Goal: Complete application form

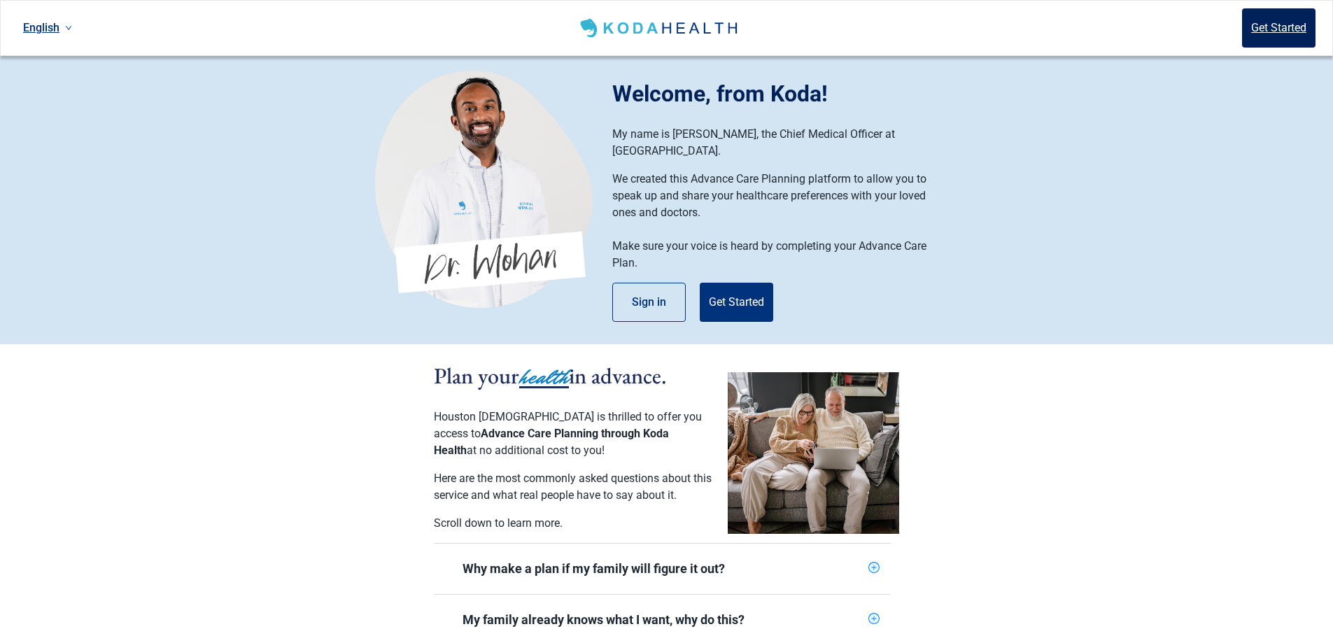
click at [1275, 20] on button "Get Started" at bounding box center [1278, 27] width 73 height 39
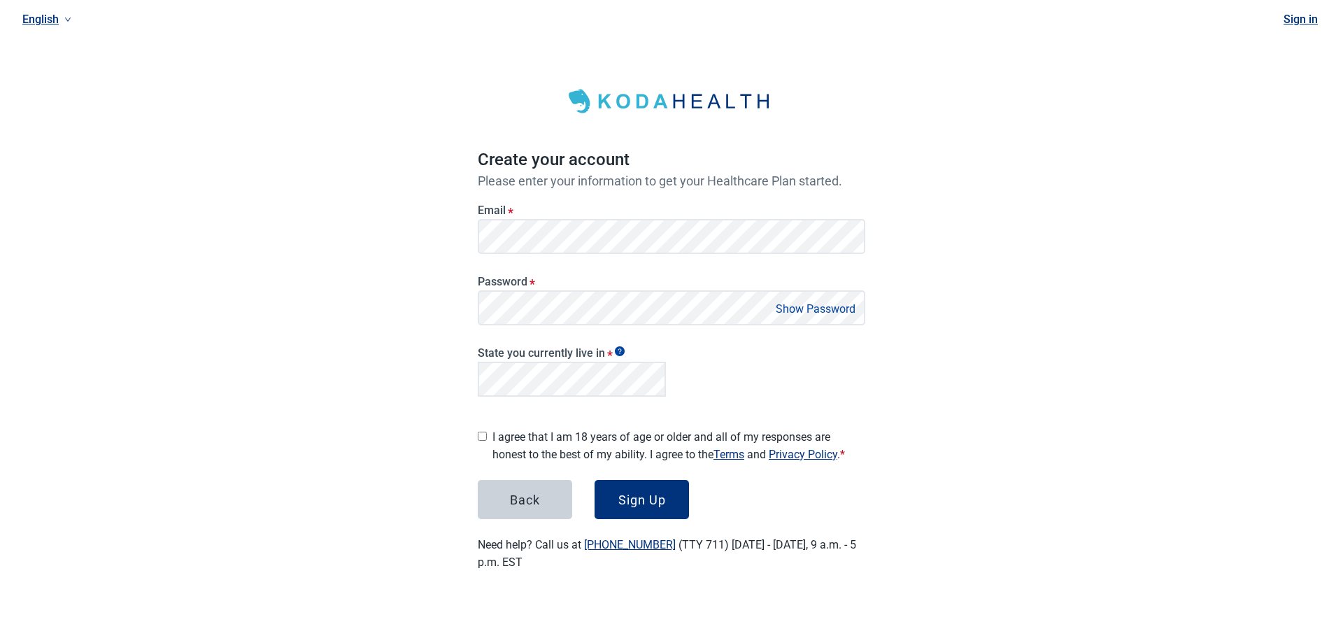
click at [483, 432] on input "I agree that I am 18 years of age or older and all of my responses are honest t…" at bounding box center [482, 436] width 9 height 9
checkbox input "true"
click at [839, 305] on button "Show Password" at bounding box center [816, 308] width 88 height 19
click at [839, 305] on button "Hide Password" at bounding box center [818, 308] width 83 height 19
click at [814, 308] on button "Show Password" at bounding box center [816, 308] width 88 height 19
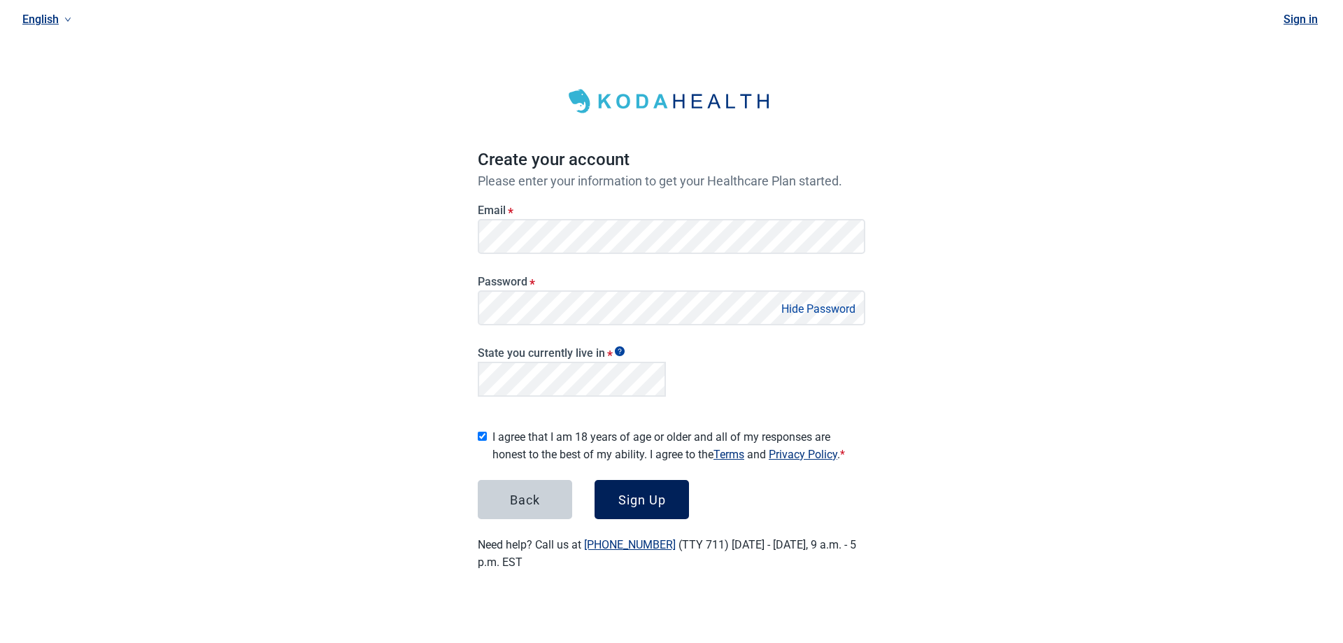
click at [637, 503] on button "Sign Up" at bounding box center [642, 499] width 94 height 39
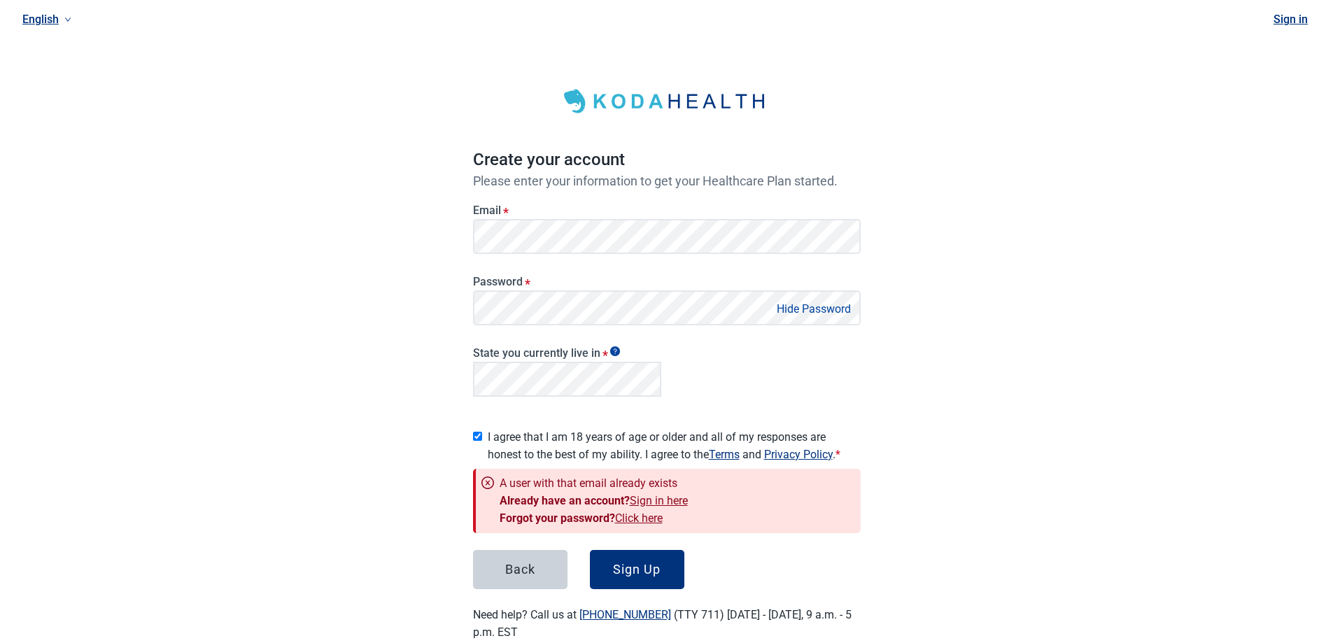
click at [655, 515] on link "Click here" at bounding box center [639, 517] width 48 height 13
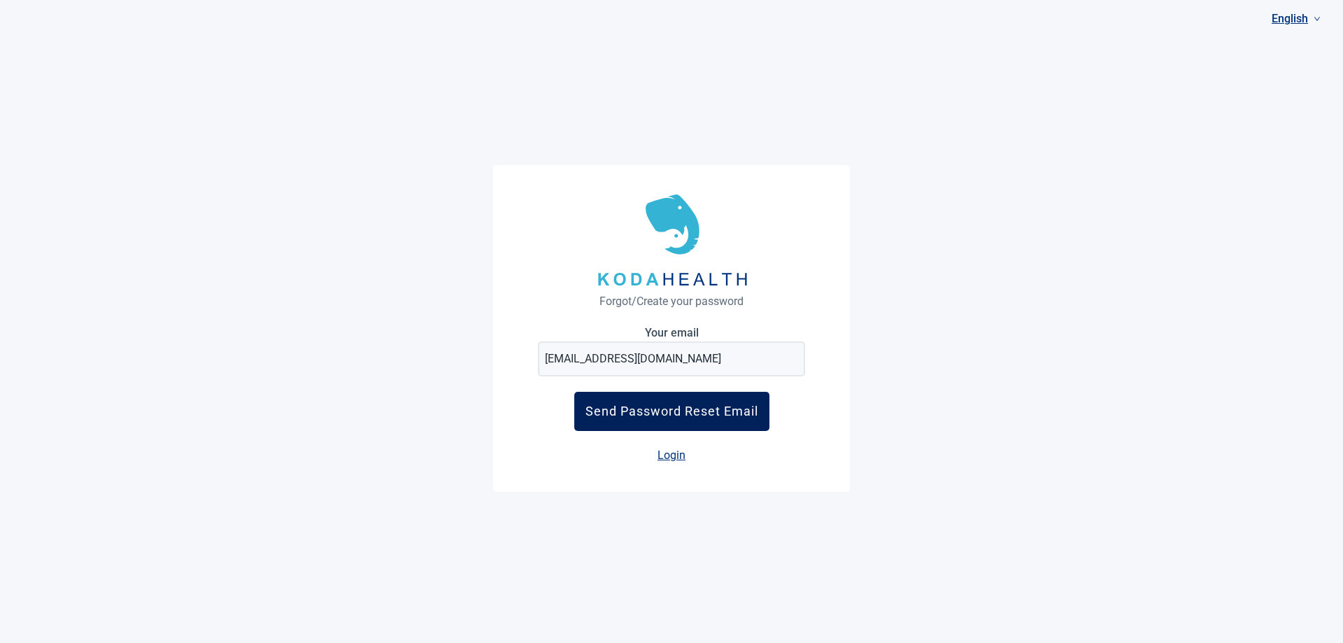
click at [698, 411] on div "Send Password Reset Email" at bounding box center [671, 411] width 173 height 15
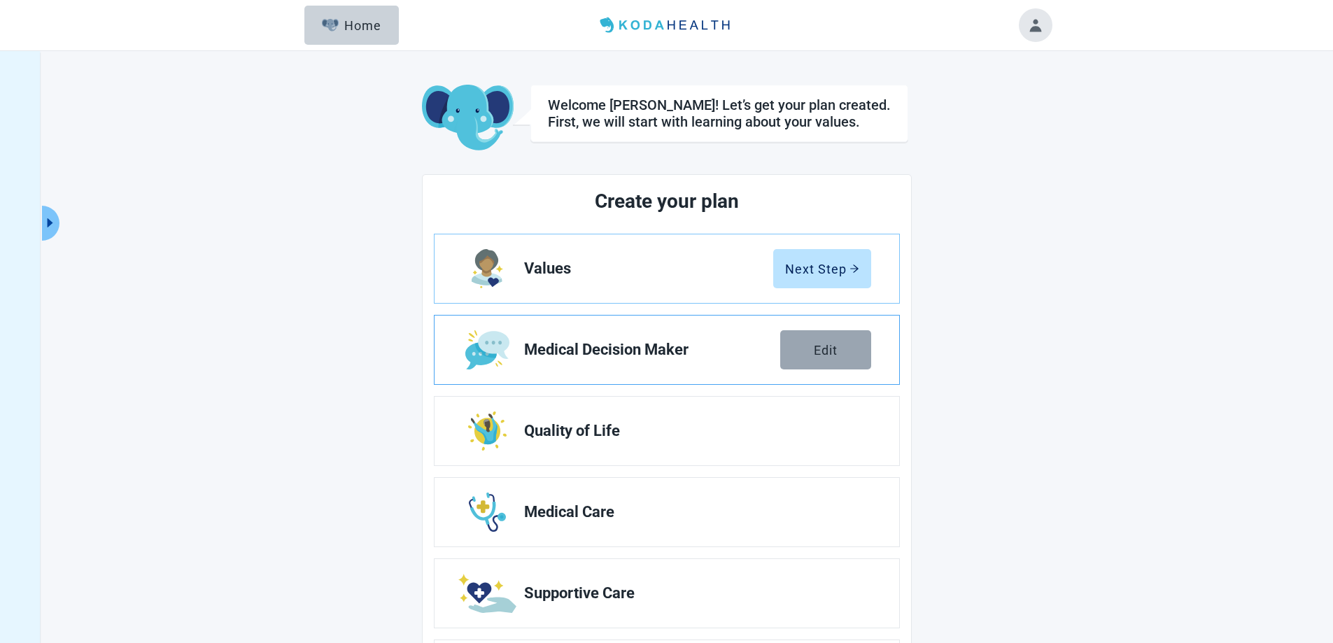
click at [837, 347] on div "Edit" at bounding box center [826, 350] width 24 height 14
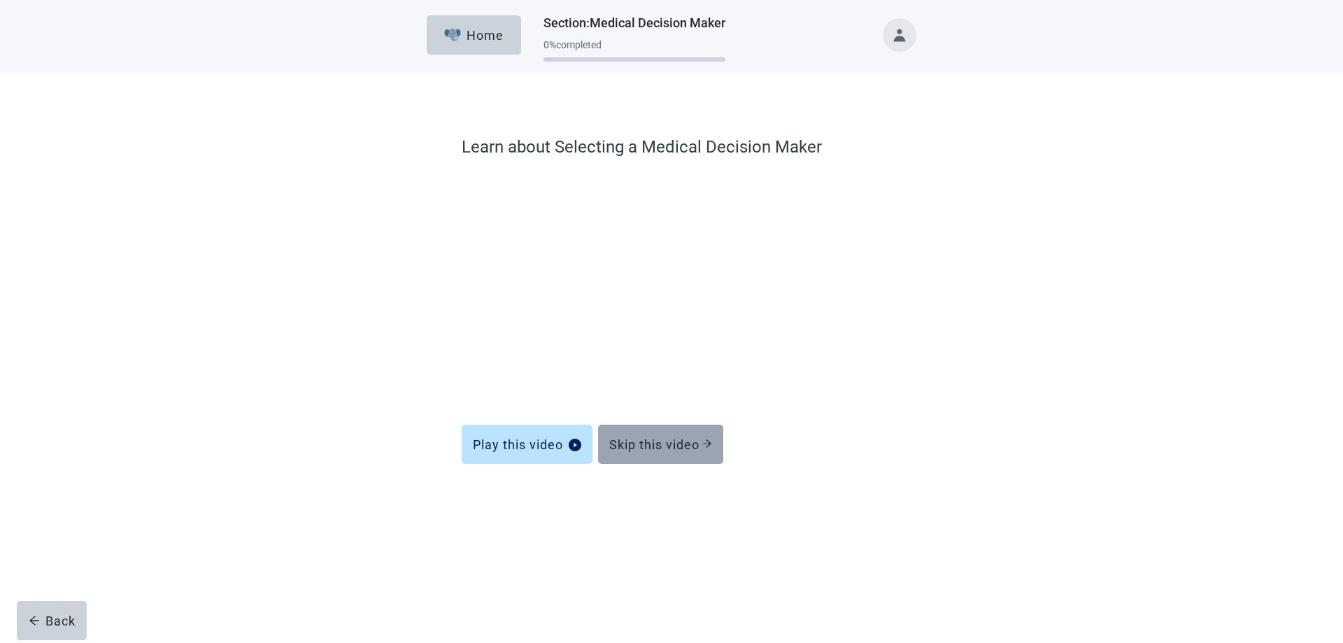
click at [664, 446] on div "Skip this video" at bounding box center [660, 444] width 103 height 14
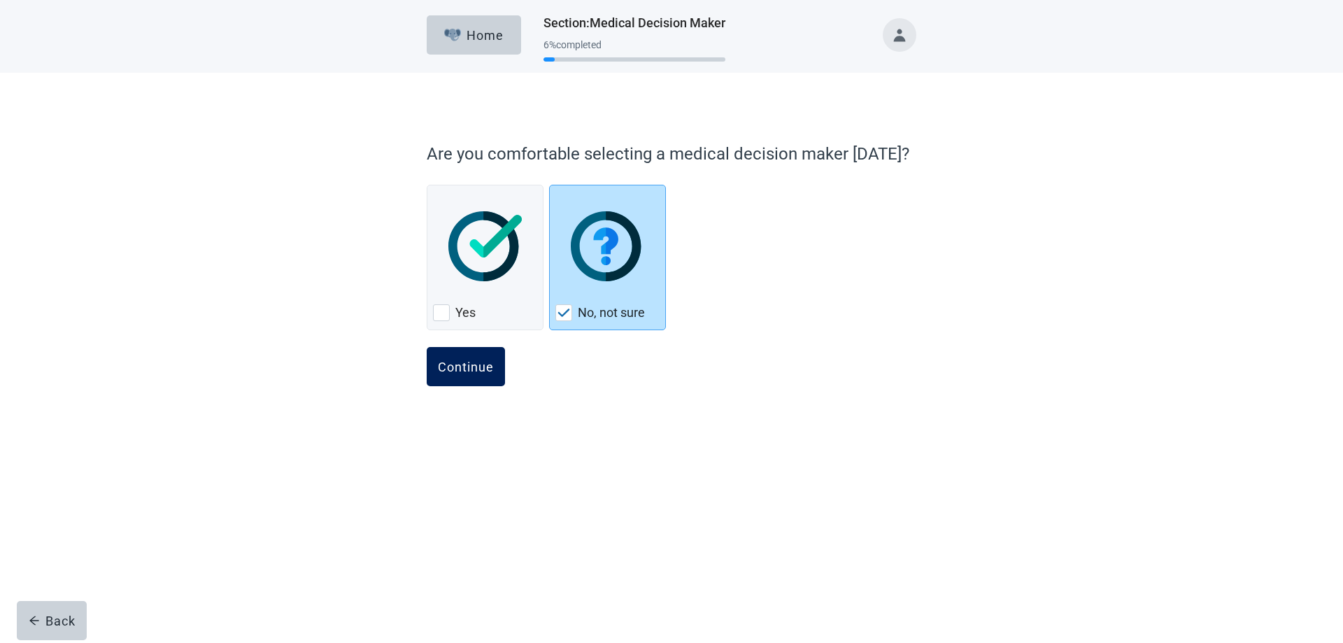
click at [483, 372] on div "Continue" at bounding box center [466, 367] width 56 height 14
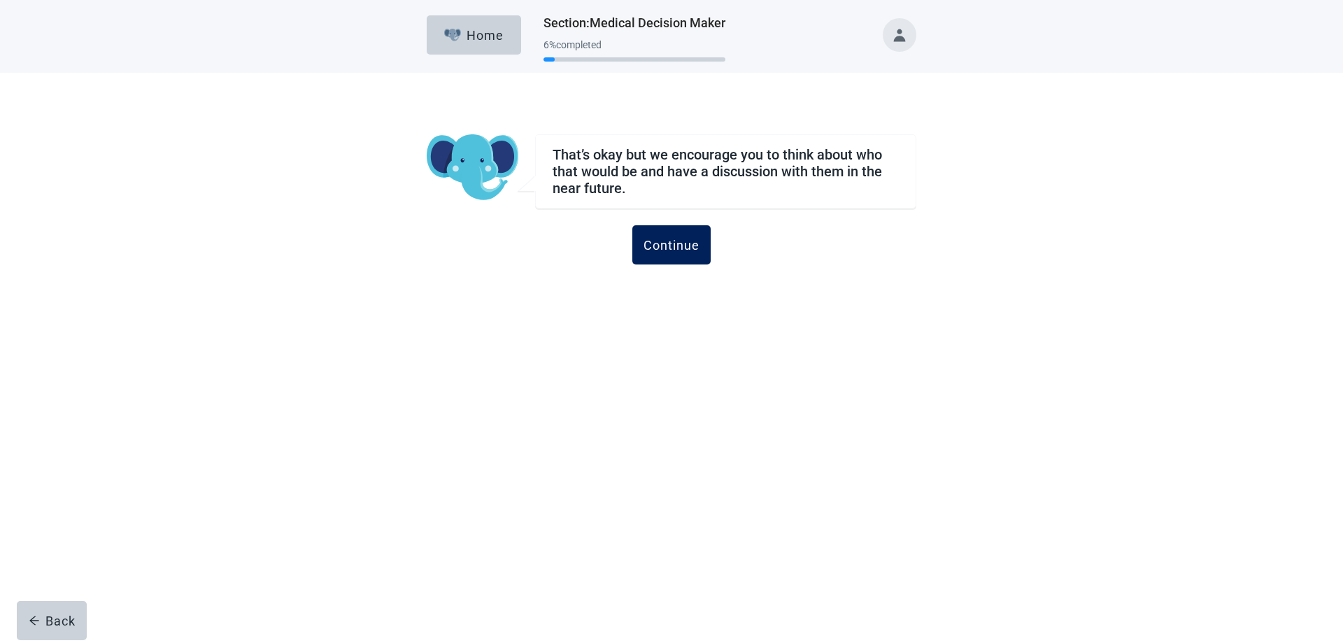
click at [686, 246] on div "Continue" at bounding box center [672, 245] width 56 height 14
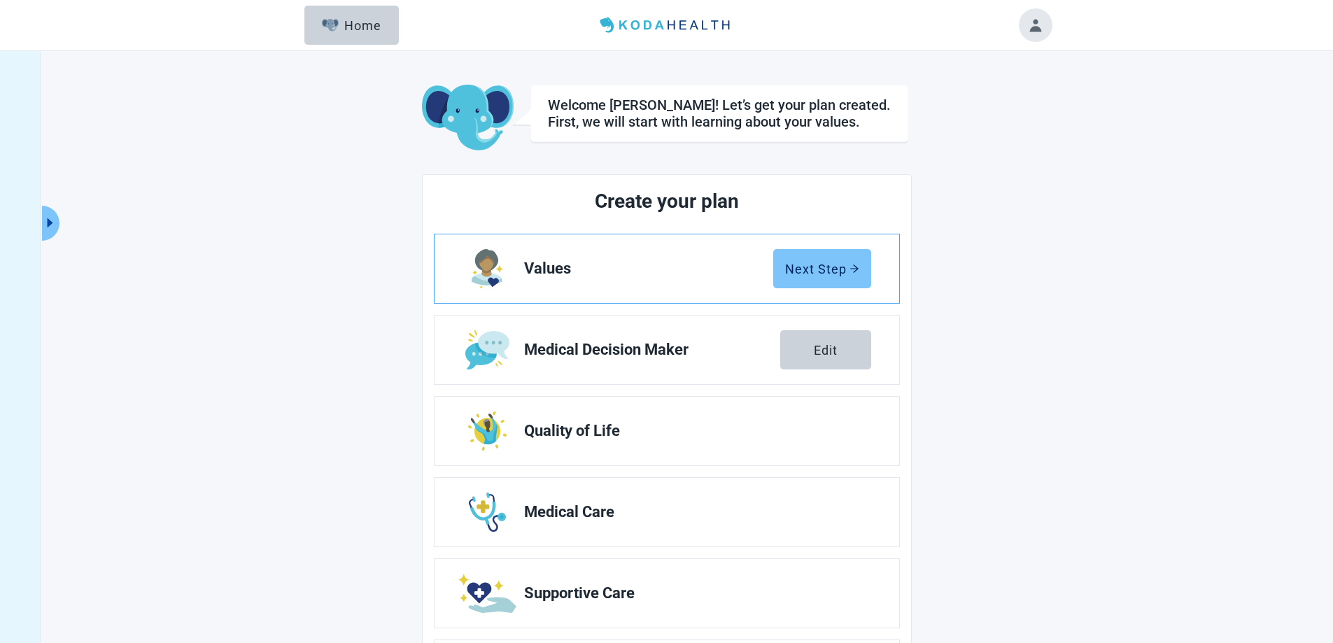
click at [832, 273] on div "Next Step" at bounding box center [822, 269] width 74 height 14
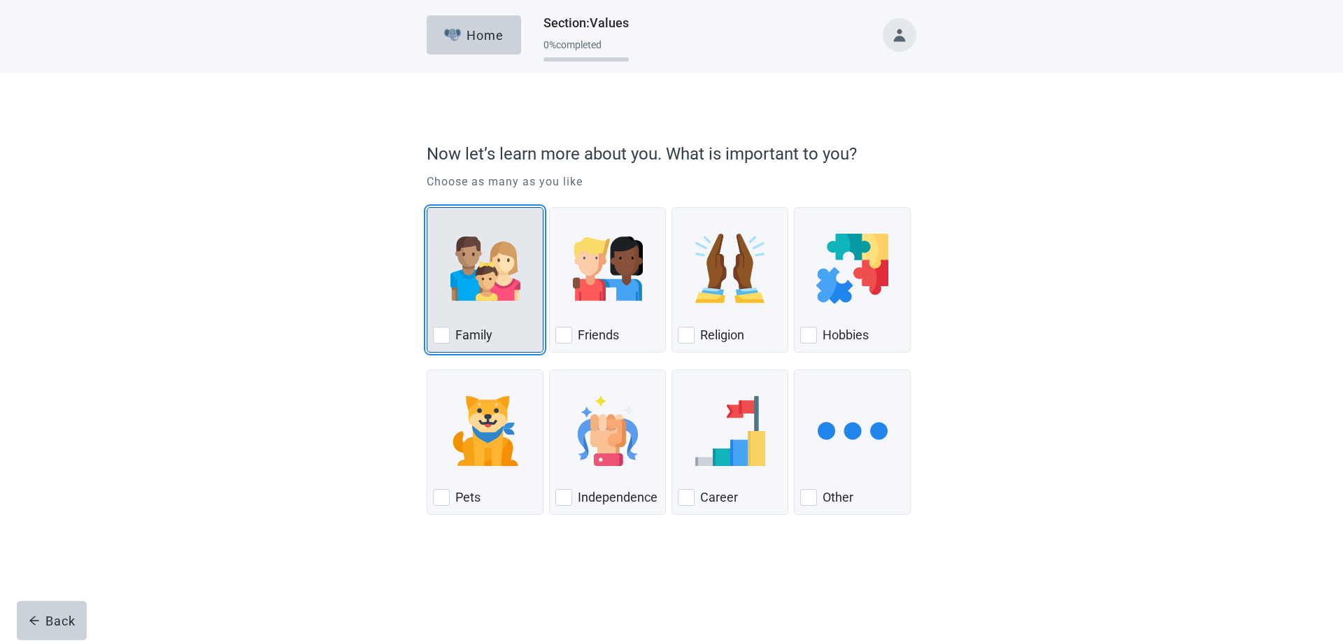
click at [448, 337] on div "Family, checkbox, not checked" at bounding box center [441, 335] width 17 height 17
click at [427, 208] on input "Family" at bounding box center [427, 207] width 1 height 1
checkbox input "true"
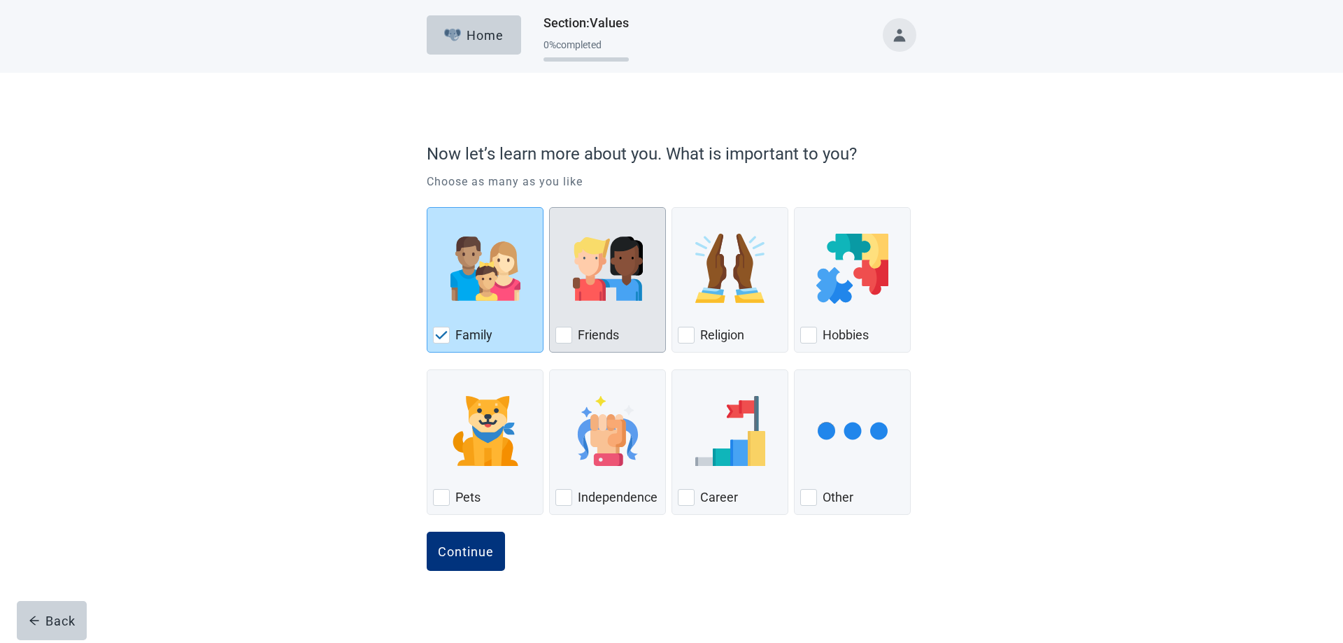
click at [566, 333] on div "Friends, checkbox, not checked" at bounding box center [563, 335] width 17 height 17
click at [550, 208] on input "Friends" at bounding box center [549, 207] width 1 height 1
checkbox input "true"
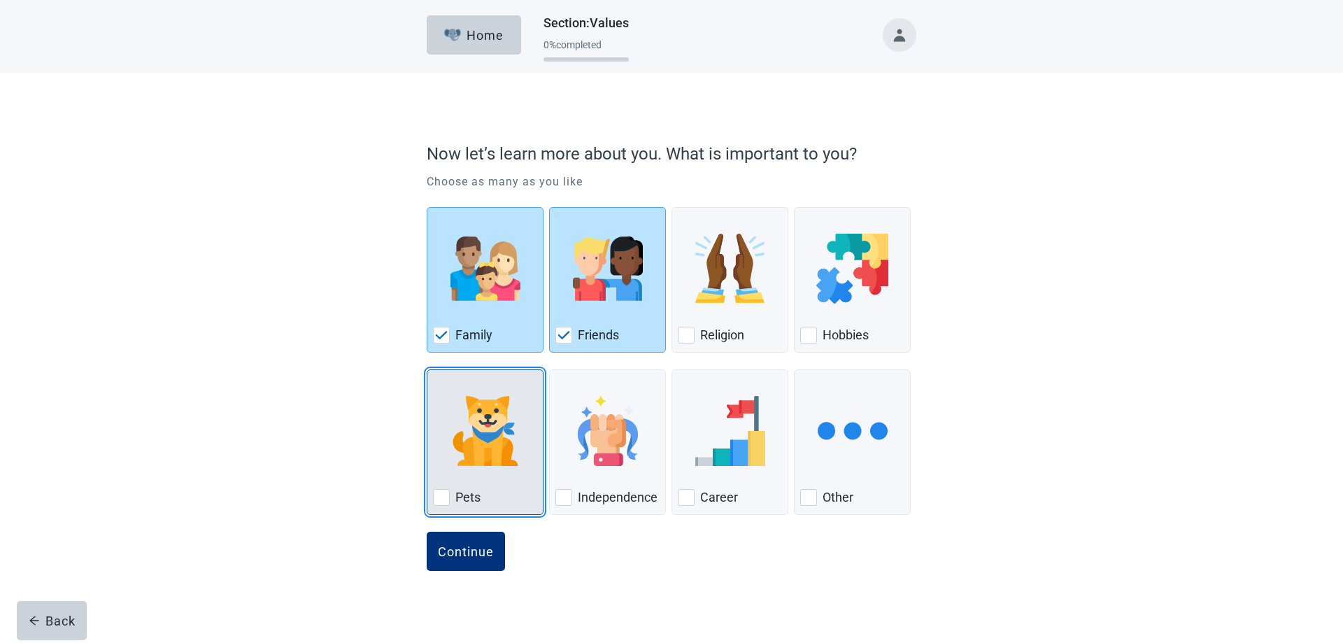
click at [443, 498] on div "Pets, checkbox, not checked" at bounding box center [441, 497] width 17 height 17
click at [427, 370] on input "Pets" at bounding box center [427, 369] width 1 height 1
checkbox input "true"
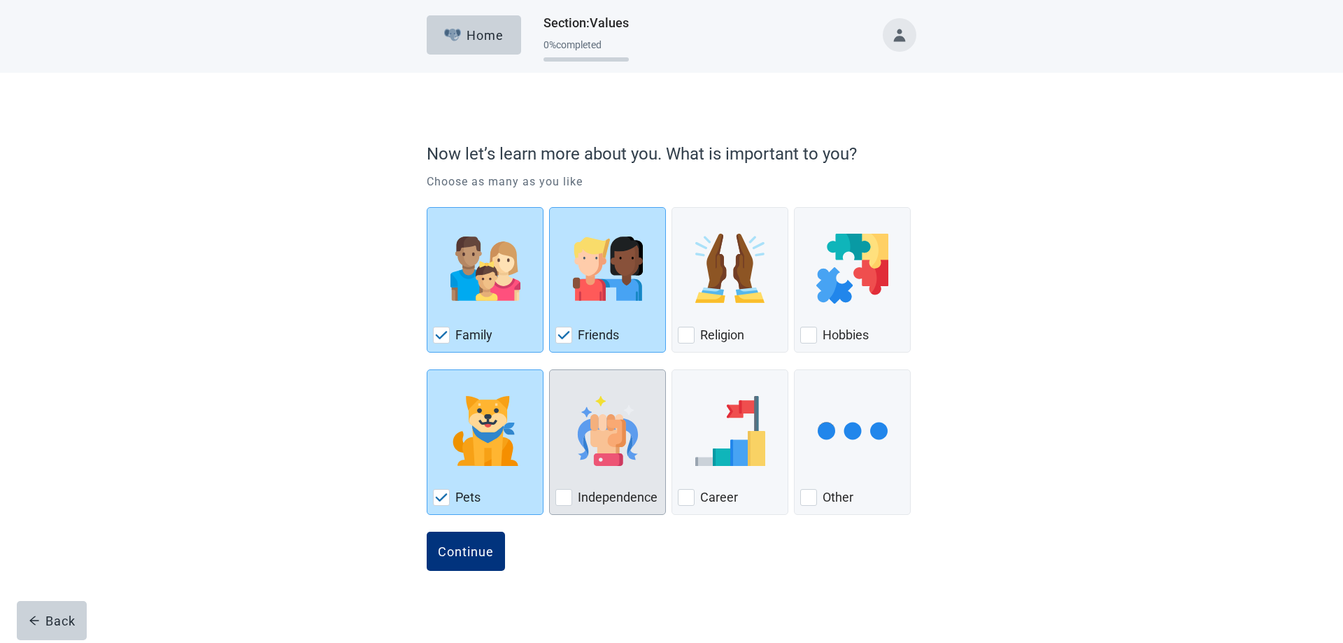
click at [569, 498] on div "Independence, checkbox, not checked" at bounding box center [563, 497] width 17 height 17
click at [550, 370] on input "Independence" at bounding box center [549, 369] width 1 height 1
checkbox input "true"
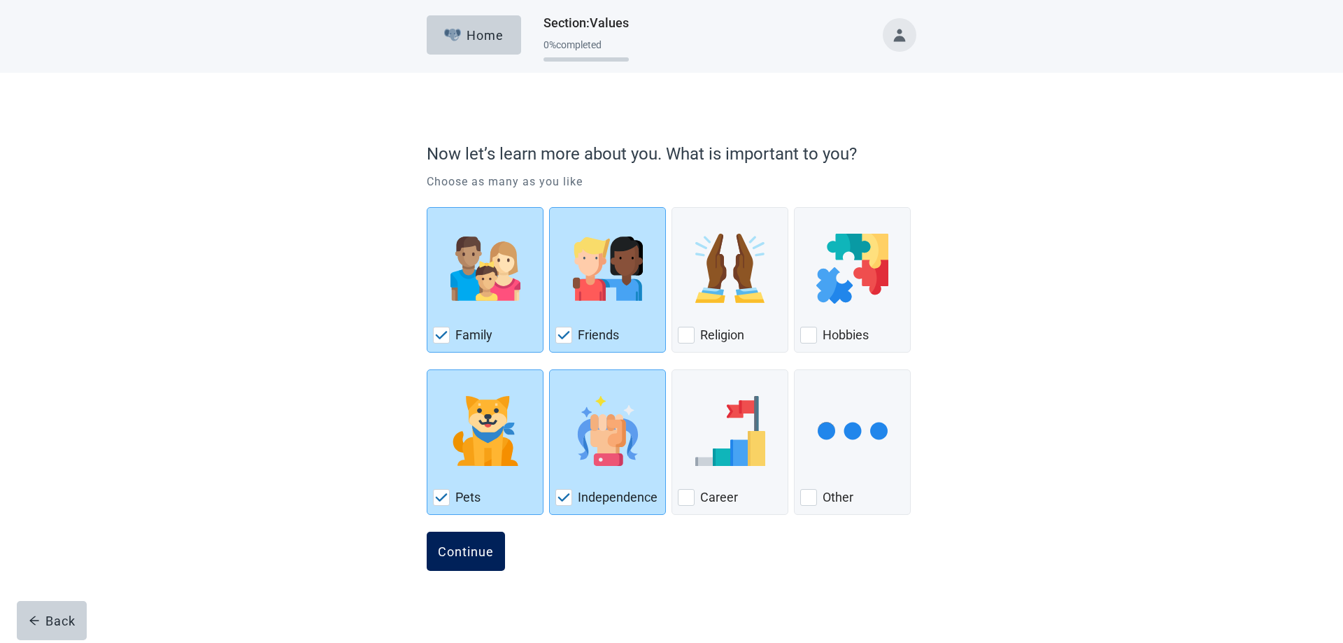
click at [472, 547] on div "Continue" at bounding box center [466, 551] width 56 height 14
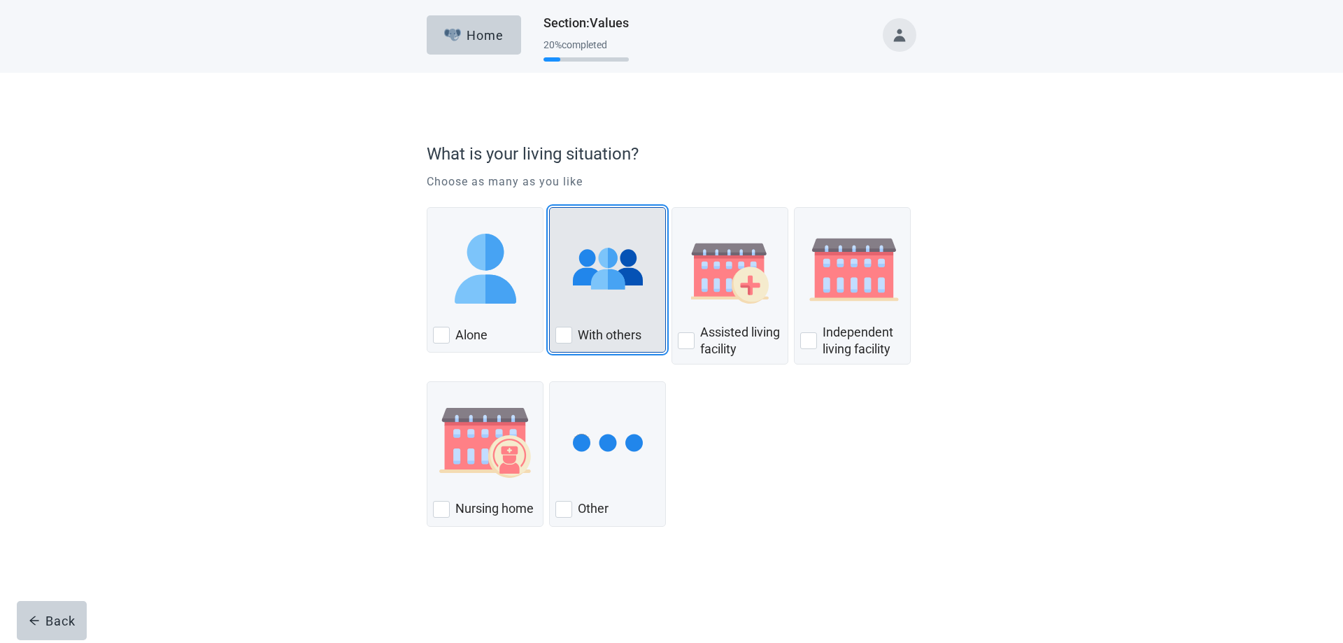
click at [562, 338] on div "With Others, checkbox, not checked" at bounding box center [563, 335] width 17 height 17
click at [550, 208] on input "With others" at bounding box center [549, 207] width 1 height 1
checkbox input "true"
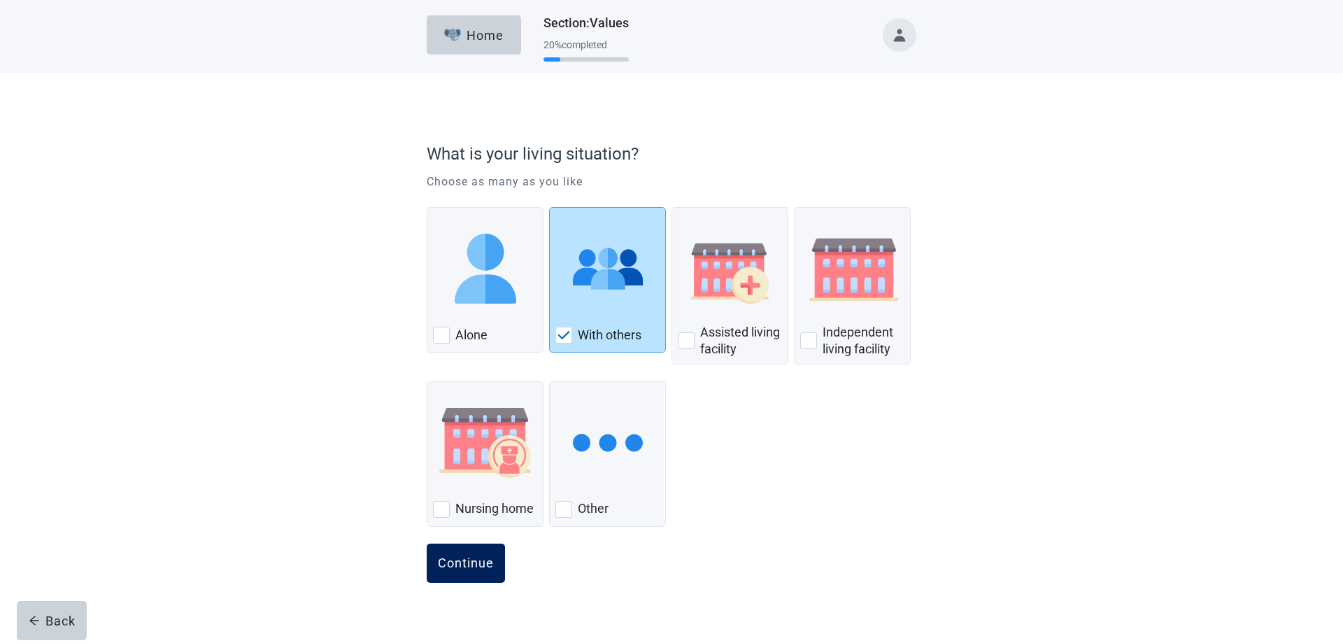
click at [457, 562] on div "Continue" at bounding box center [466, 563] width 56 height 14
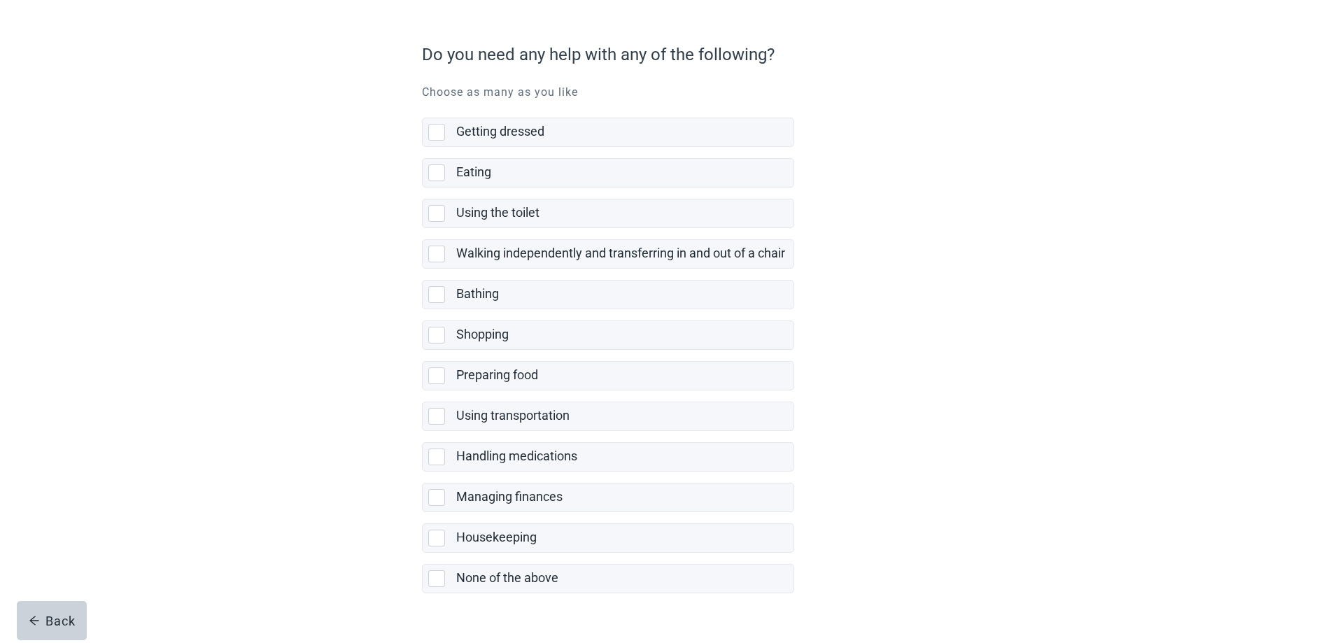
scroll to position [131, 0]
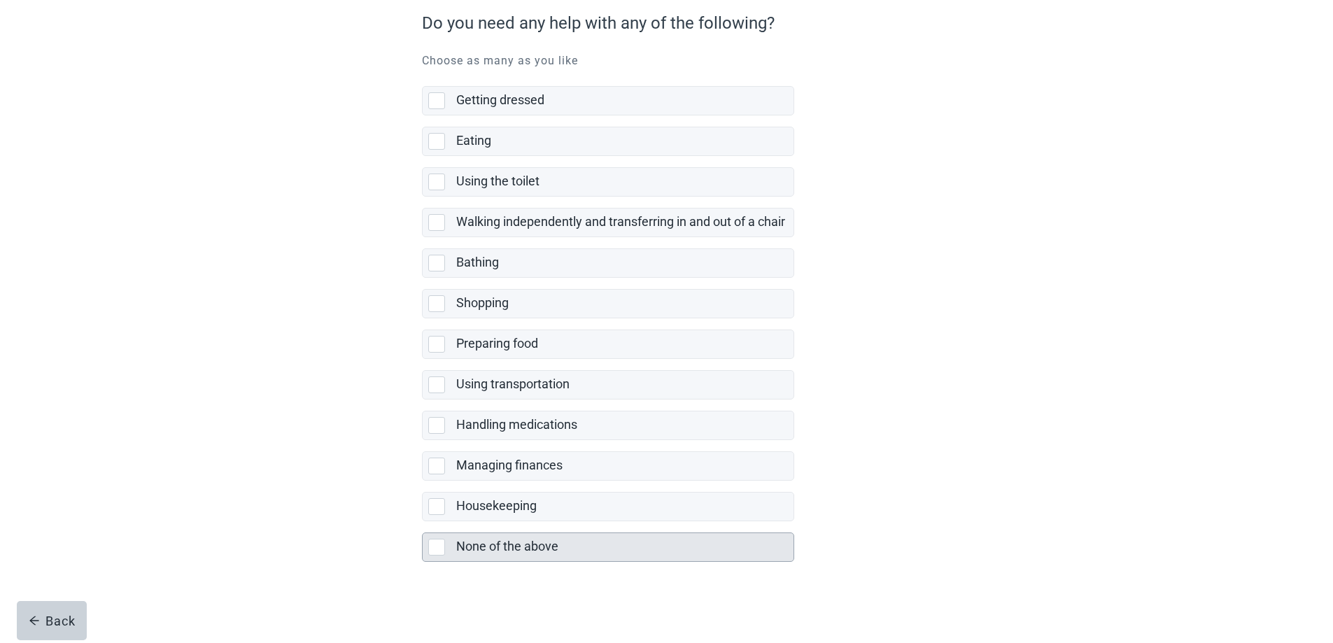
click at [433, 546] on div "None of the above, checkbox, not selected" at bounding box center [436, 547] width 17 height 17
click at [422, 522] on input "None of the above" at bounding box center [422, 521] width 1 height 1
checkbox input "true"
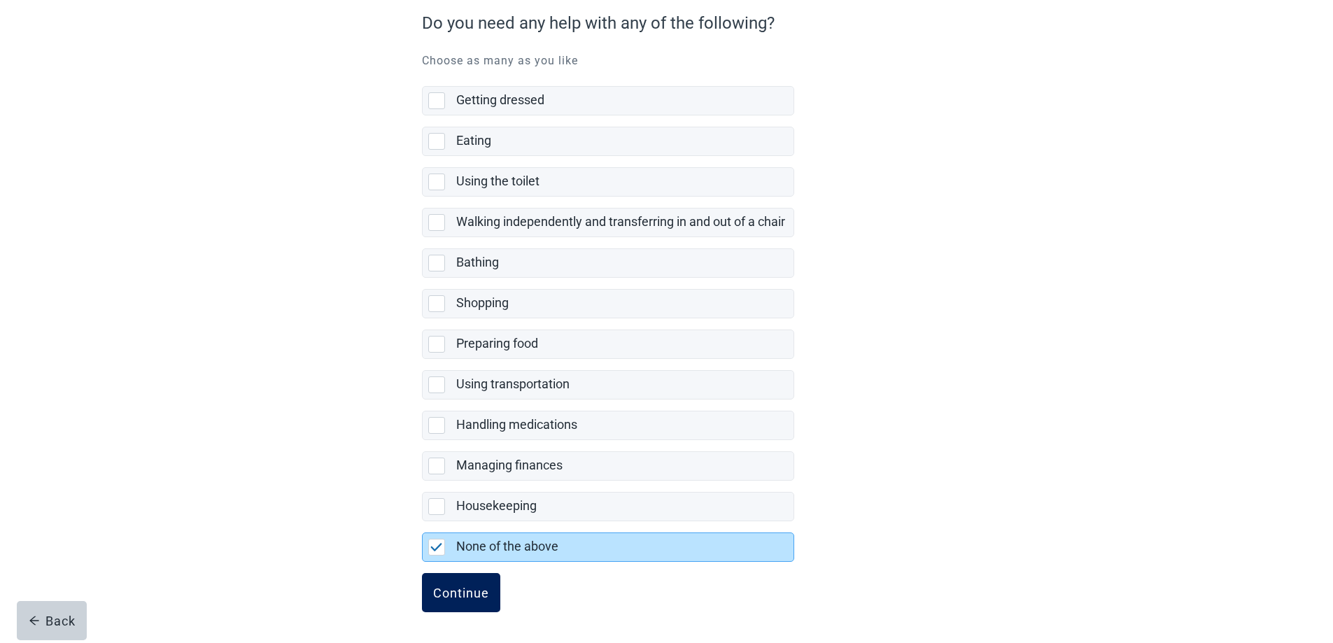
click at [450, 592] on div "Continue" at bounding box center [461, 592] width 56 height 14
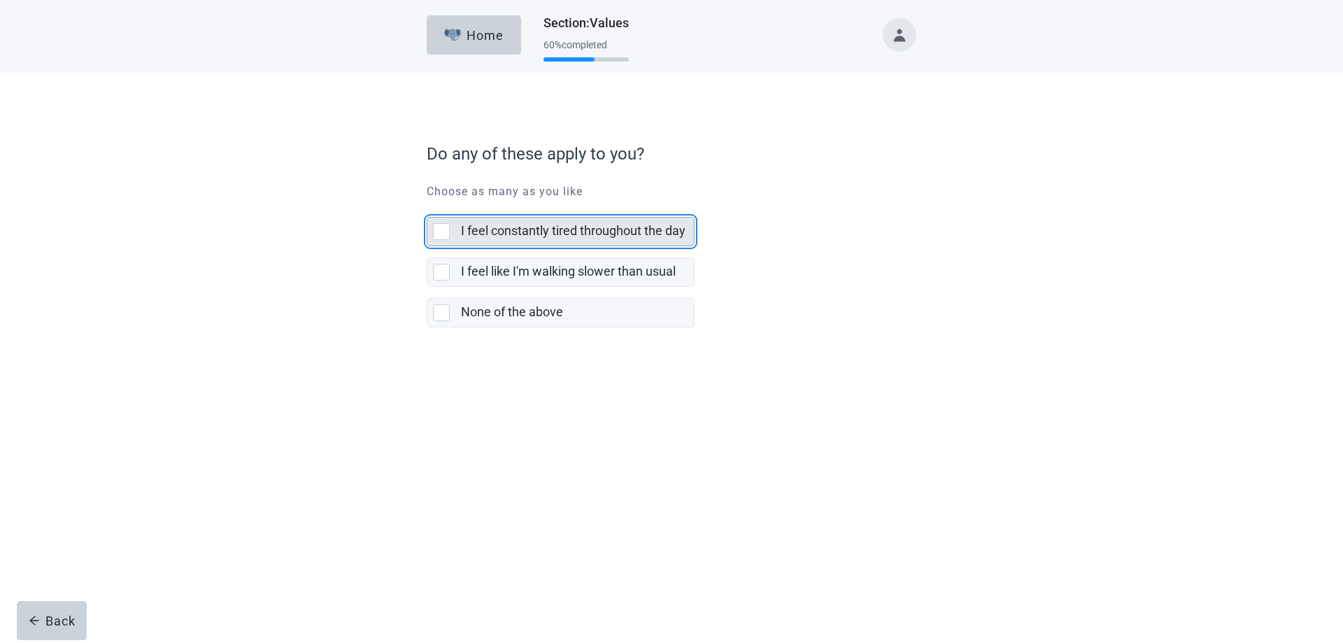
click at [441, 235] on div "I feel constantly tired throughout the day, checkbox, not selected" at bounding box center [441, 231] width 17 height 17
click at [427, 206] on input "I feel constantly tired throughout the day" at bounding box center [427, 206] width 1 height 1
checkbox input "true"
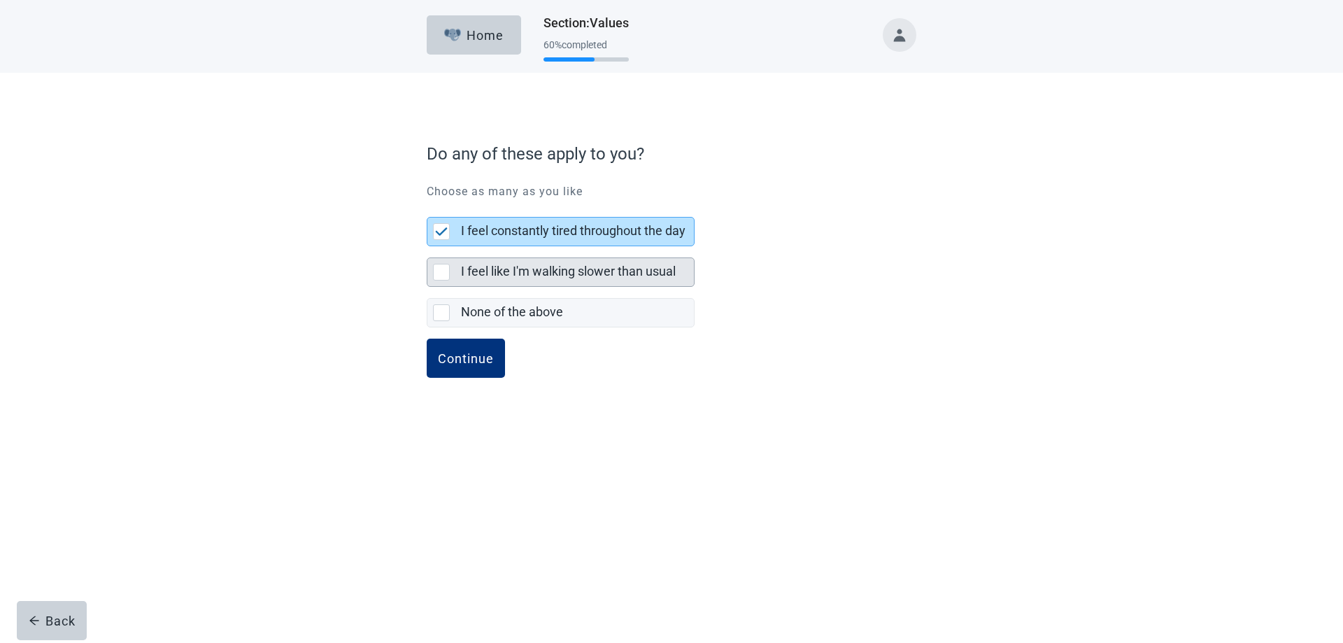
click at [444, 260] on div "I feel like I'm walking slower than usual" at bounding box center [560, 272] width 267 height 28
click at [427, 247] on input "I feel like I'm walking slower than usual" at bounding box center [427, 246] width 1 height 1
checkbox input "true"
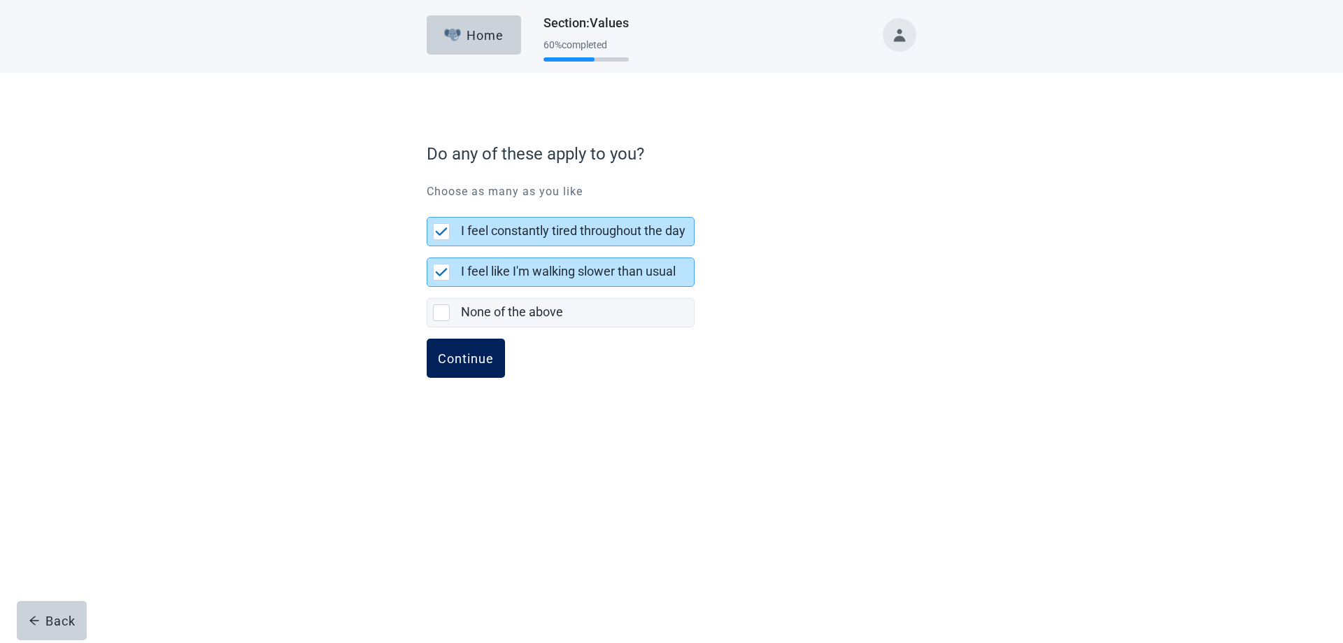
click at [455, 360] on div "Continue" at bounding box center [466, 358] width 56 height 14
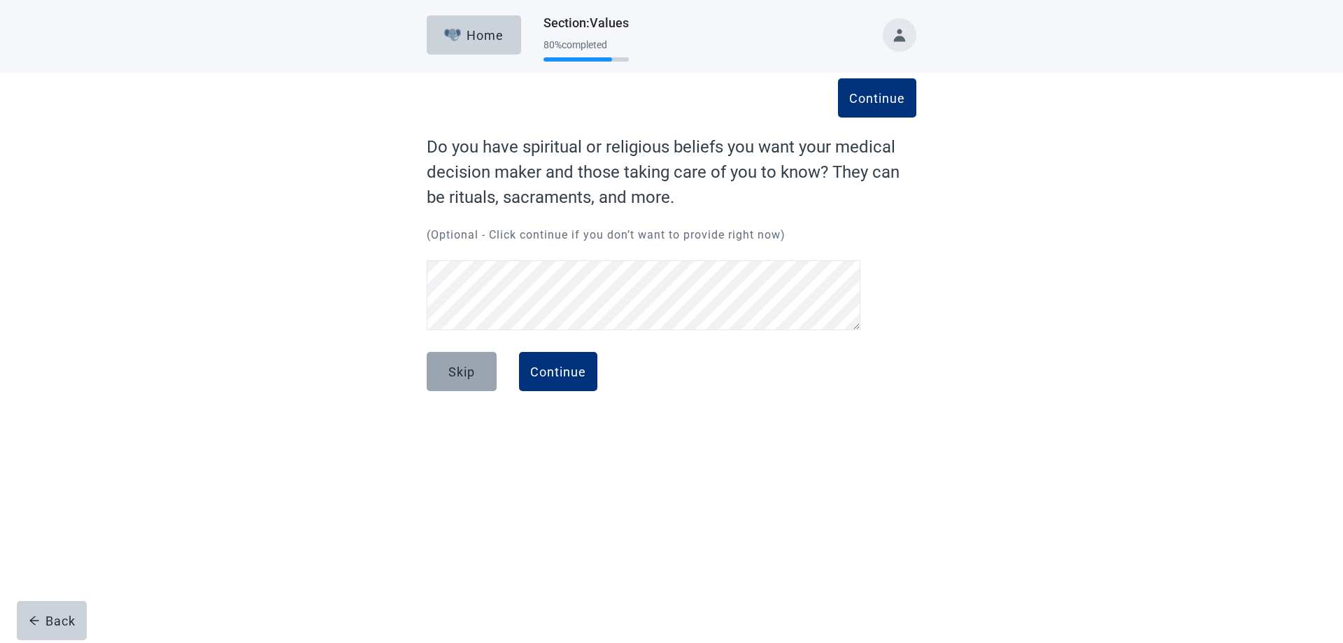
click at [469, 372] on div "Skip" at bounding box center [461, 371] width 27 height 14
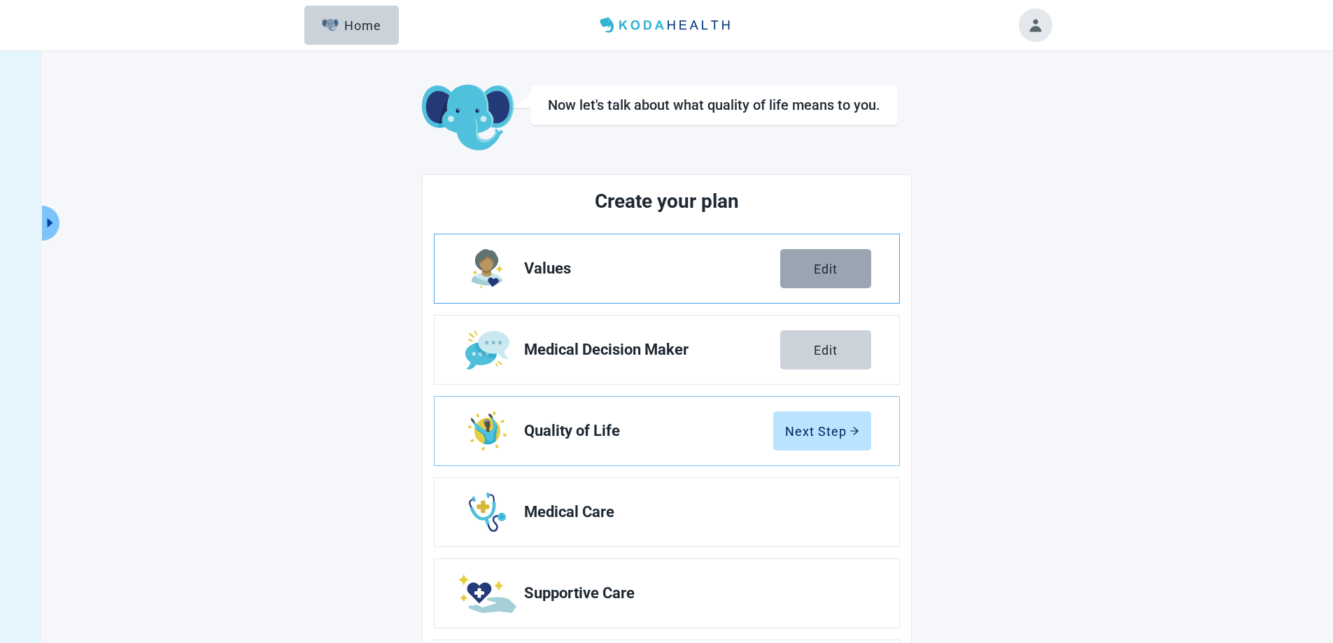
click at [846, 264] on button "Edit" at bounding box center [825, 268] width 91 height 39
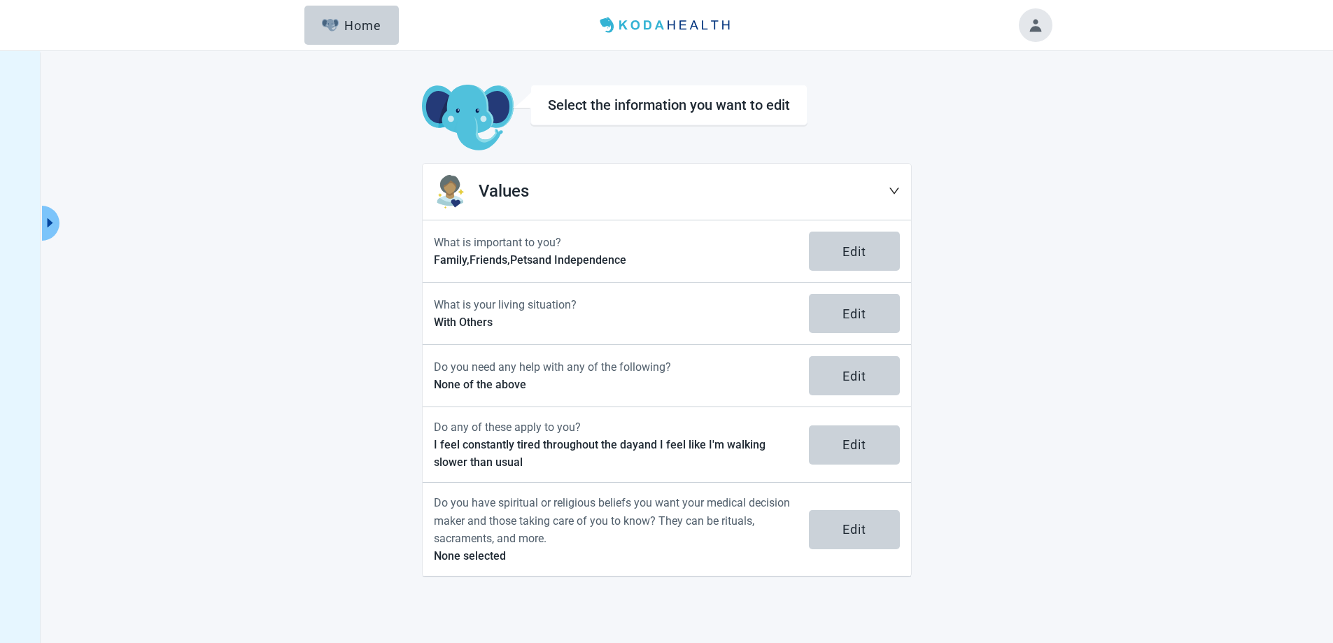
click at [899, 188] on icon "down" at bounding box center [893, 190] width 11 height 11
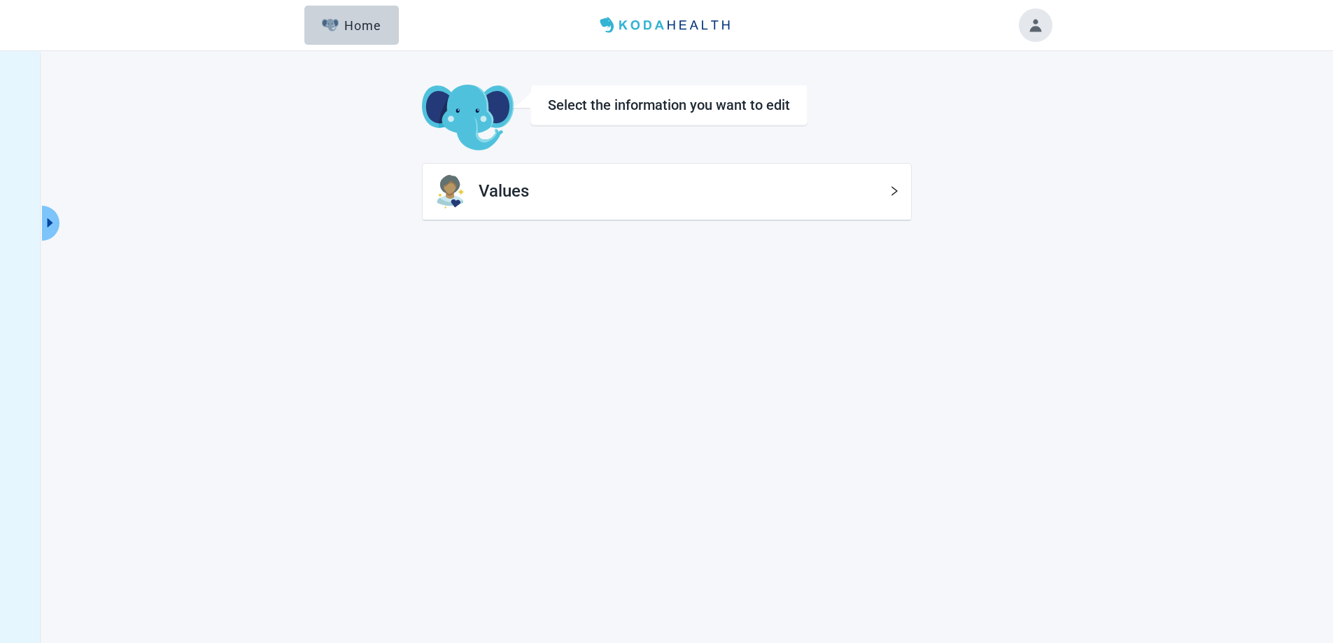
click at [896, 189] on icon "right" at bounding box center [893, 190] width 11 height 11
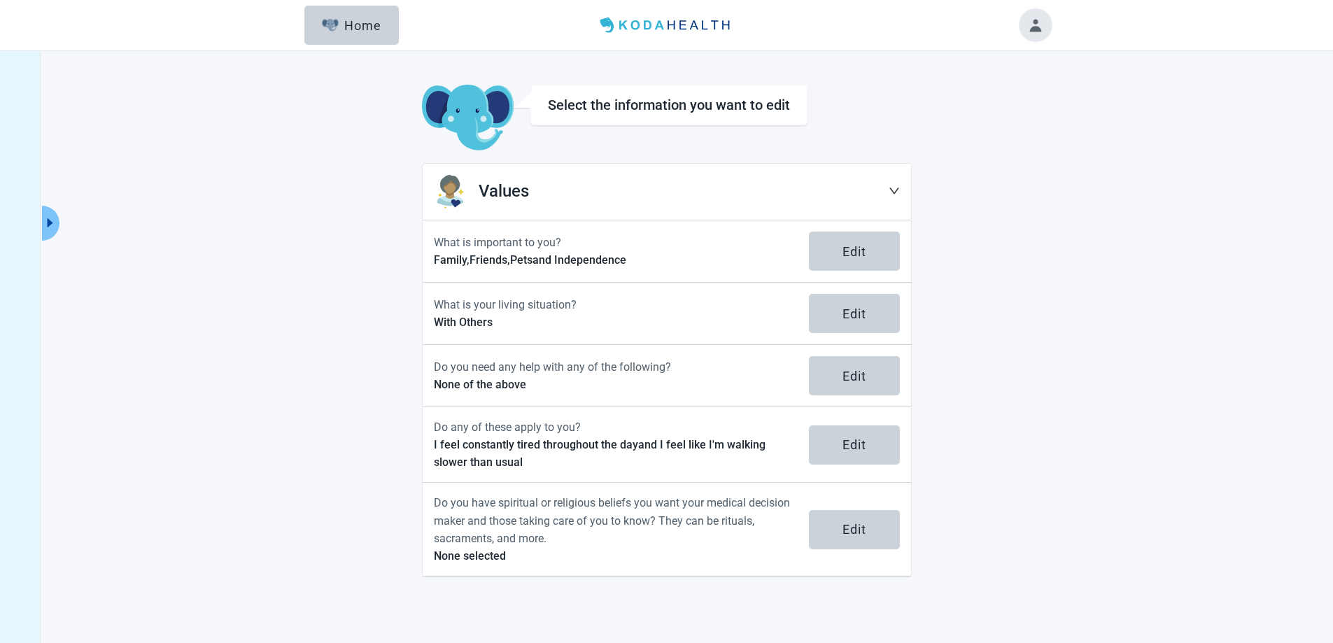
scroll to position [51, 0]
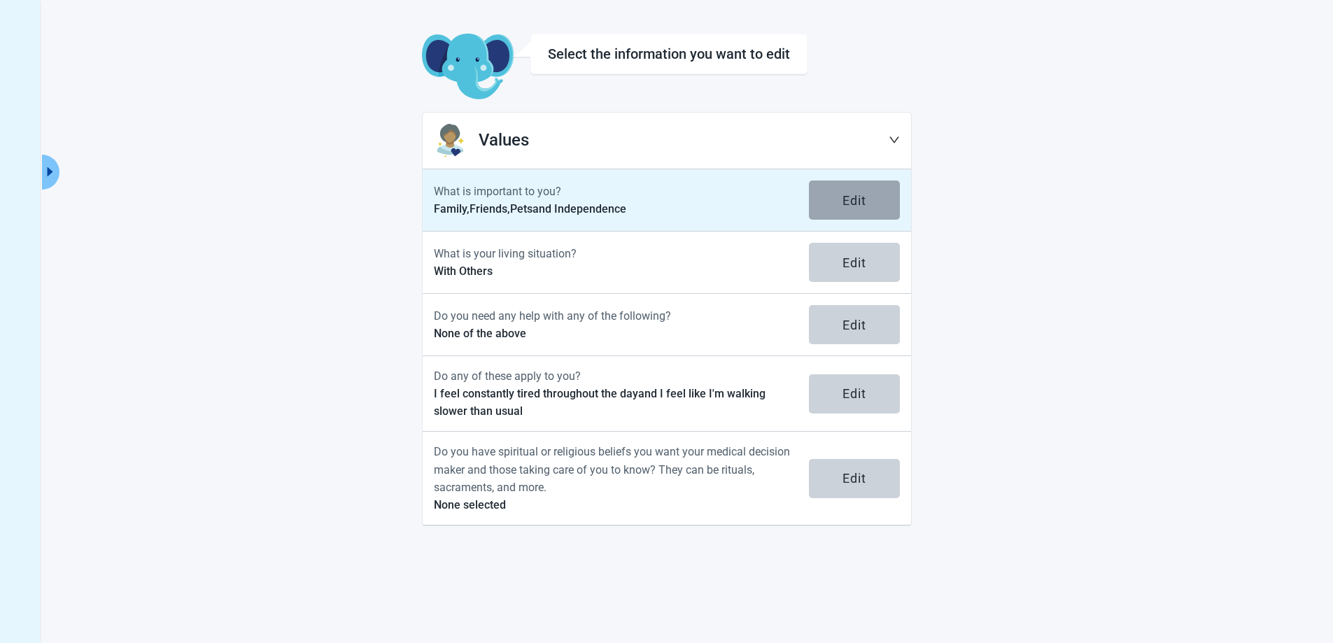
click at [865, 203] on div "Edit" at bounding box center [854, 200] width 24 height 14
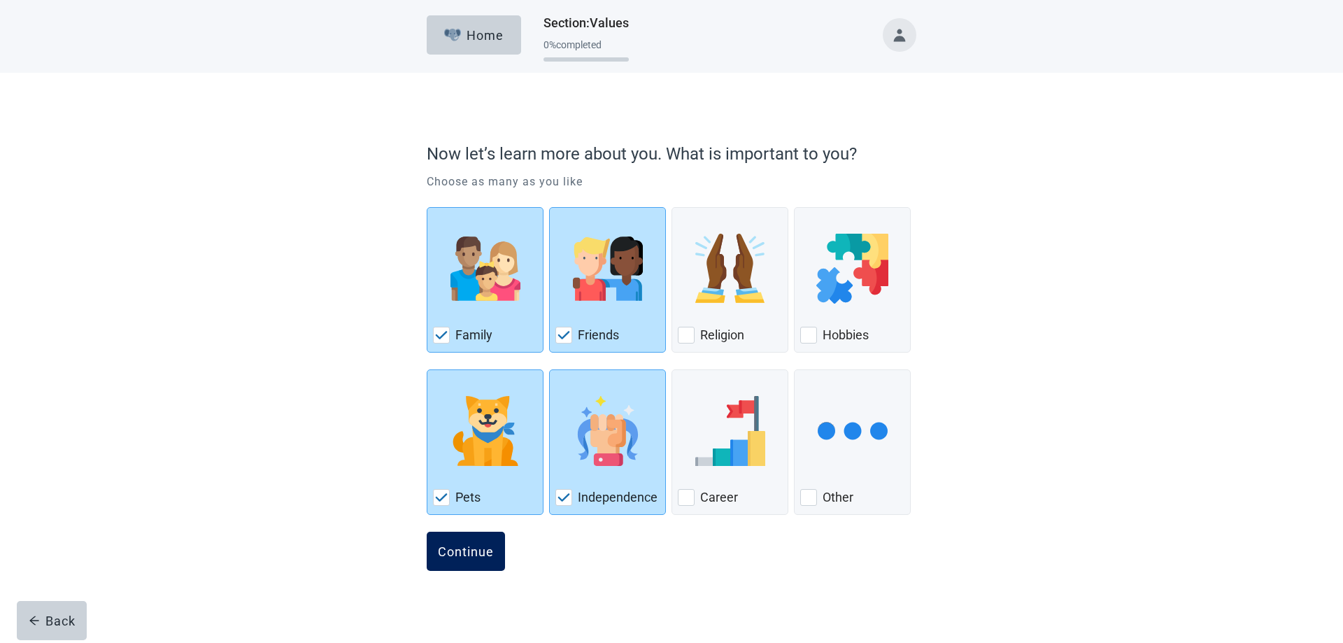
click at [460, 549] on div "Continue" at bounding box center [466, 551] width 56 height 14
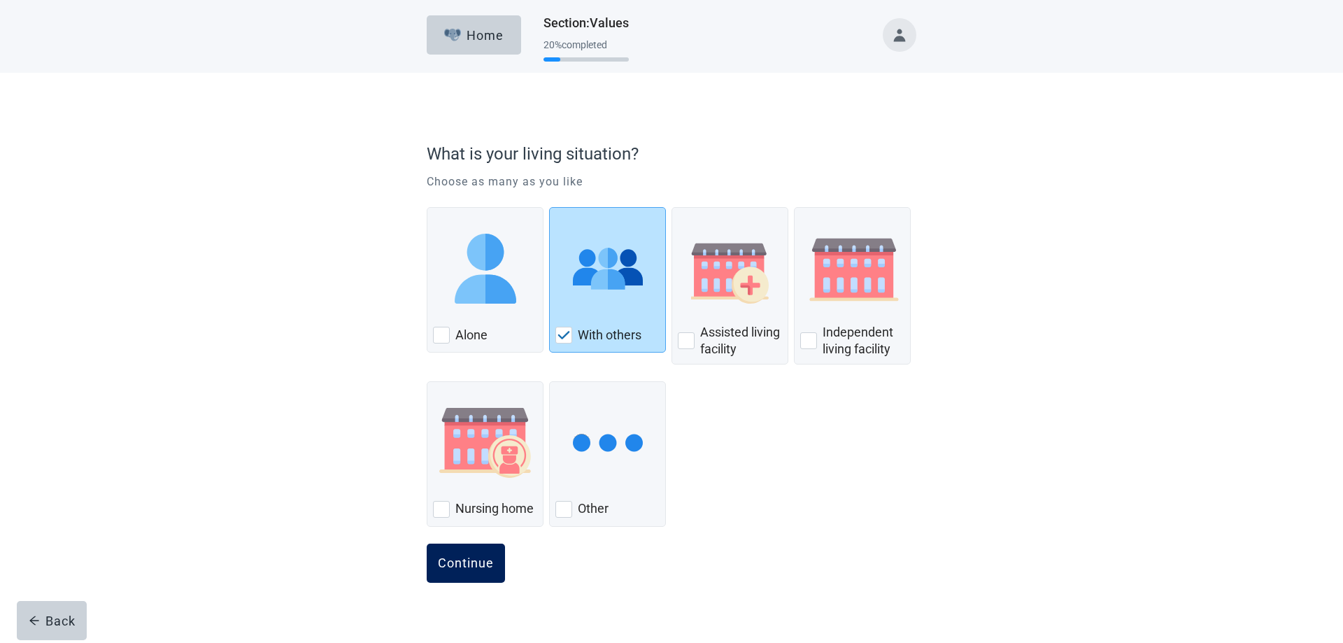
click at [462, 564] on div "Continue" at bounding box center [466, 563] width 56 height 14
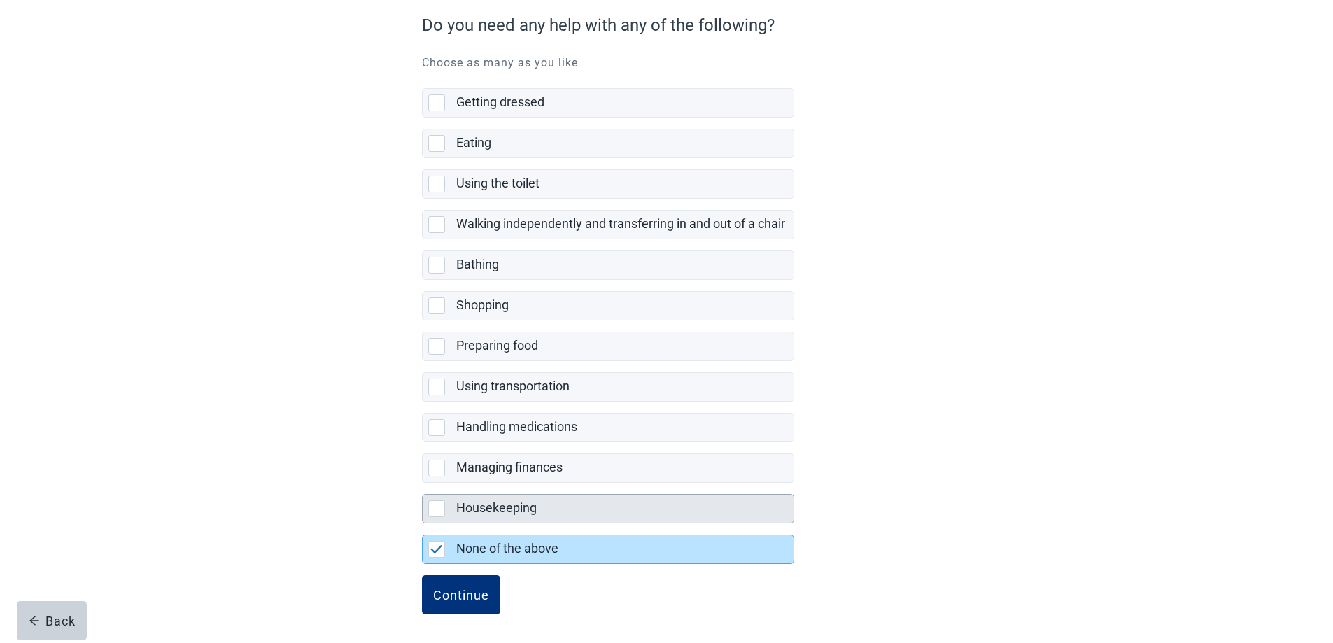
scroll to position [131, 0]
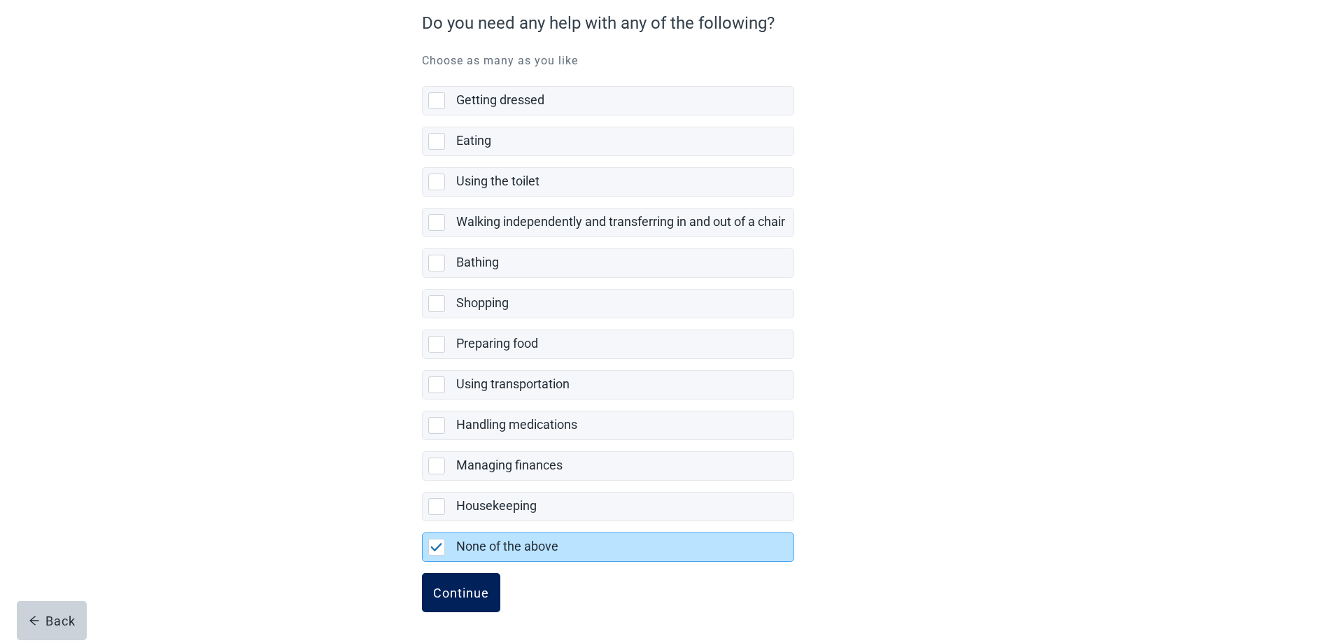
click at [462, 589] on div "Continue" at bounding box center [461, 592] width 56 height 14
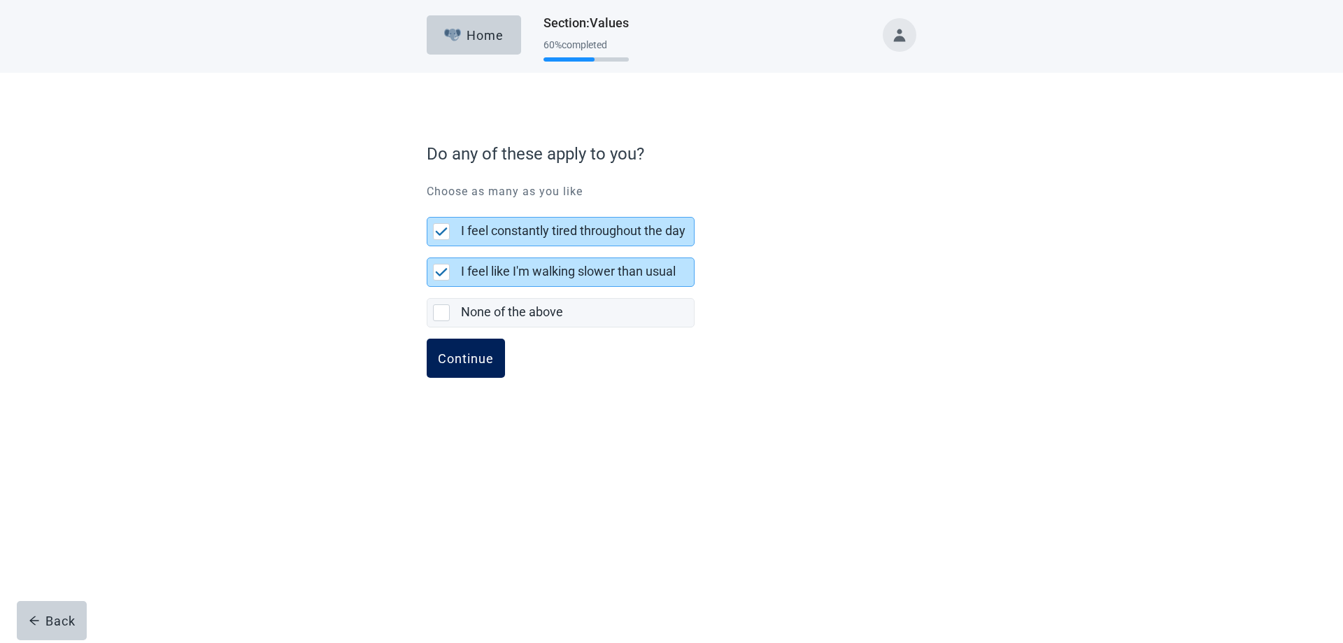
click at [454, 352] on div "Continue" at bounding box center [466, 358] width 56 height 14
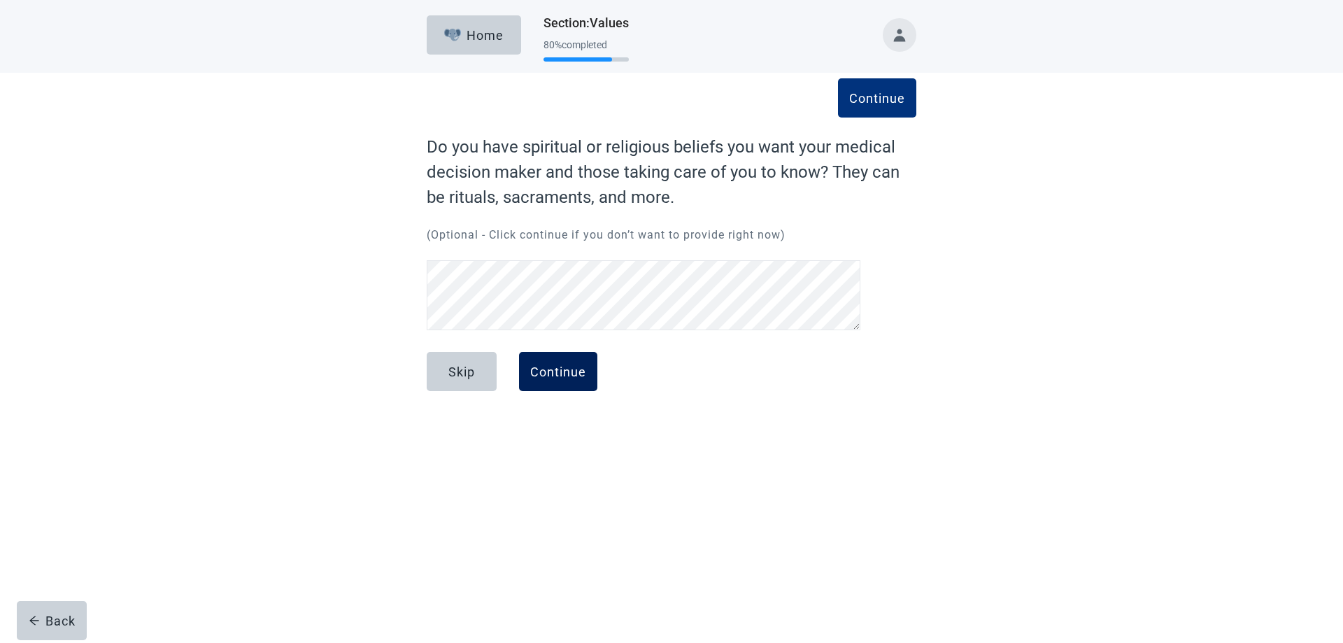
click at [561, 366] on div "Continue" at bounding box center [558, 371] width 56 height 14
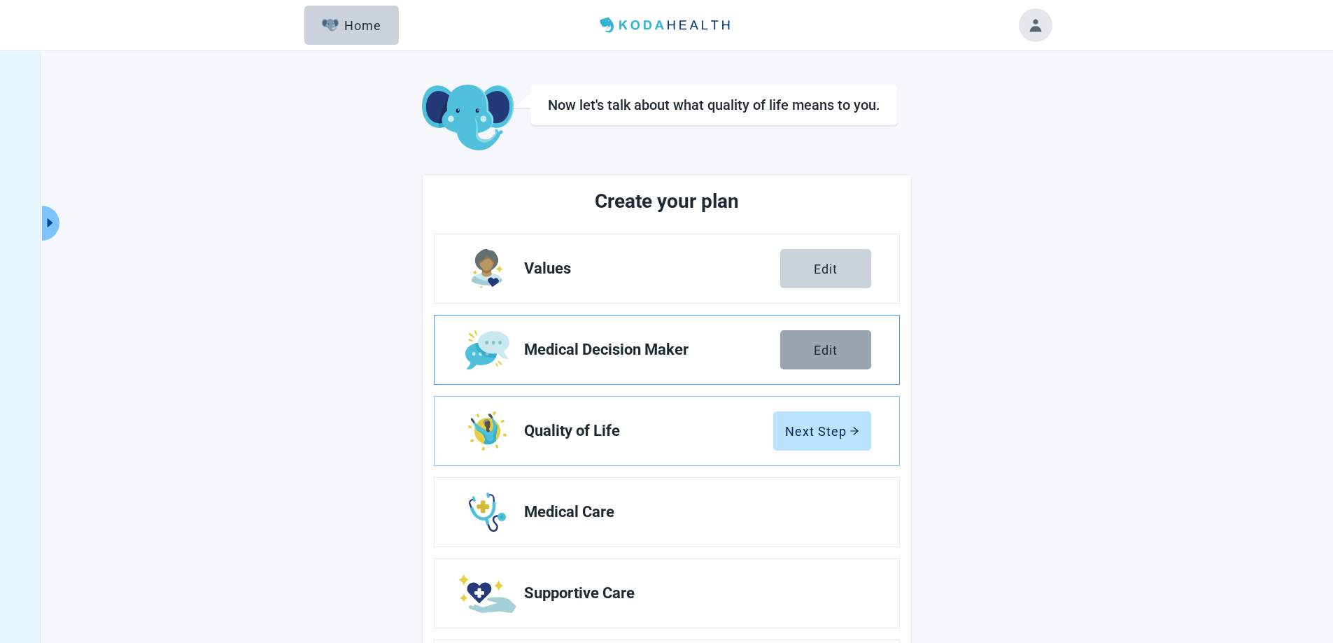
click at [805, 340] on button "Edit" at bounding box center [825, 349] width 91 height 39
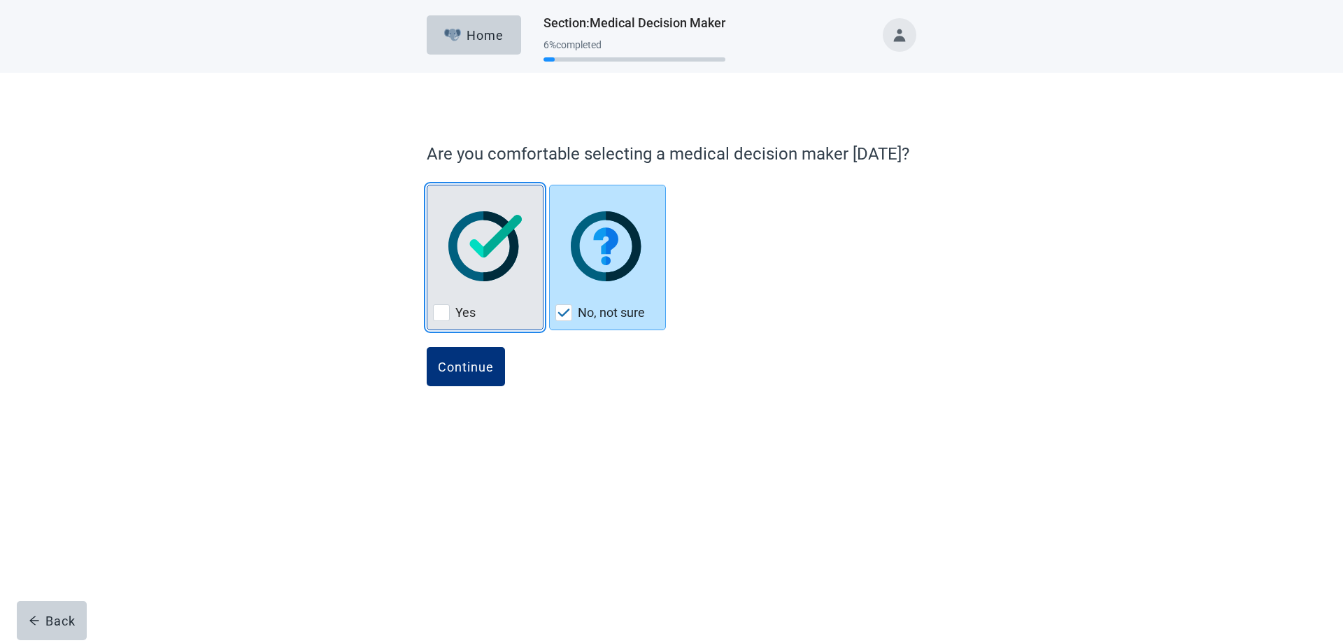
click at [447, 312] on div "Yes, checkbox, not checked" at bounding box center [441, 312] width 17 height 17
click at [427, 185] on input "Yes" at bounding box center [427, 185] width 1 height 1
checkbox input "true"
checkbox input "false"
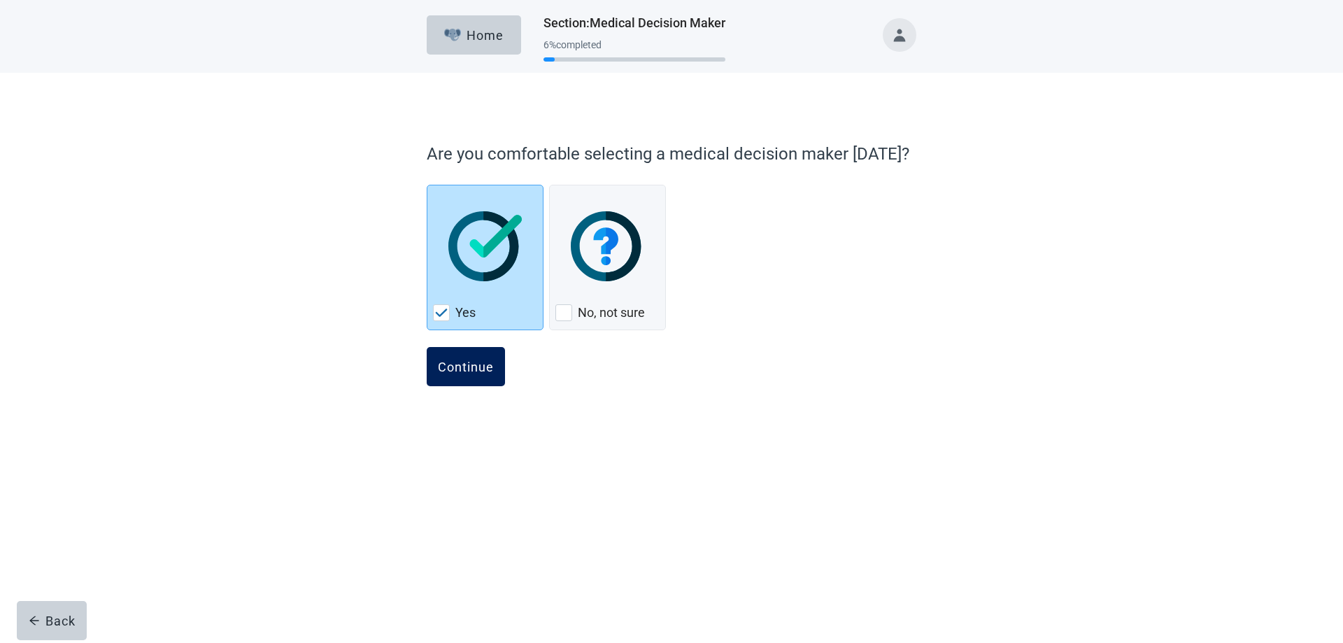
click at [462, 357] on button "Continue" at bounding box center [466, 366] width 78 height 39
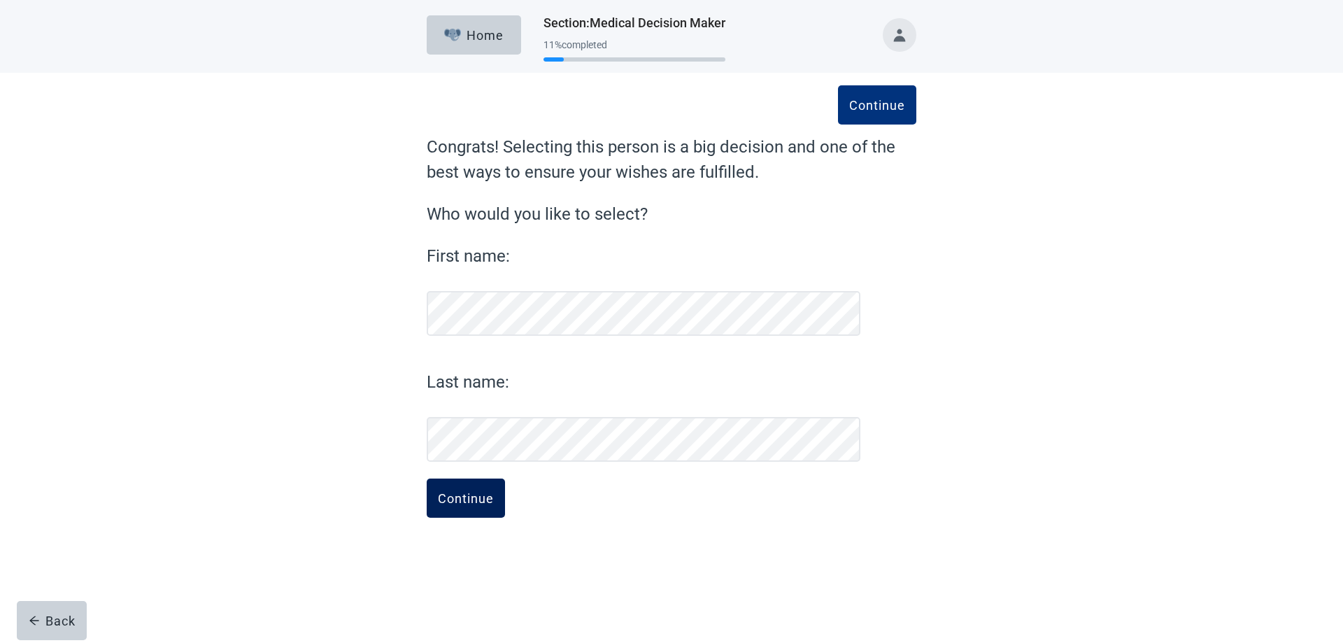
click at [476, 502] on div "Continue" at bounding box center [466, 498] width 56 height 14
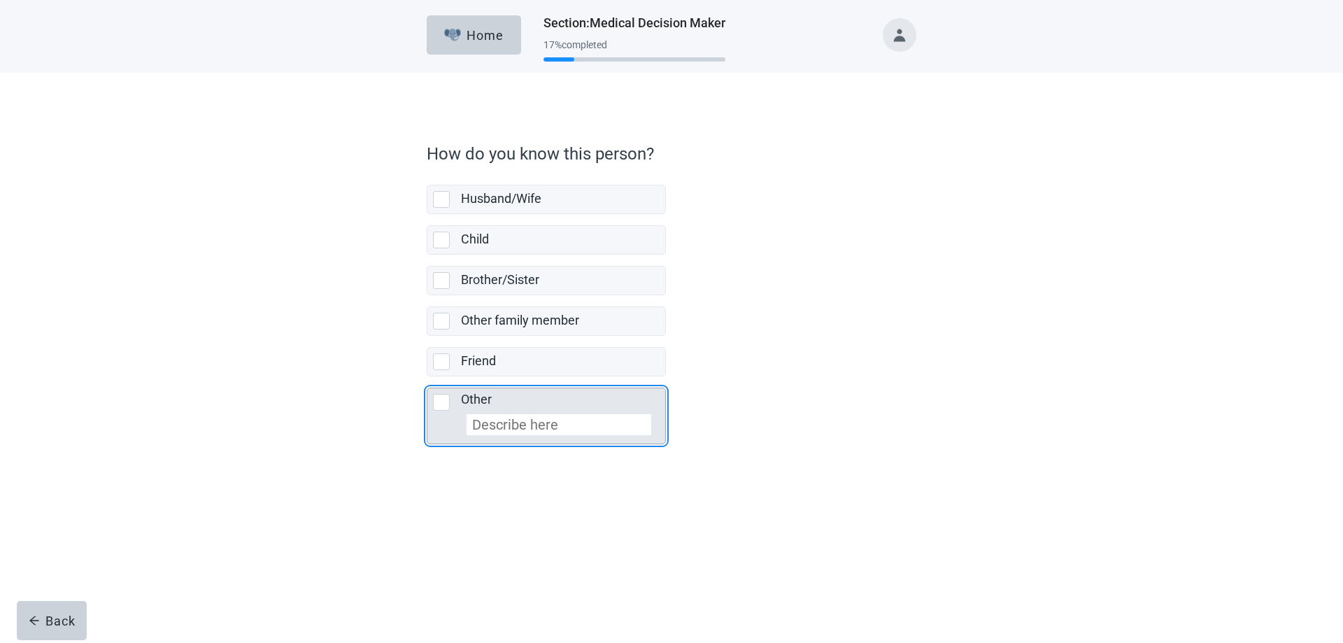
click at [442, 401] on div "Other, checkbox, not selected" at bounding box center [441, 402] width 17 height 17
click at [427, 377] on input "Other" at bounding box center [427, 376] width 1 height 1
checkbox input "true"
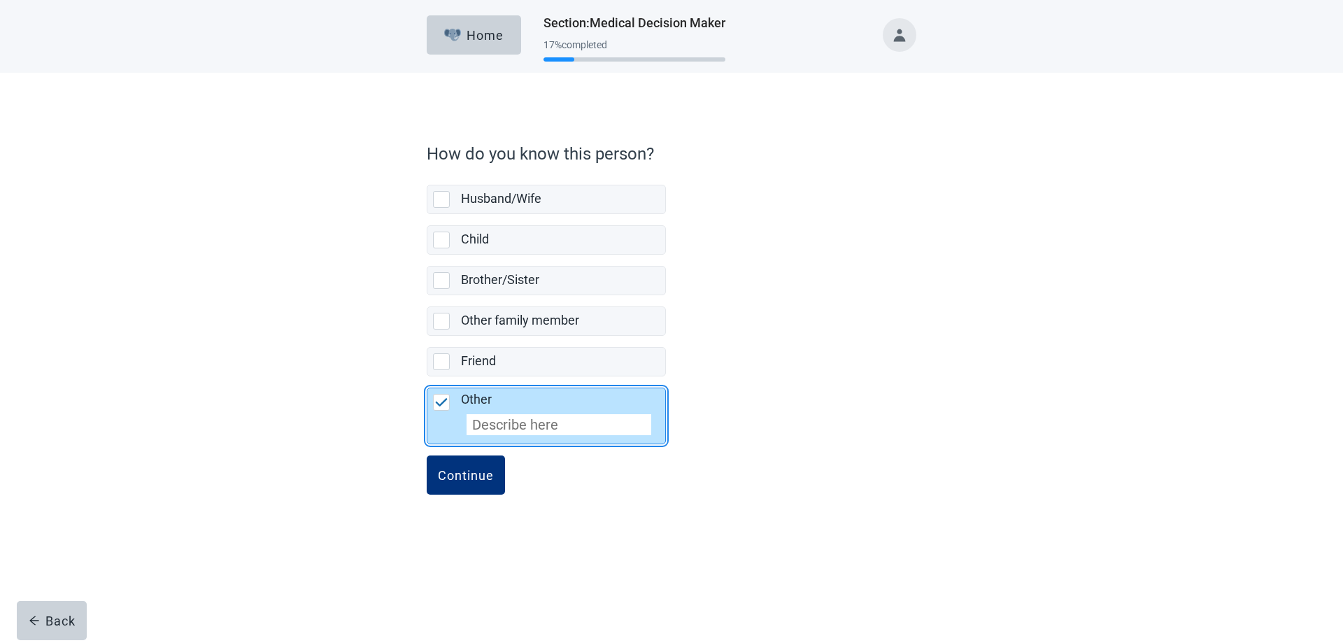
click at [485, 422] on input "Other" at bounding box center [559, 424] width 185 height 21
type input "Brother in law"
click at [451, 471] on div "Continue" at bounding box center [466, 475] width 56 height 14
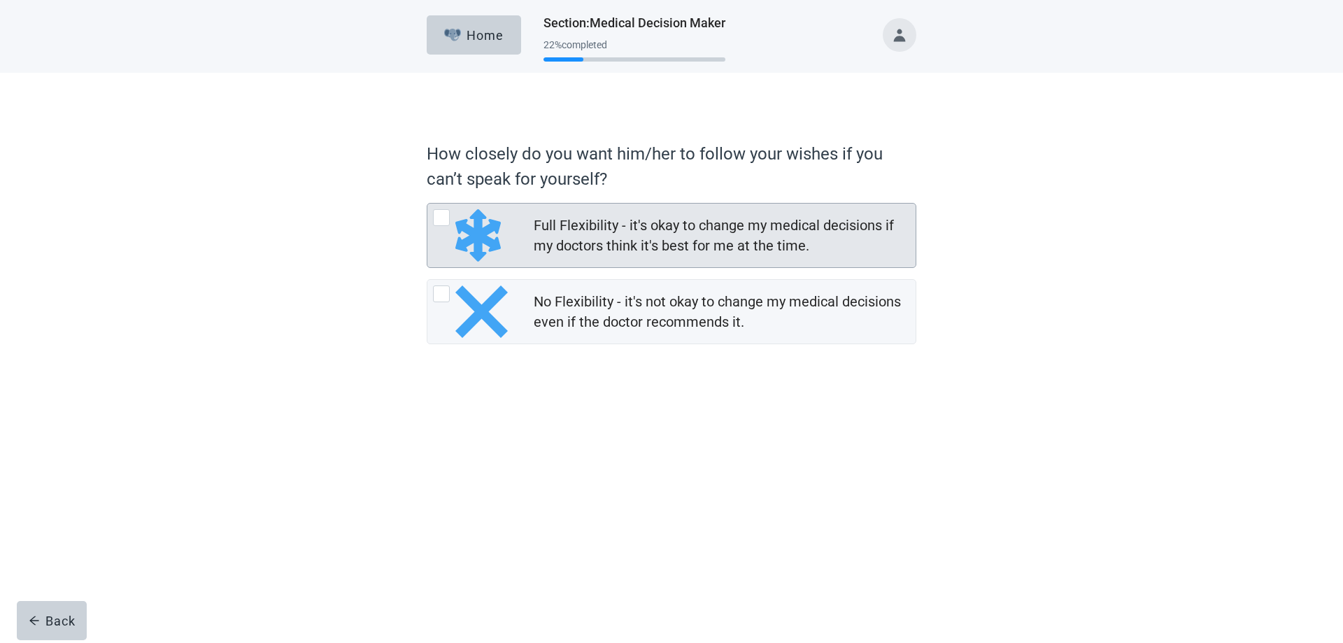
click at [443, 219] on div "Full Flexibility - it's okay to change my medical decisions if my doctors think…" at bounding box center [441, 217] width 17 height 17
click at [427, 204] on input "Full Flexibility - it's okay to change my medical decisions if my doctors think…" at bounding box center [427, 203] width 1 height 1
radio input "true"
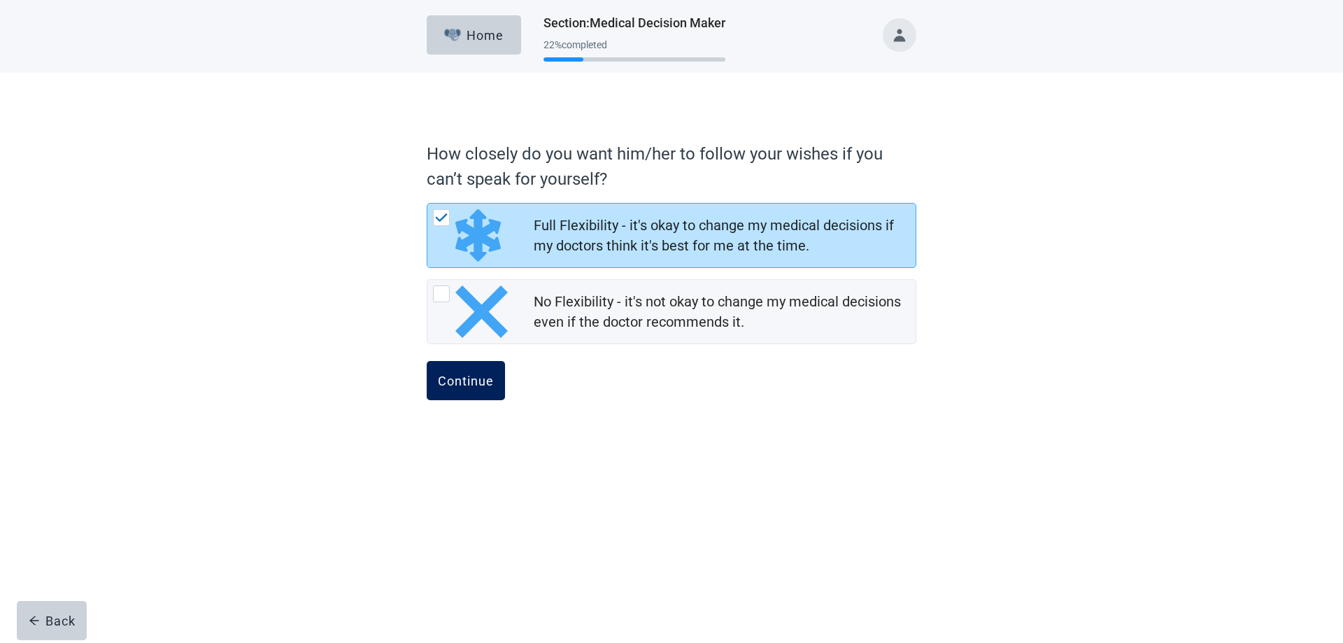
click at [458, 376] on div "Continue" at bounding box center [466, 381] width 56 height 14
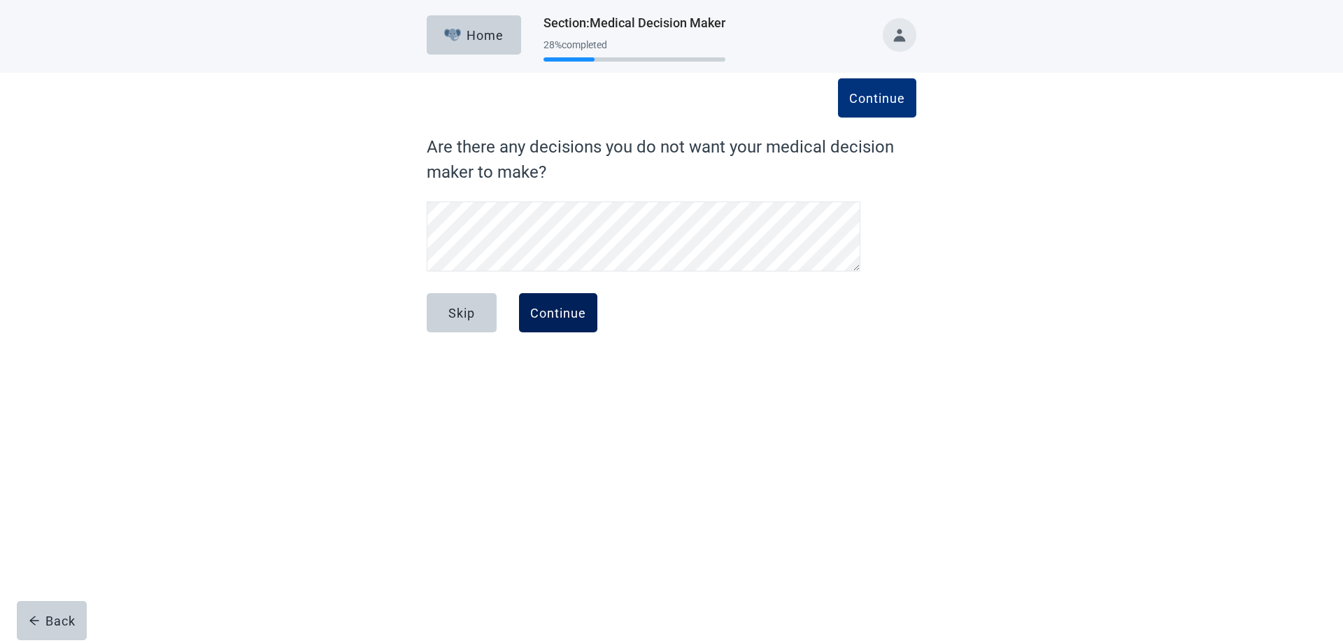
click at [567, 308] on div "Continue" at bounding box center [558, 313] width 56 height 14
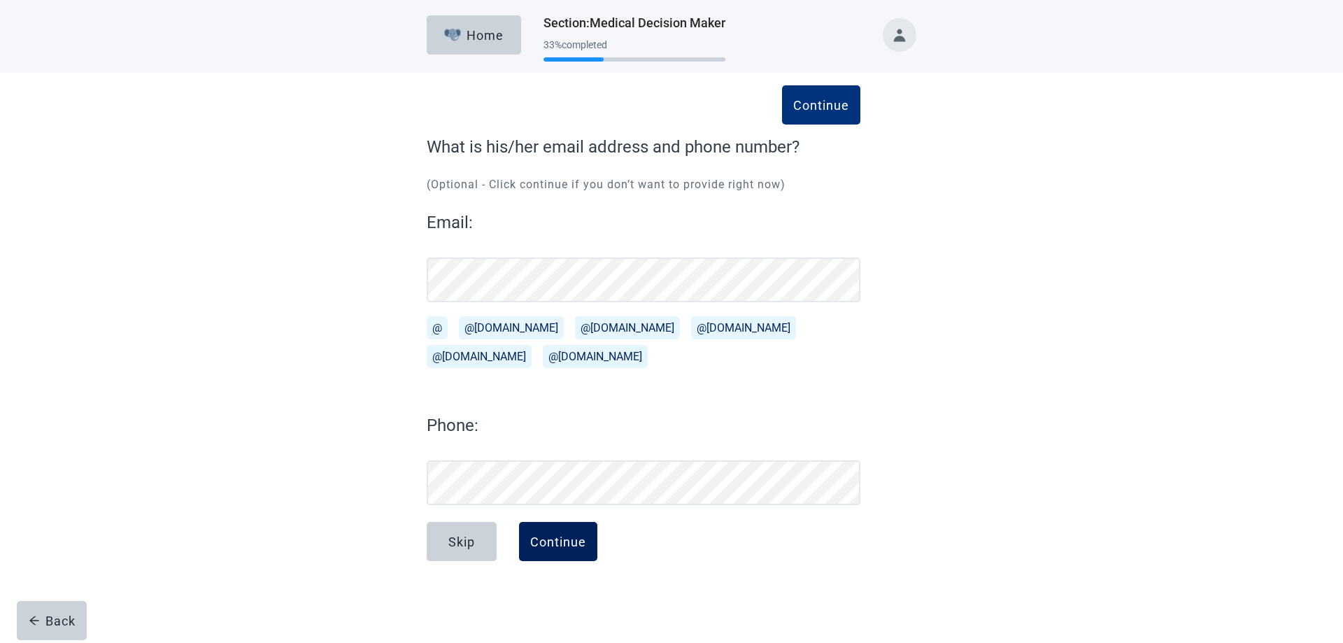
click at [551, 546] on div "Continue" at bounding box center [558, 541] width 56 height 14
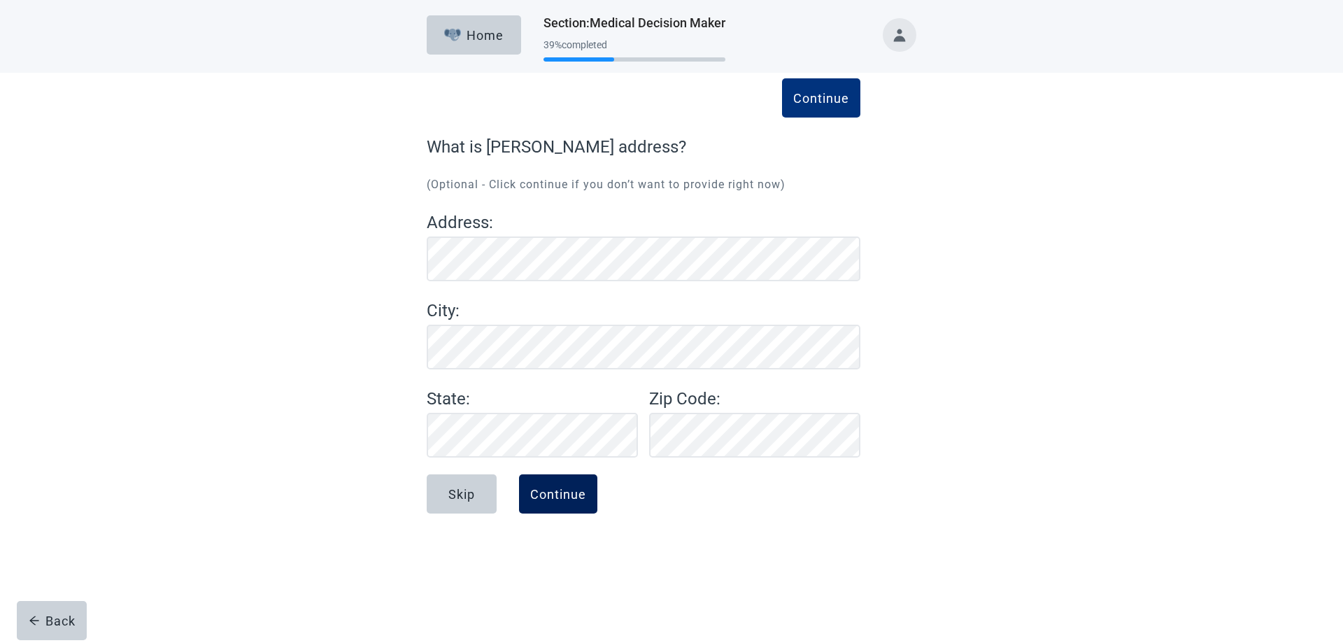
click at [563, 495] on div "Continue" at bounding box center [558, 494] width 56 height 14
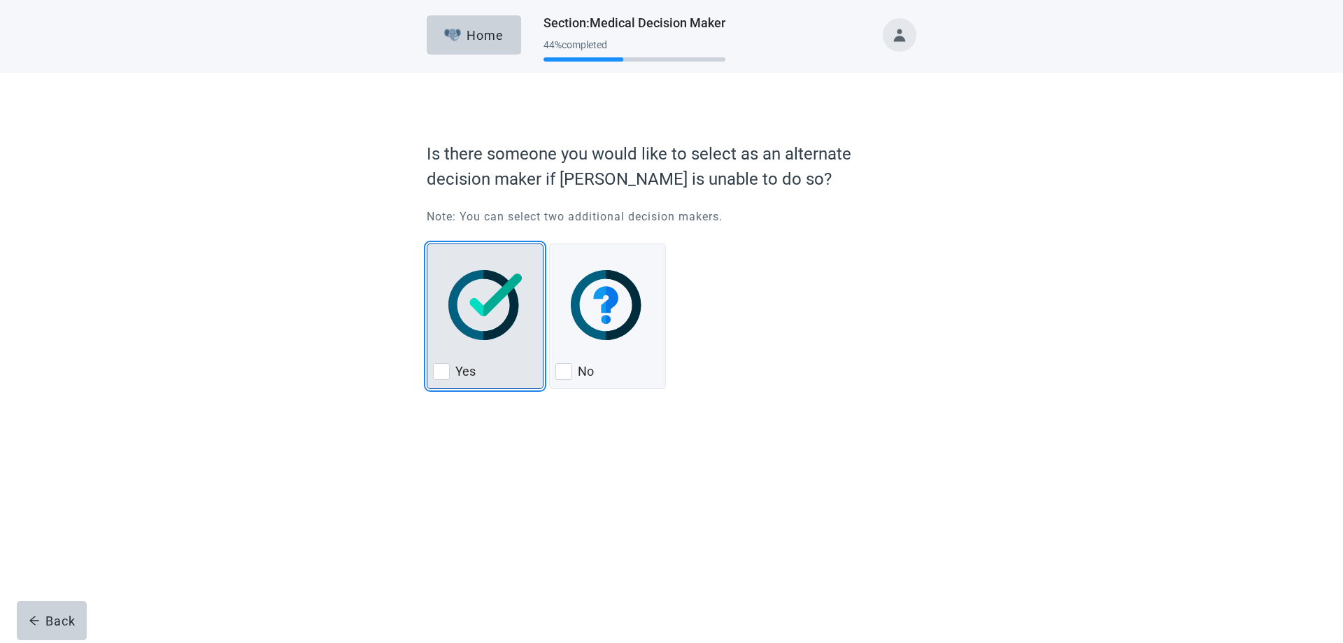
click at [439, 374] on div "Yes, checkbox, not checked" at bounding box center [441, 371] width 17 height 17
click at [427, 244] on input "Yes" at bounding box center [427, 243] width 1 height 1
checkbox input "true"
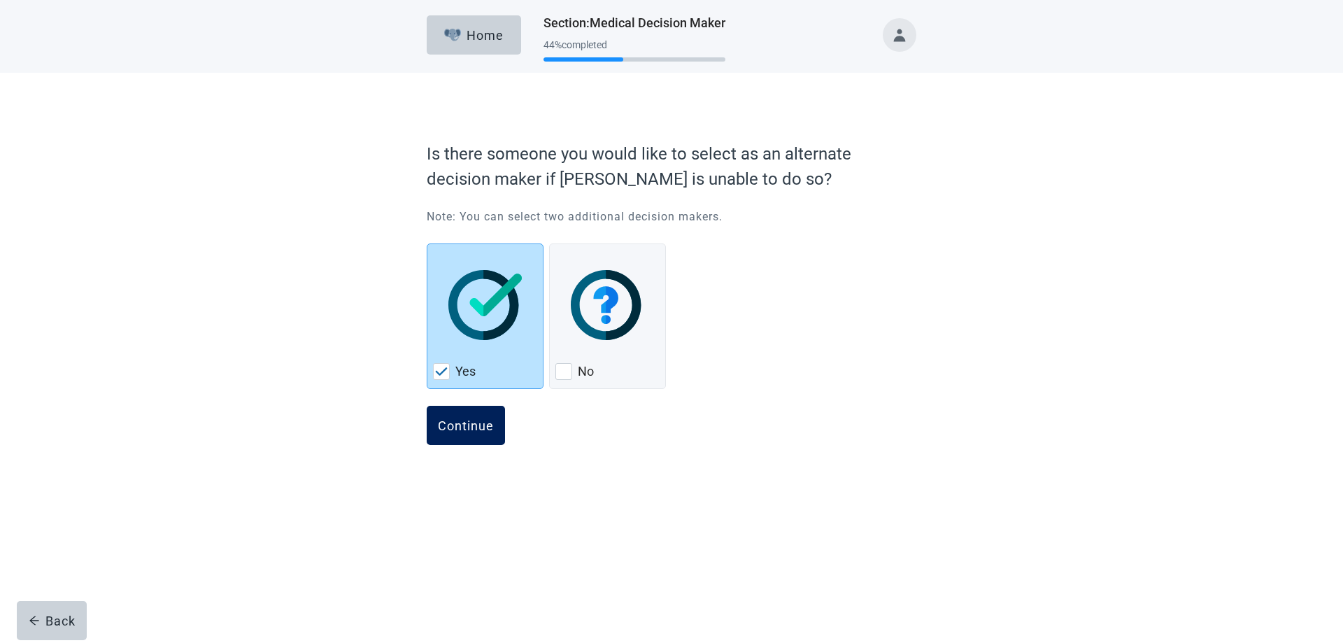
click at [457, 422] on div "Continue" at bounding box center [466, 425] width 56 height 14
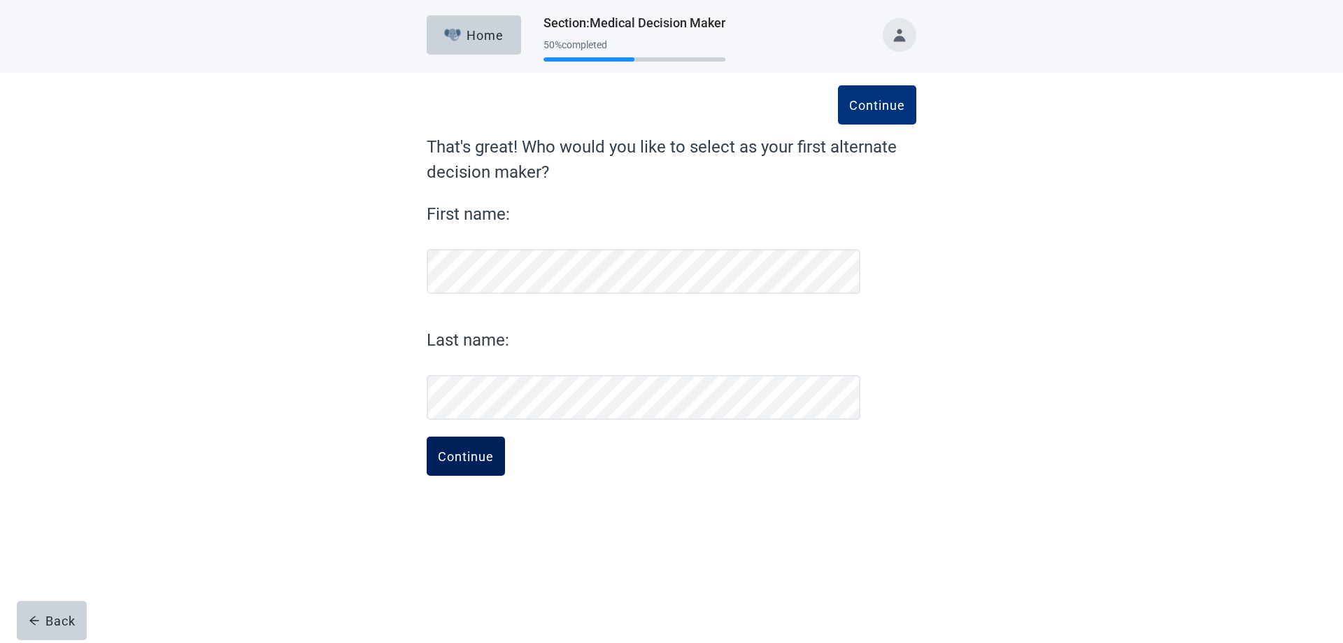
click at [471, 456] on div "Continue" at bounding box center [466, 456] width 56 height 14
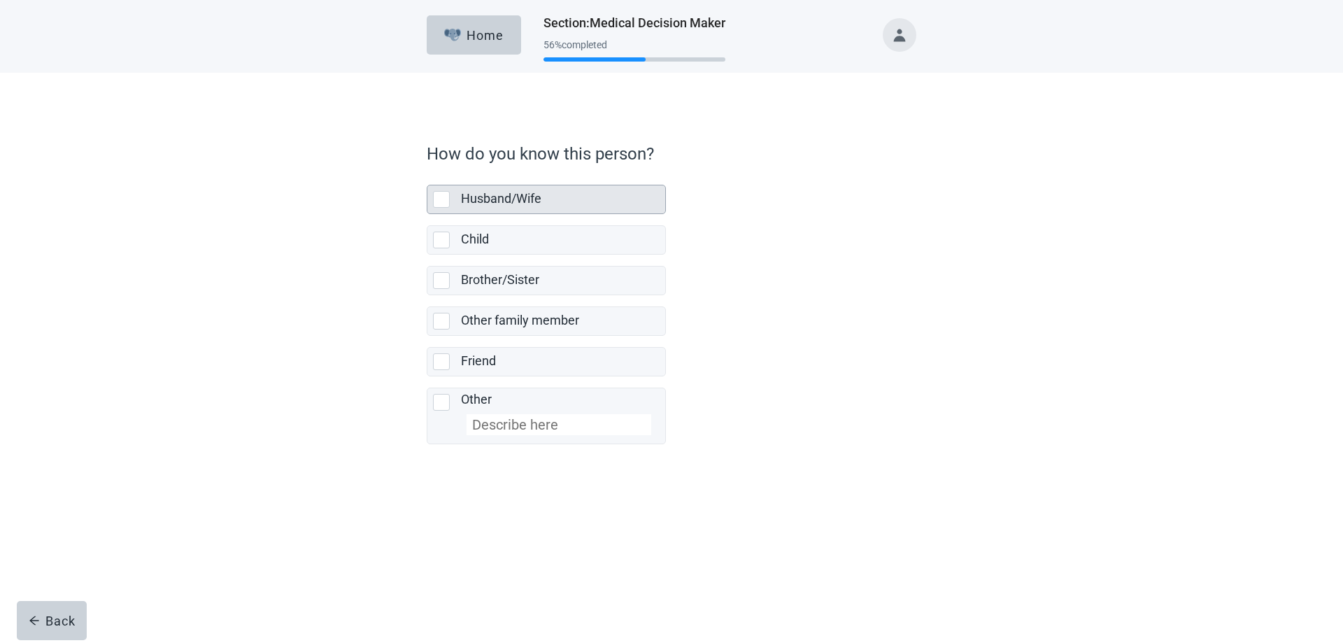
click at [442, 199] on div "Husband/Wife, checkbox, not selected" at bounding box center [441, 199] width 17 height 17
click at [427, 174] on input "Husband/Wife" at bounding box center [427, 173] width 1 height 1
checkbox input "true"
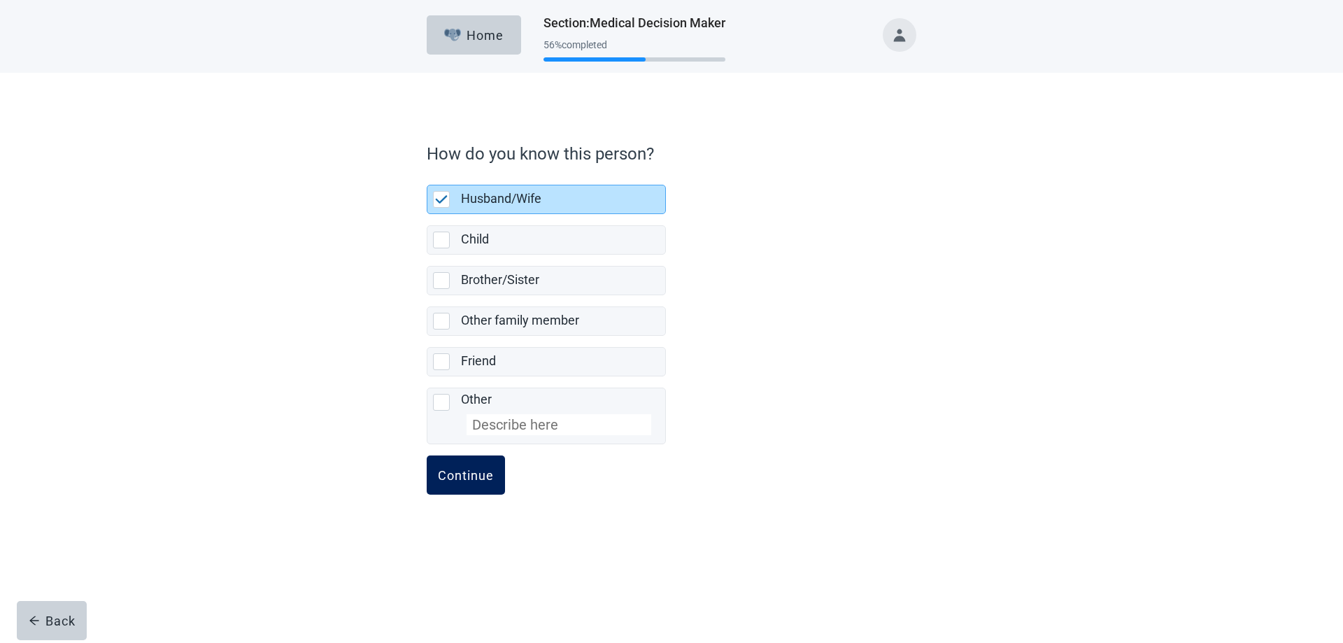
click at [472, 471] on div "Continue" at bounding box center [466, 475] width 56 height 14
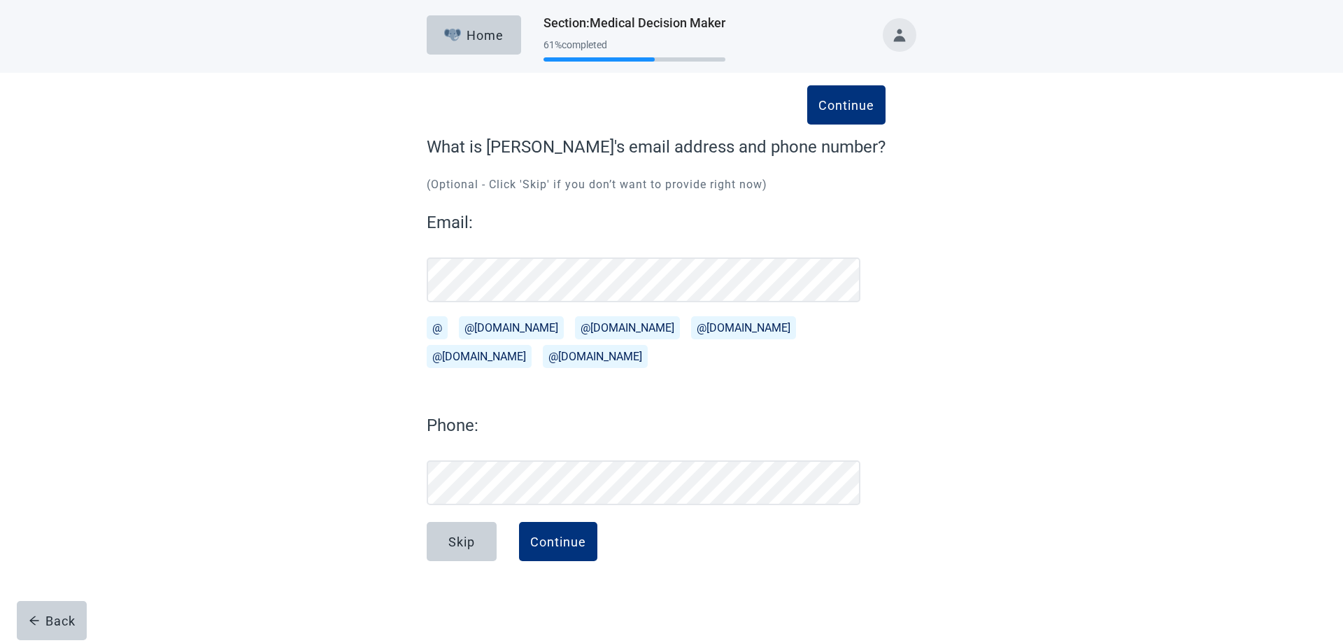
click at [481, 325] on button "@gmail.com" at bounding box center [511, 327] width 105 height 23
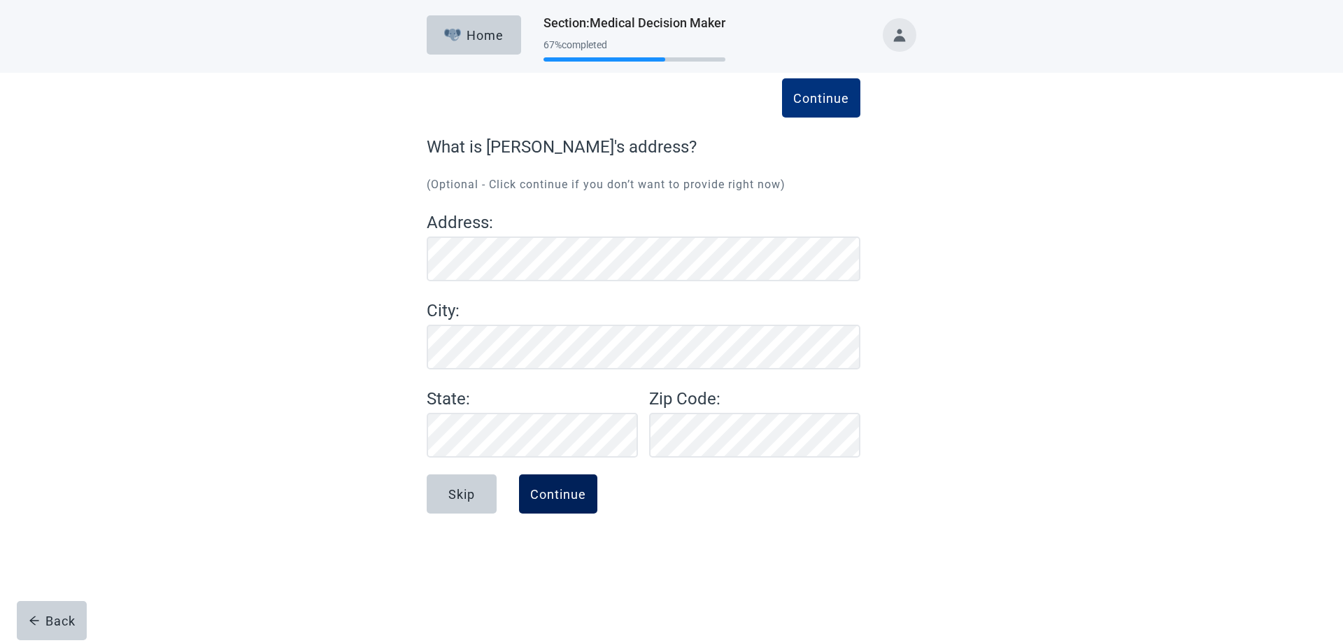
click at [557, 490] on div "Continue" at bounding box center [558, 494] width 56 height 14
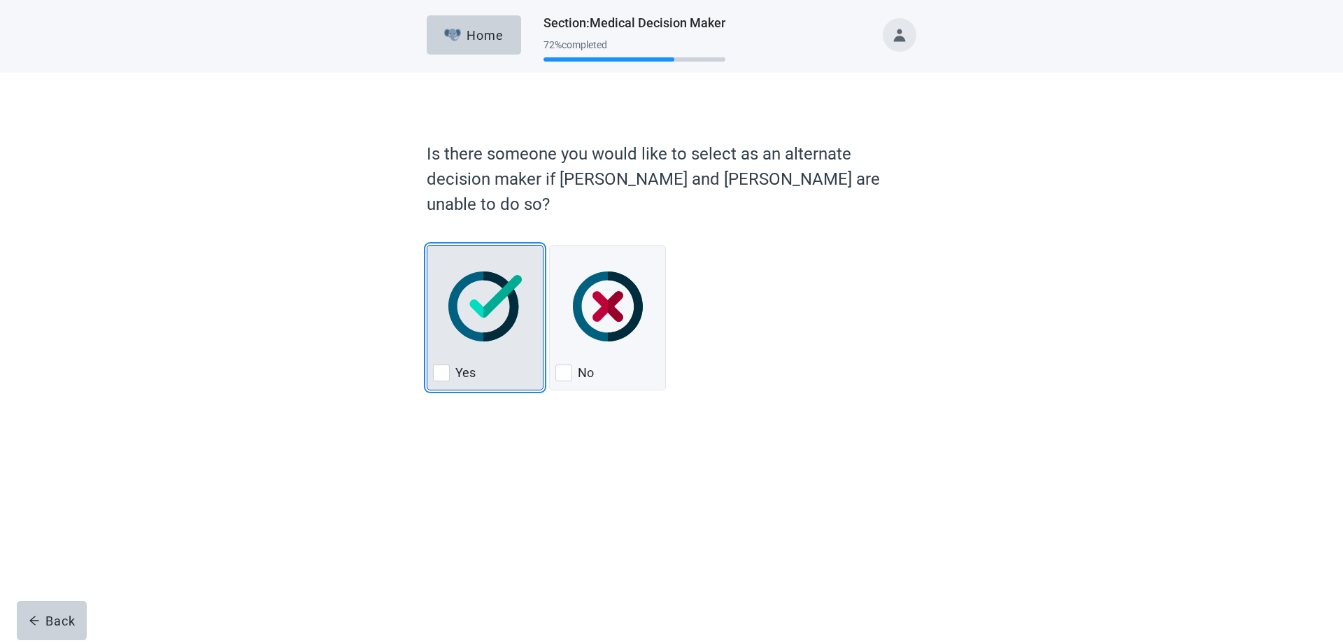
click at [446, 364] on div "Yes, checkbox, not checked" at bounding box center [441, 372] width 17 height 17
click at [427, 246] on input "Yes" at bounding box center [427, 245] width 1 height 1
checkbox input "true"
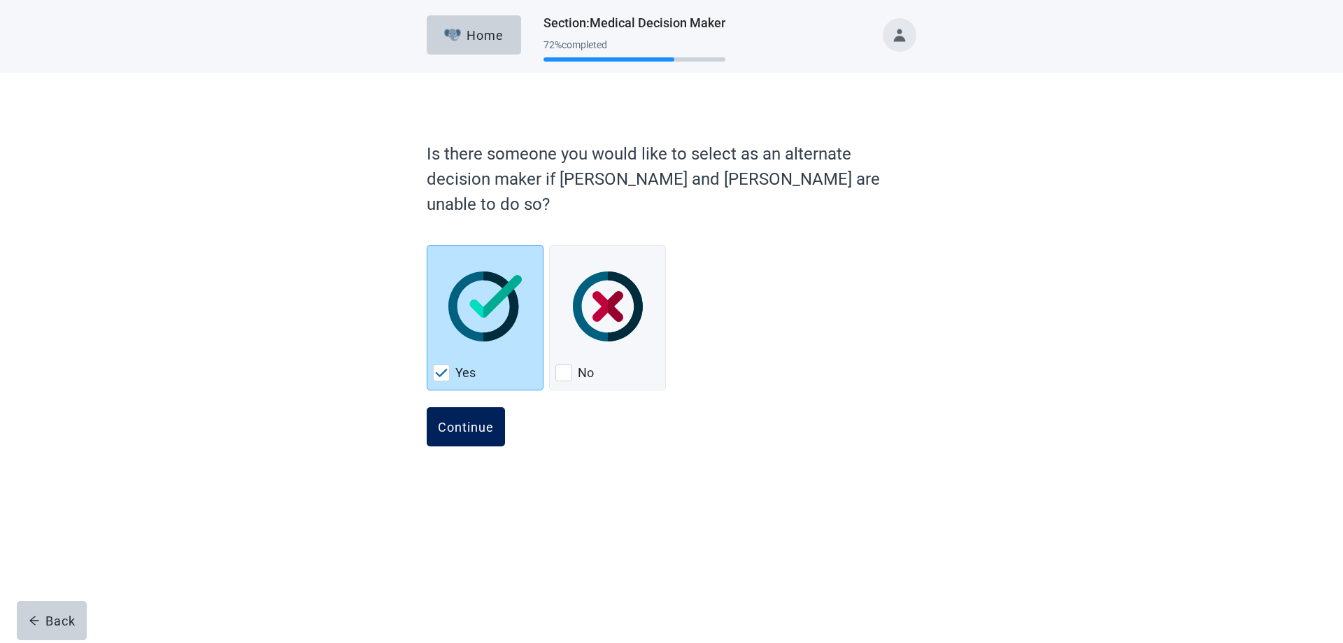
click at [473, 420] on div "Continue" at bounding box center [466, 427] width 56 height 14
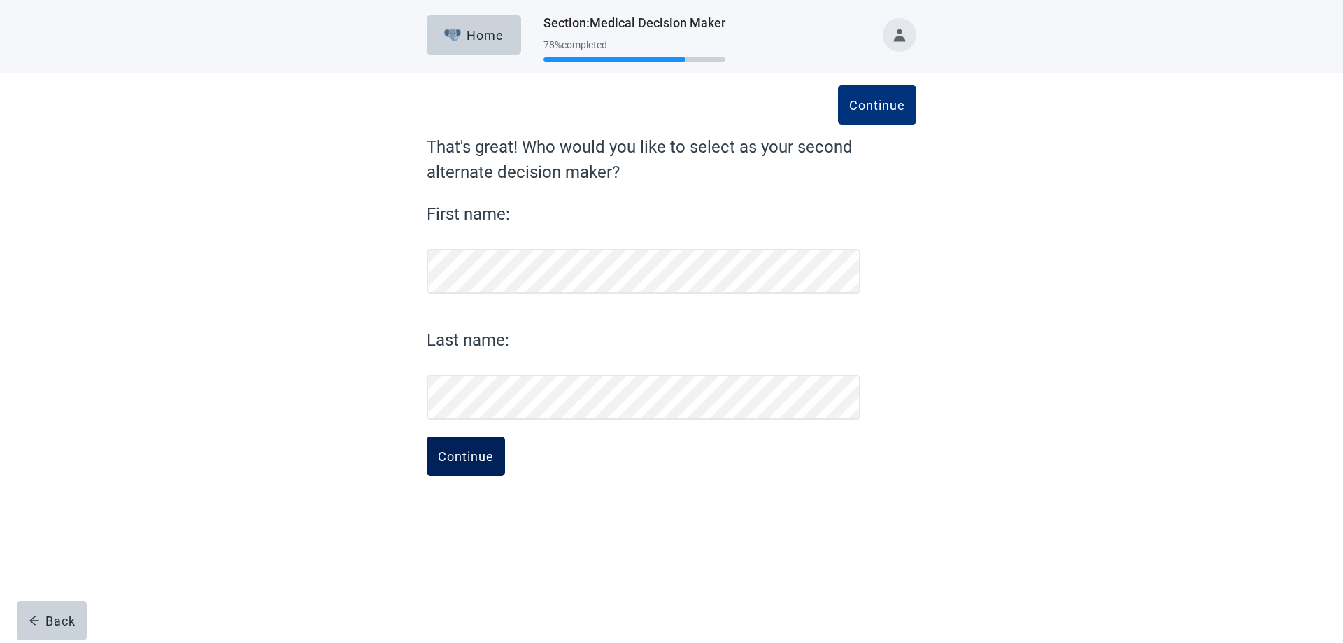
click at [457, 455] on div "Continue" at bounding box center [466, 456] width 56 height 14
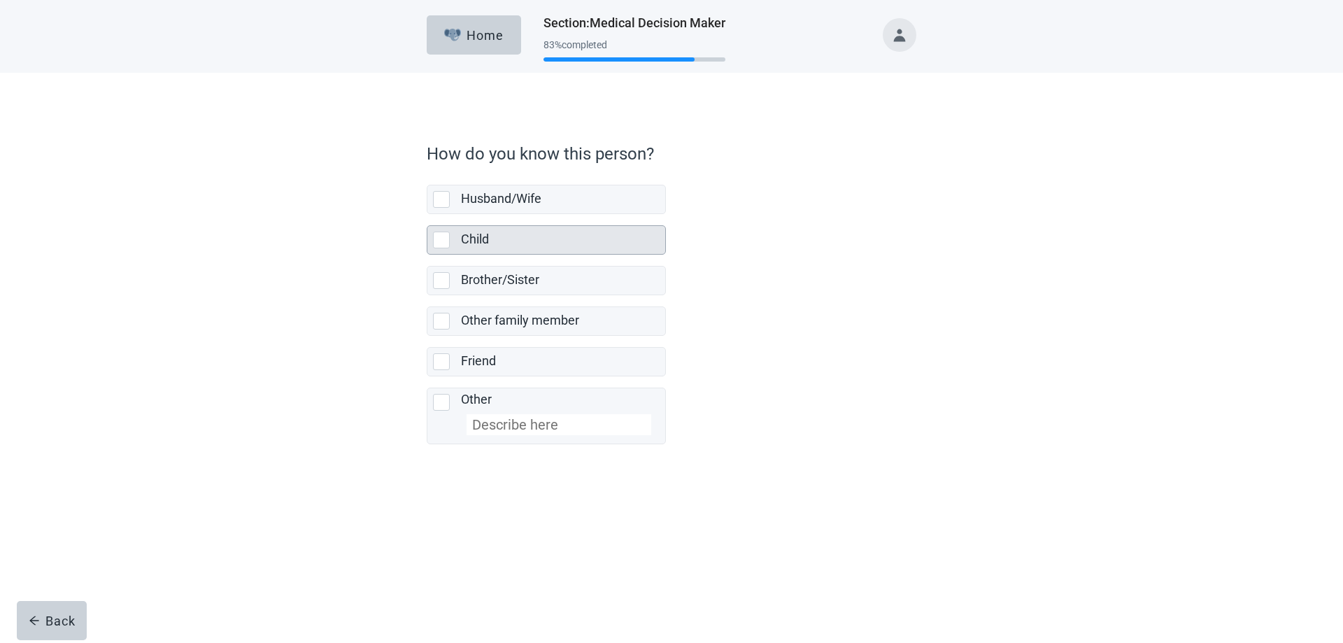
click at [438, 243] on div "Child, checkbox, not selected" at bounding box center [441, 240] width 17 height 17
click at [427, 215] on input "Child" at bounding box center [427, 214] width 1 height 1
checkbox input "true"
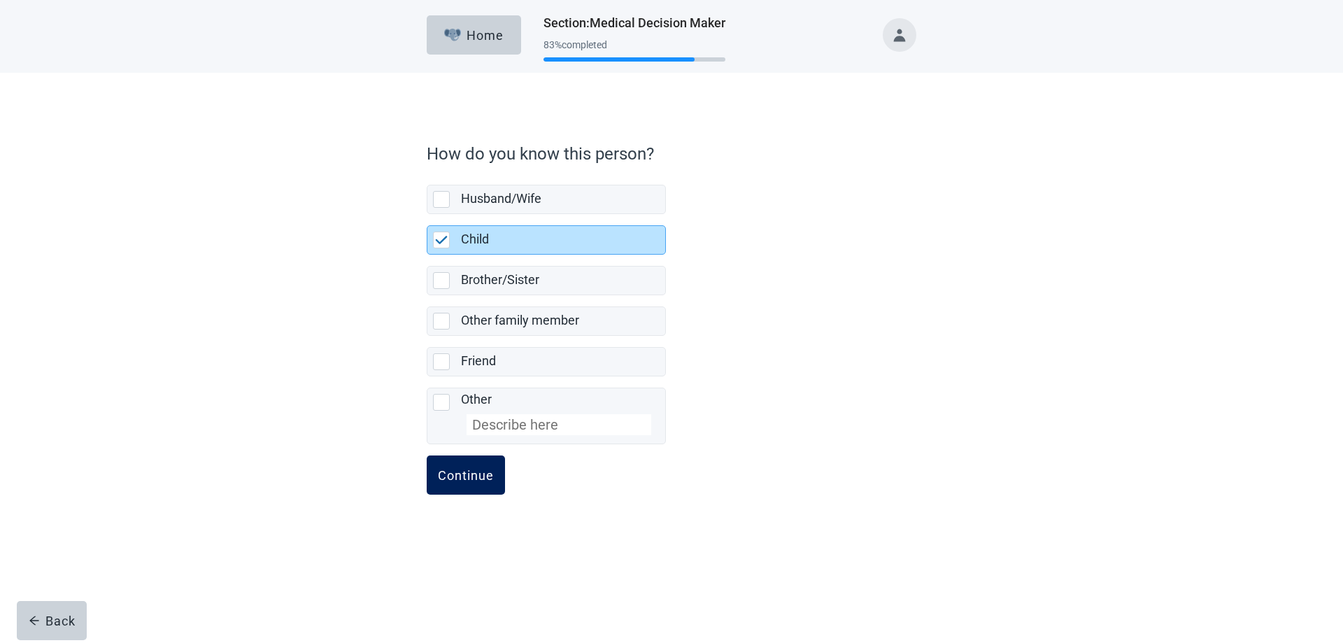
click at [471, 472] on div "Continue" at bounding box center [466, 475] width 56 height 14
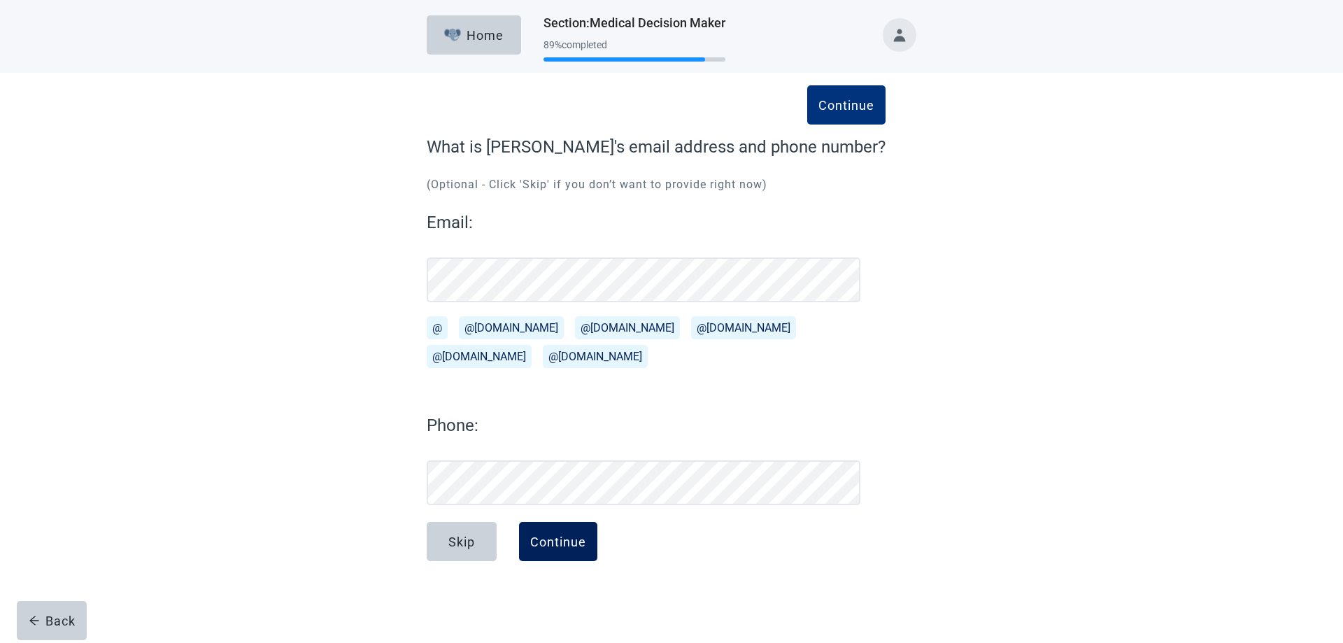
click at [559, 546] on div "Continue" at bounding box center [558, 541] width 56 height 14
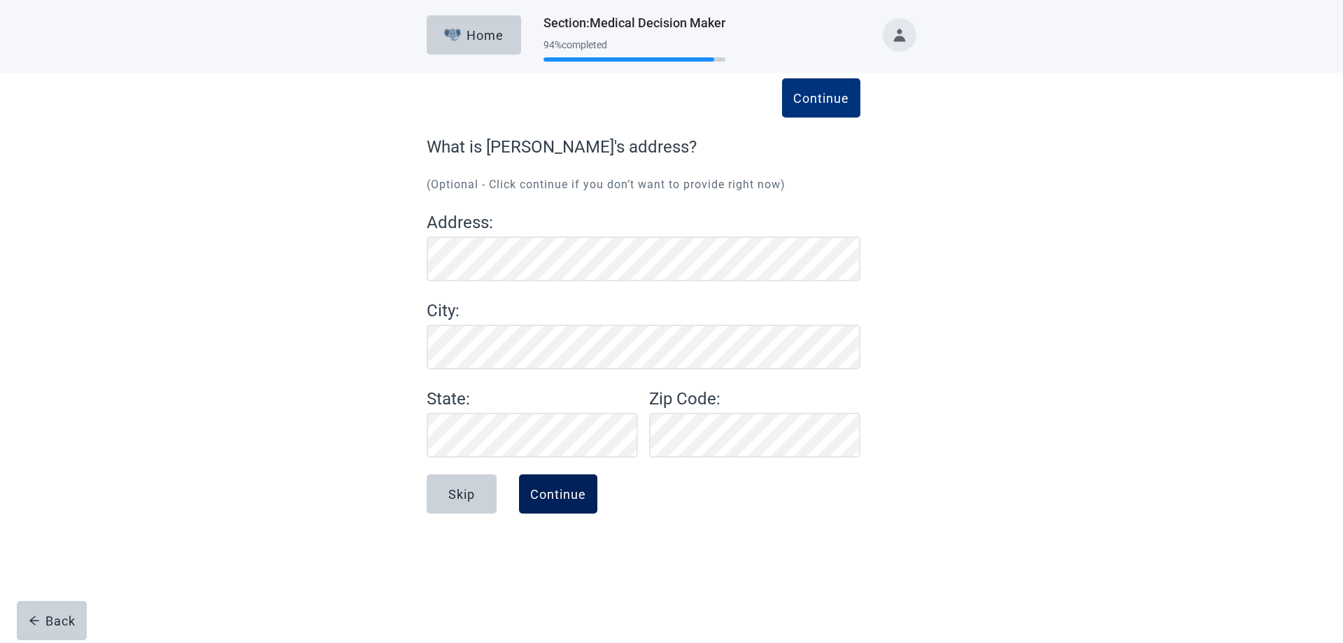
click at [551, 491] on div "Continue" at bounding box center [558, 494] width 56 height 14
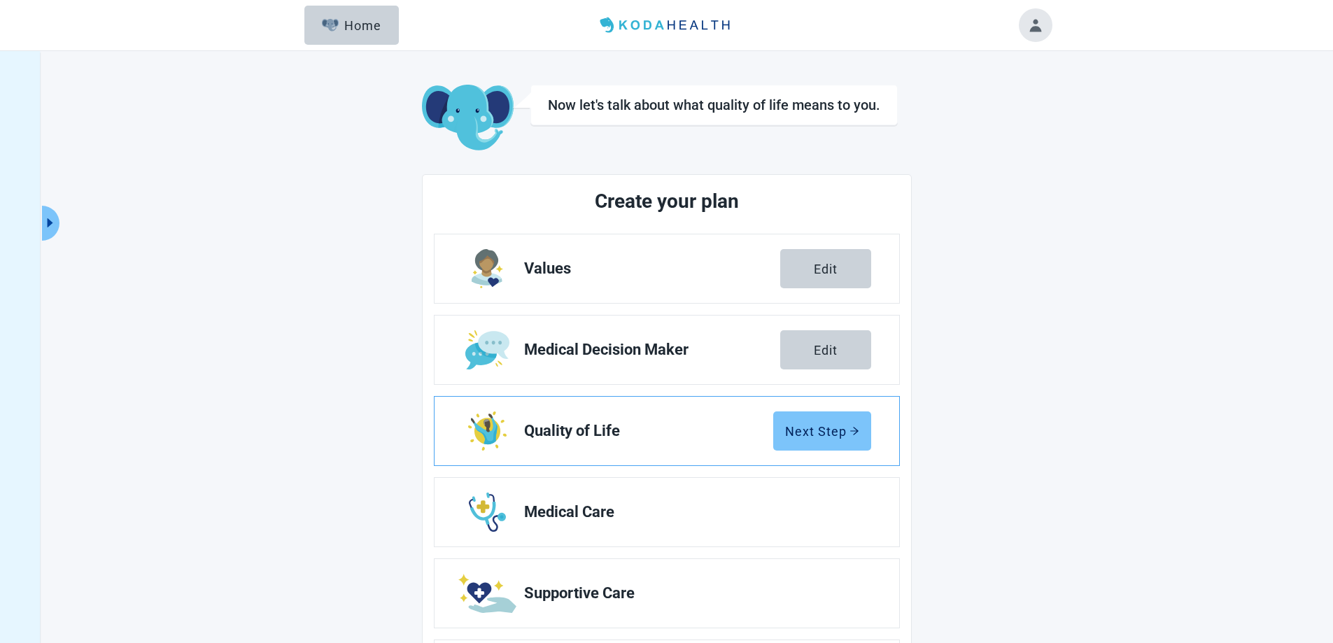
click at [830, 433] on div "Next Step" at bounding box center [822, 431] width 74 height 14
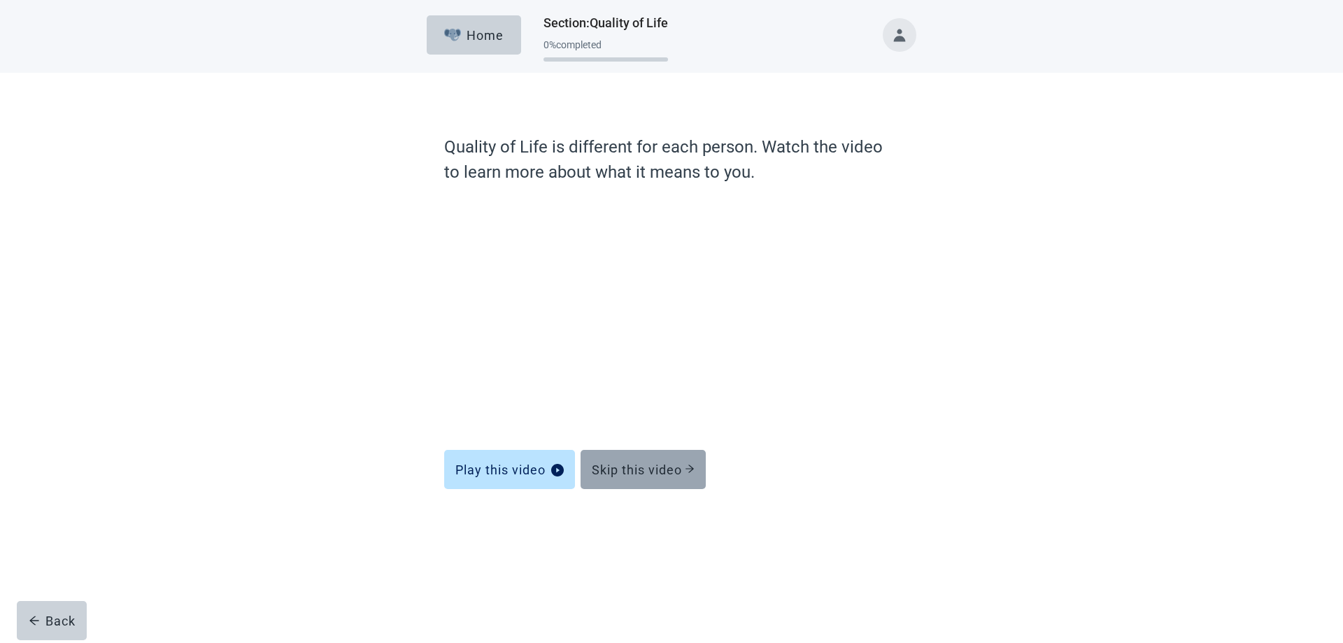
click at [658, 464] on div "Skip this video" at bounding box center [643, 469] width 103 height 14
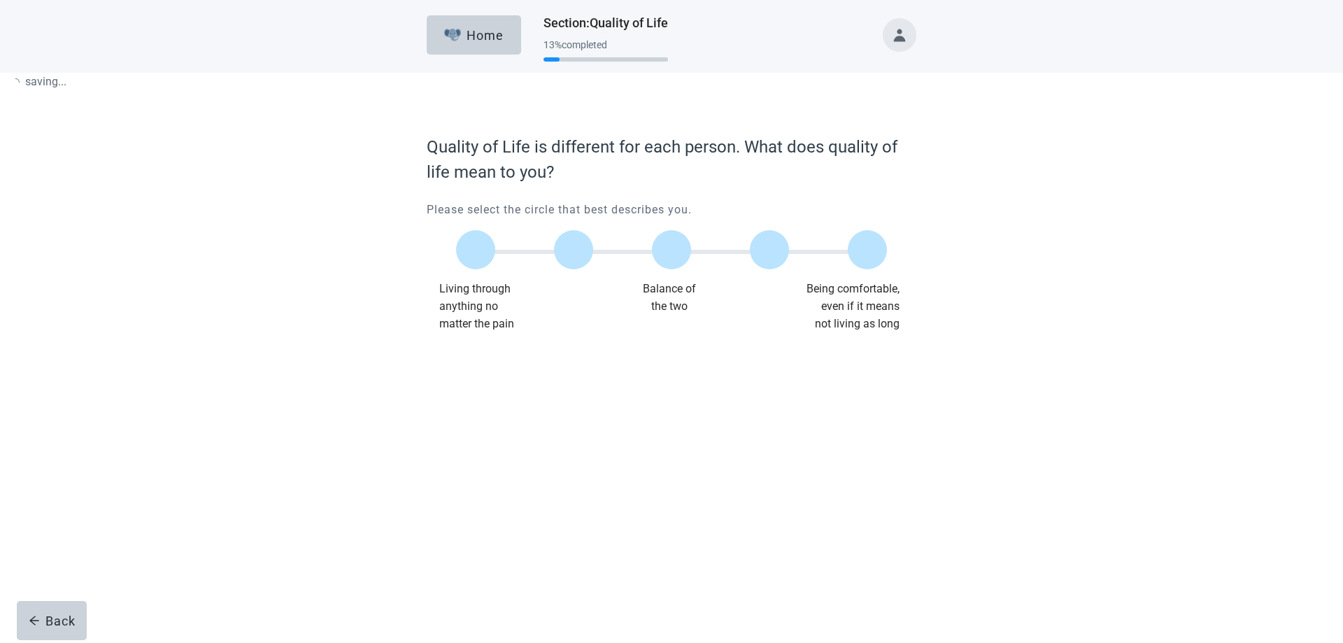
click at [658, 411] on div "Main content" at bounding box center [672, 376] width 490 height 70
click at [670, 250] on label "Main content" at bounding box center [671, 249] width 39 height 39
click at [672, 250] on input "Quality of life scale: 50 out of 100. Balance of the two" at bounding box center [672, 250] width 0 height 0
click at [465, 362] on div "Continue" at bounding box center [466, 361] width 56 height 14
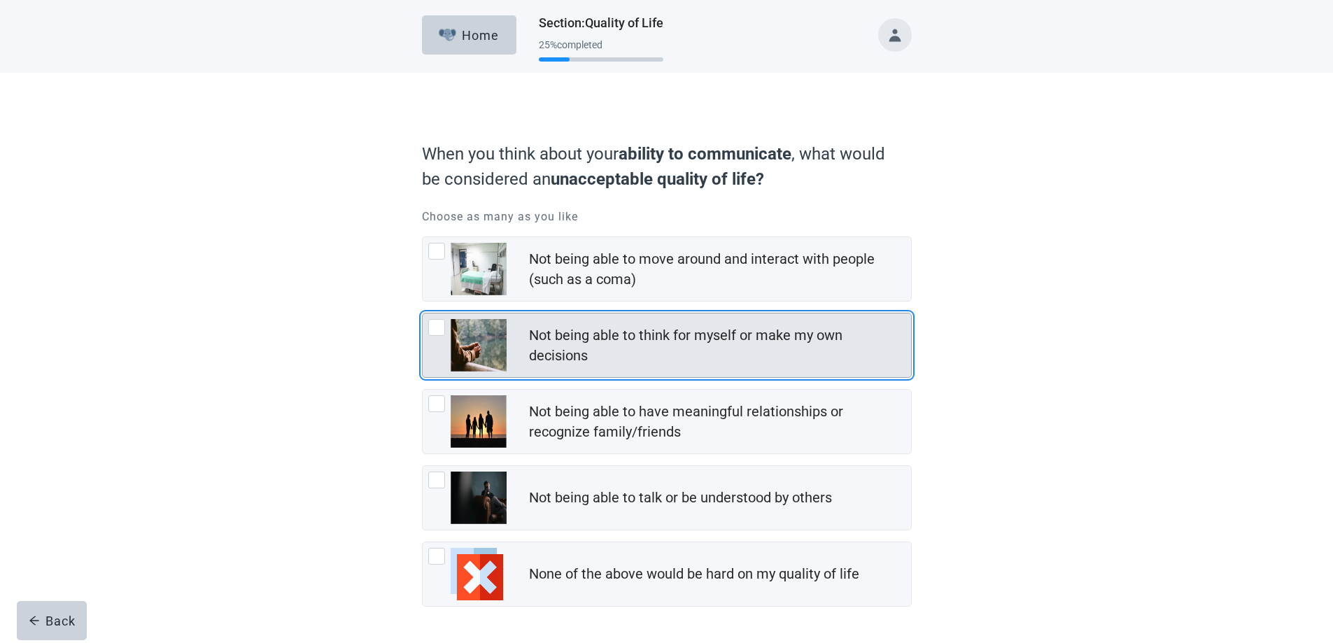
click at [437, 324] on div "Not being able to think for myself or make my own decisions, checkbox, not chec…" at bounding box center [436, 327] width 17 height 17
click at [422, 313] on input "Not being able to think for myself or make my own decisions" at bounding box center [422, 313] width 1 height 1
checkbox input "true"
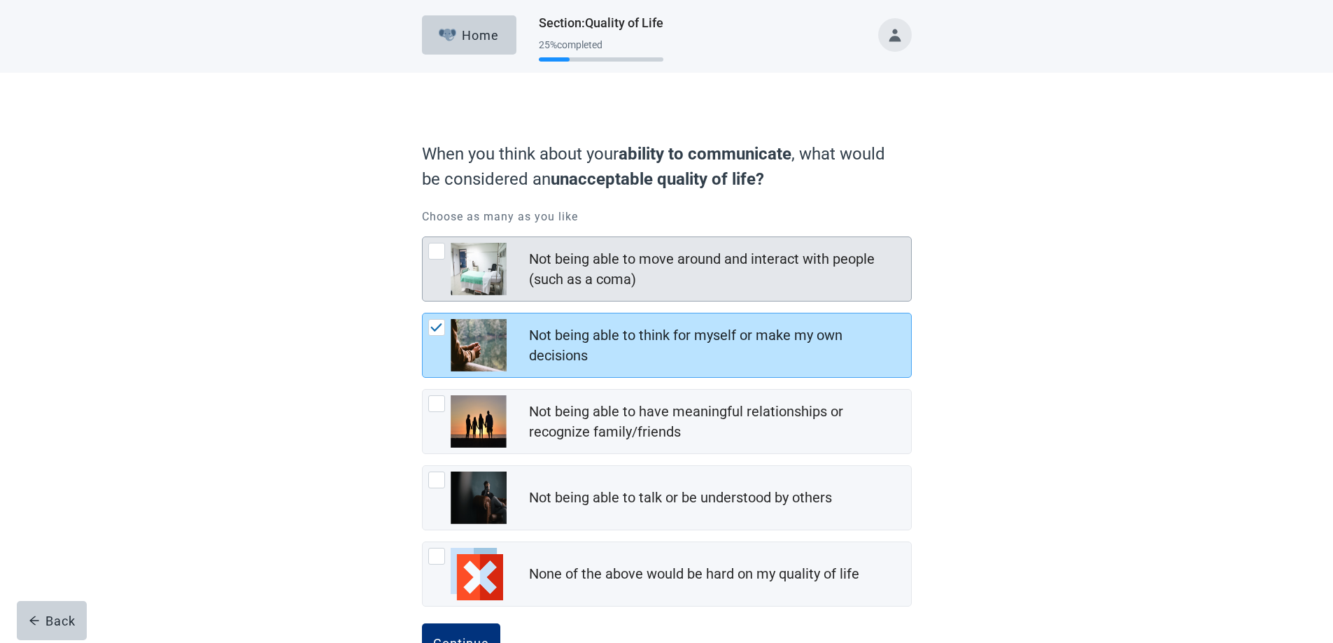
click at [436, 255] on div "Not being able to move around and interact with people (such as a coma), checkb…" at bounding box center [436, 251] width 17 height 17
click at [422, 237] on input "Not being able to move around and interact with people (such as a coma)" at bounding box center [422, 236] width 1 height 1
checkbox input "true"
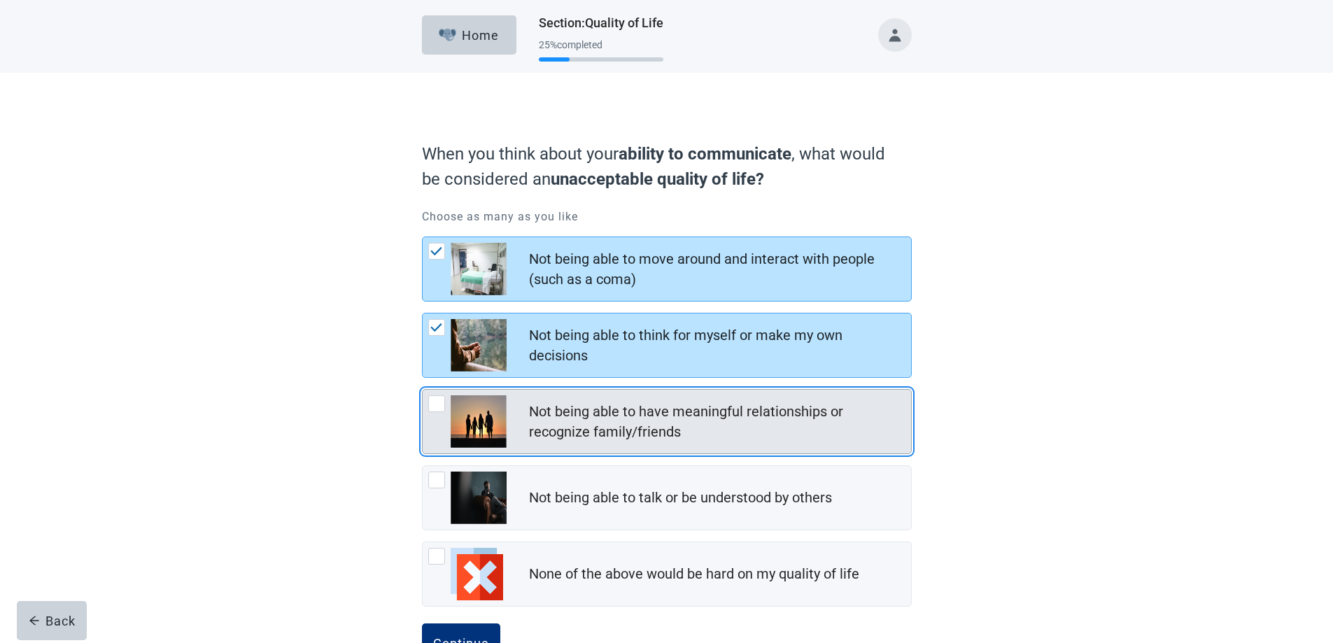
click at [435, 400] on div "Not being able to have meaningful relationships or recognize family/friends, ch…" at bounding box center [436, 403] width 17 height 17
click at [422, 390] on input "Not being able to have meaningful relationships or recognize family/friends" at bounding box center [422, 389] width 1 height 1
checkbox input "true"
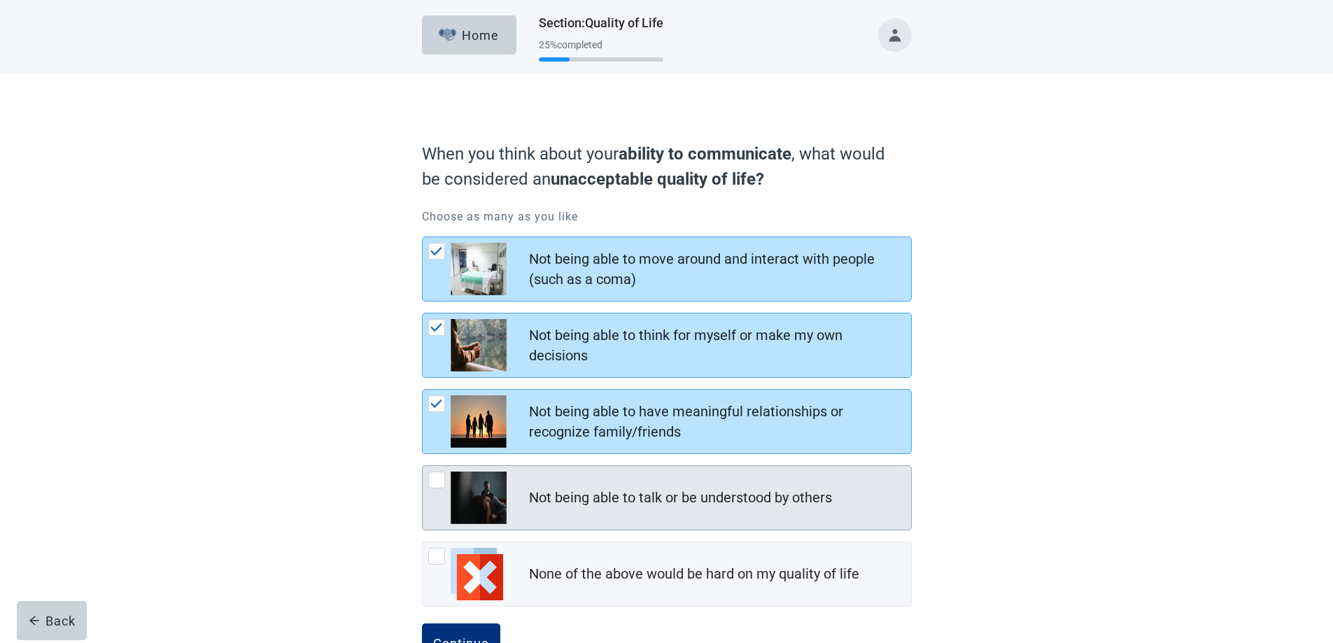
click at [445, 481] on div "Not being able to talk or be understood by others, checkbox, not checked" at bounding box center [467, 497] width 78 height 52
click at [422, 466] on input "Not being able to talk or be understood by others" at bounding box center [422, 465] width 1 height 1
checkbox input "true"
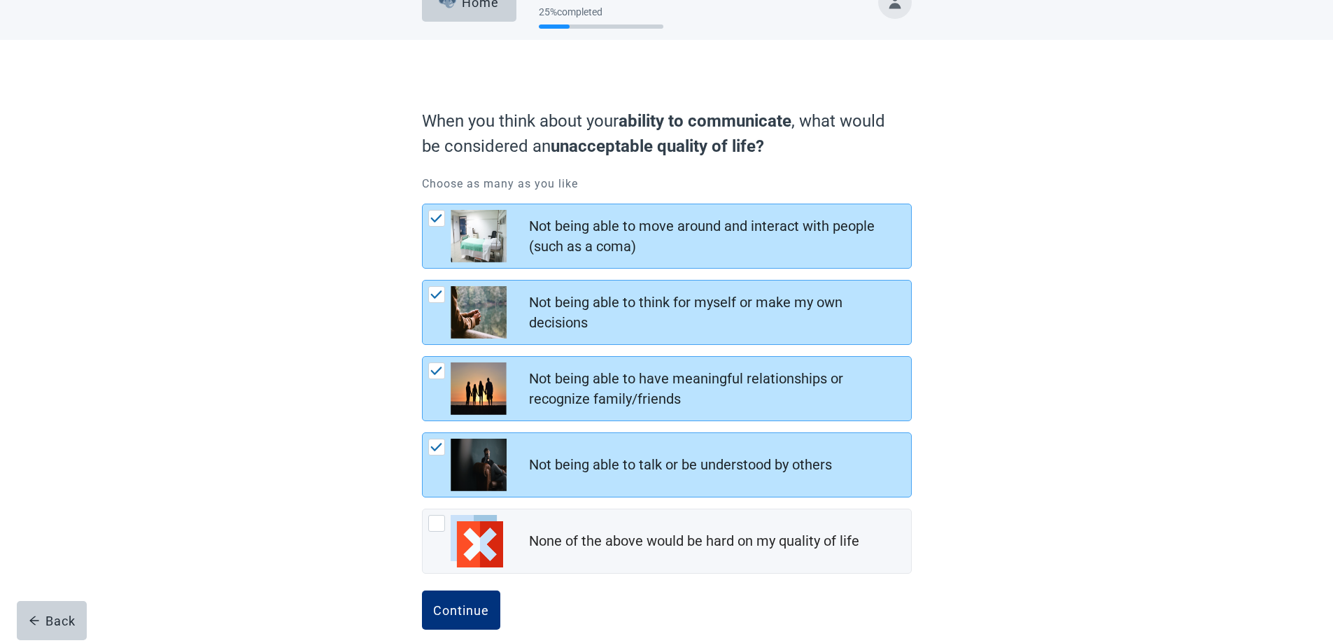
scroll to position [50, 0]
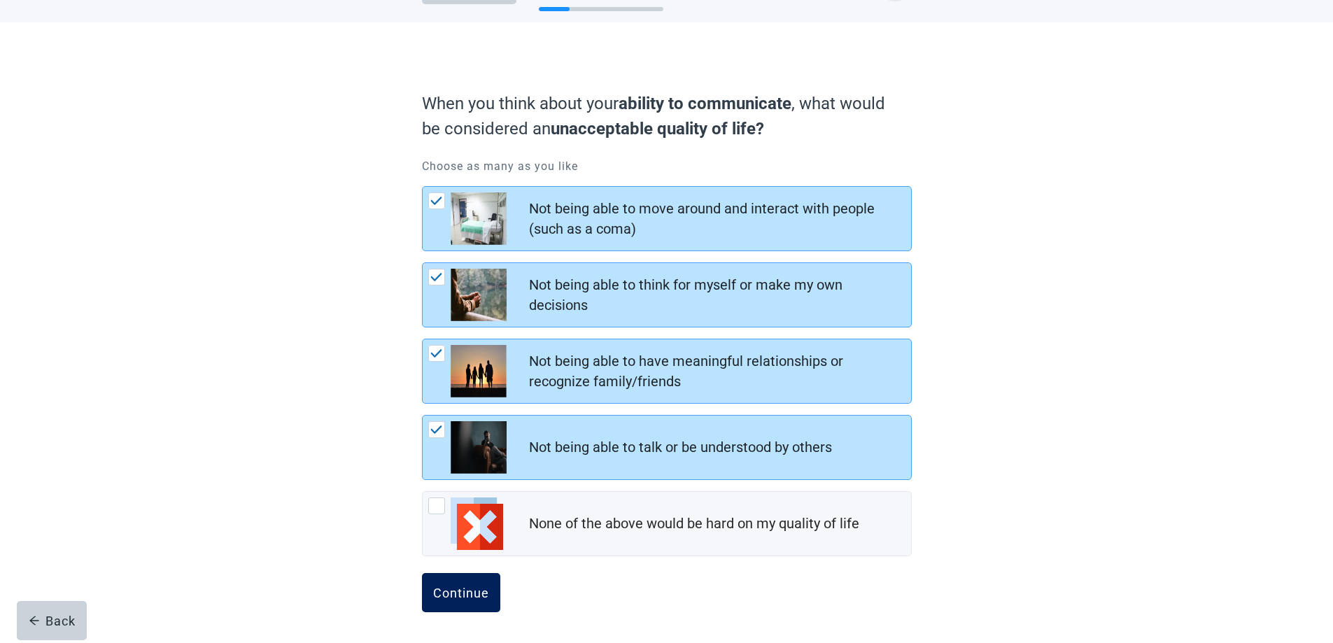
click at [482, 593] on div "Continue" at bounding box center [461, 592] width 56 height 14
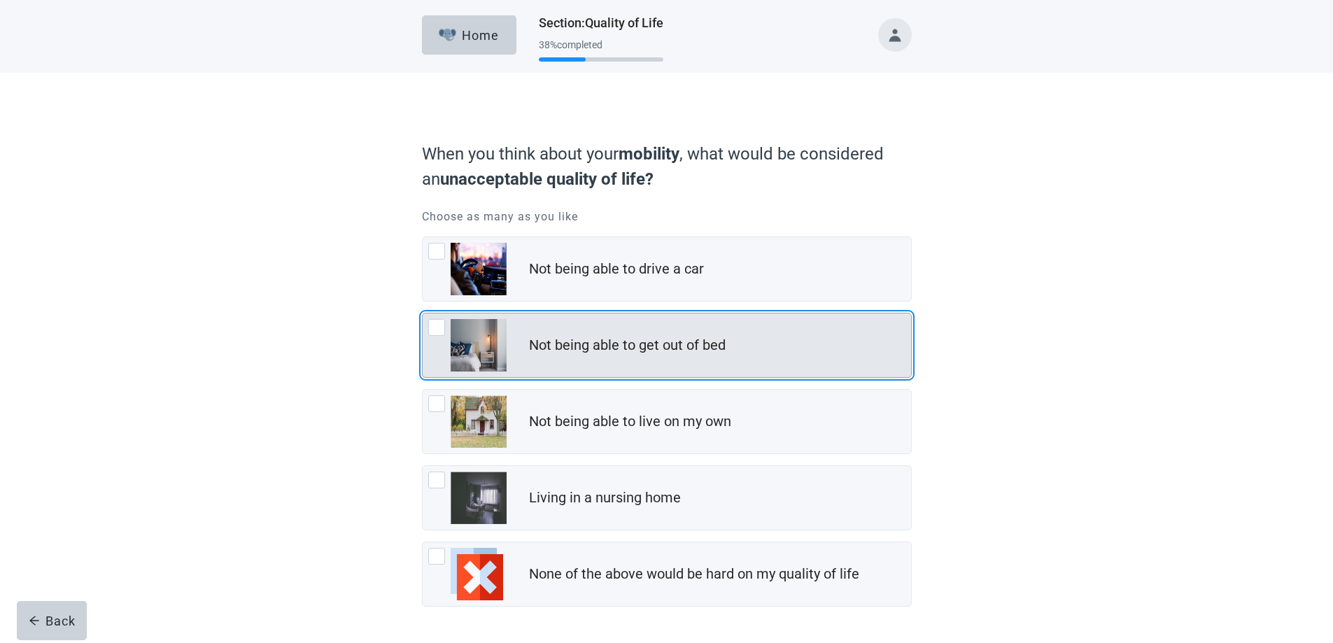
click at [443, 327] on div "Not being able to get out of bed, checkbox, not checked" at bounding box center [436, 327] width 17 height 17
click at [422, 313] on input "Not being able to get out of bed" at bounding box center [422, 313] width 1 height 1
checkbox input "true"
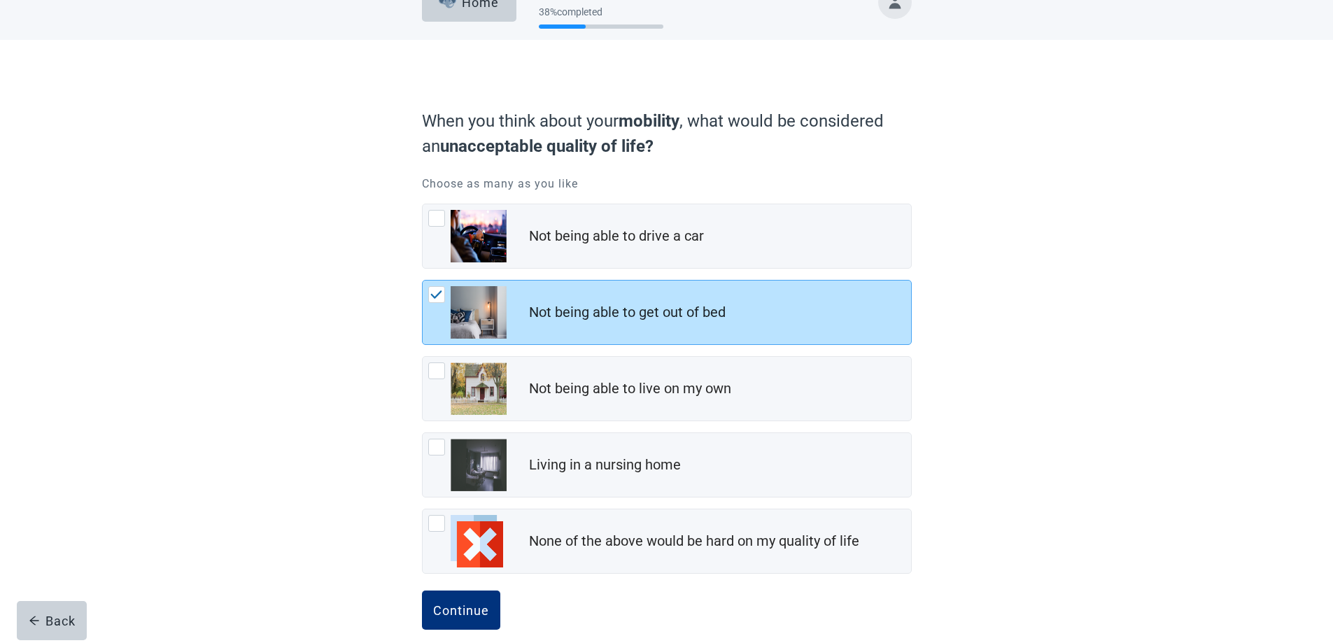
scroll to position [50, 0]
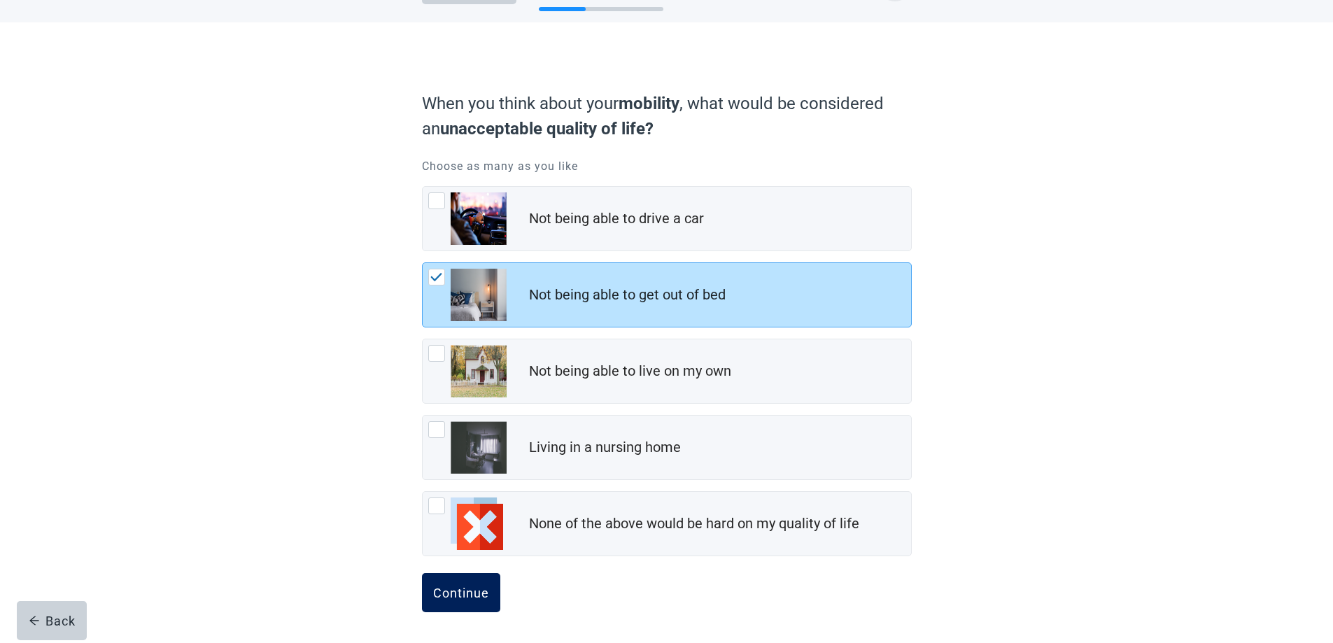
click at [454, 588] on div "Continue" at bounding box center [461, 592] width 56 height 14
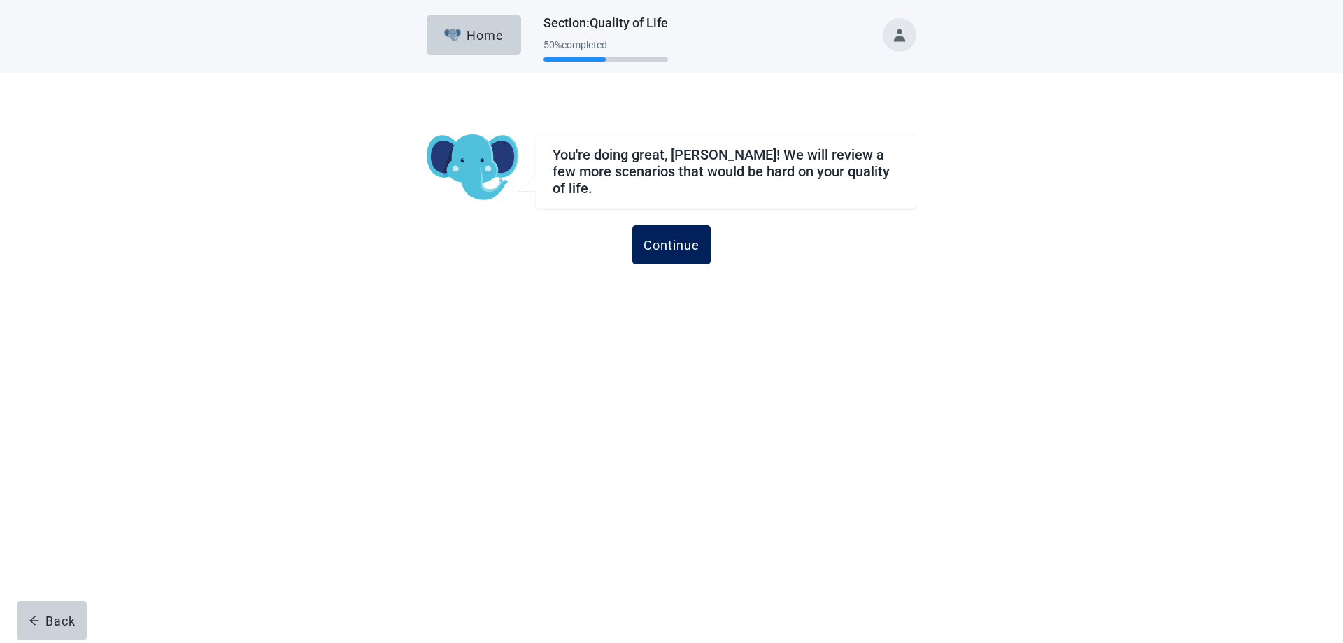
click at [686, 238] on div "Continue" at bounding box center [672, 245] width 56 height 14
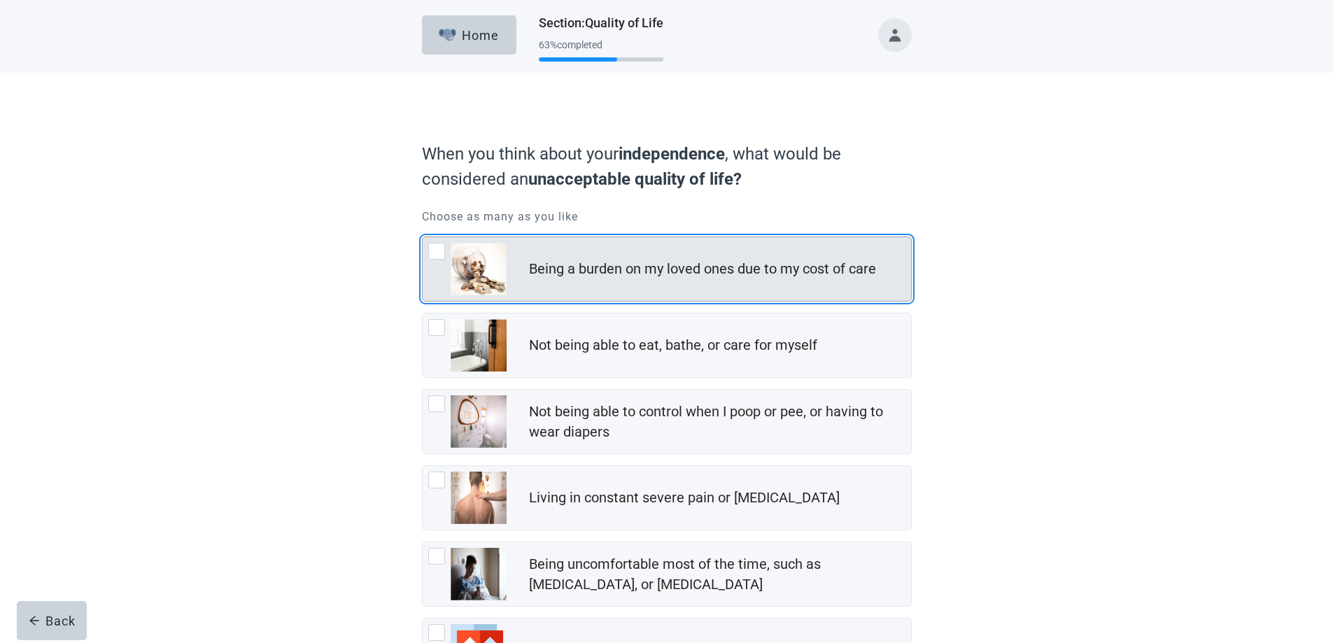
click at [436, 253] on div "Being a burden on my loved ones due to my cost of care, checkbox, not checked" at bounding box center [436, 251] width 17 height 17
click at [422, 237] on input "Being a burden on my loved ones due to my cost of care" at bounding box center [422, 236] width 1 height 1
checkbox input "true"
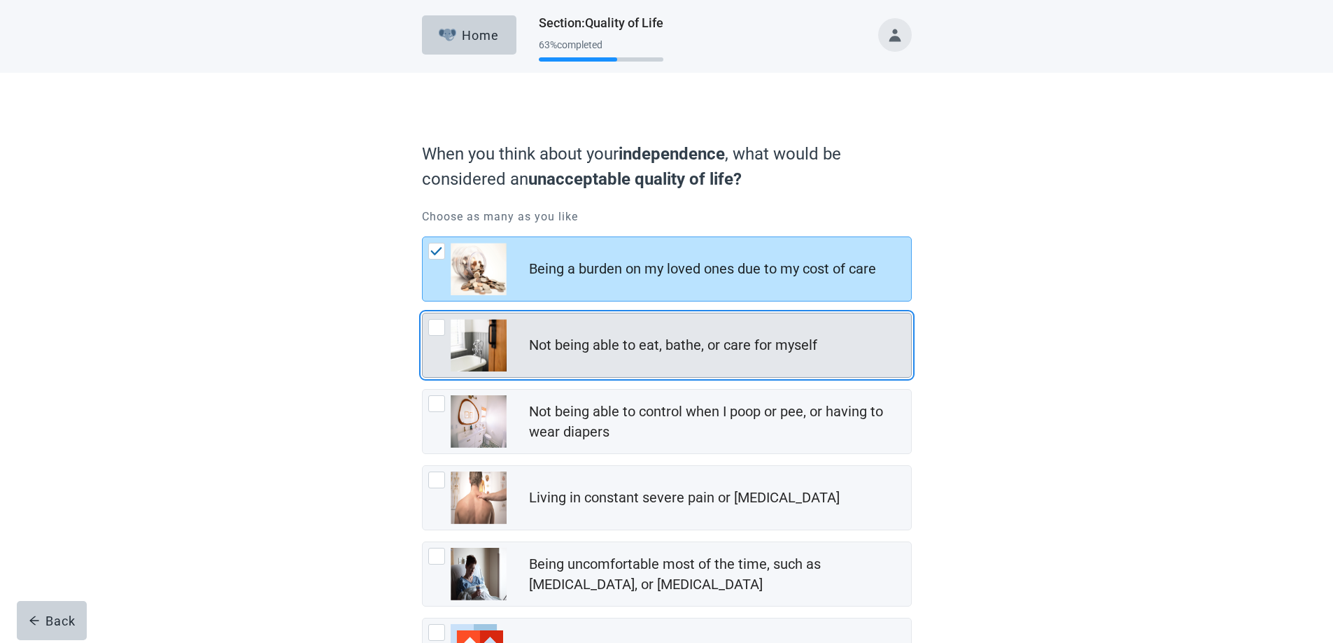
click at [439, 327] on div "Not being able to eat, bathe, or care for myself, checkbox, not checked" at bounding box center [436, 327] width 17 height 17
click at [422, 313] on input "Not being able to eat, bathe, or care for myself" at bounding box center [422, 313] width 1 height 1
checkbox input "true"
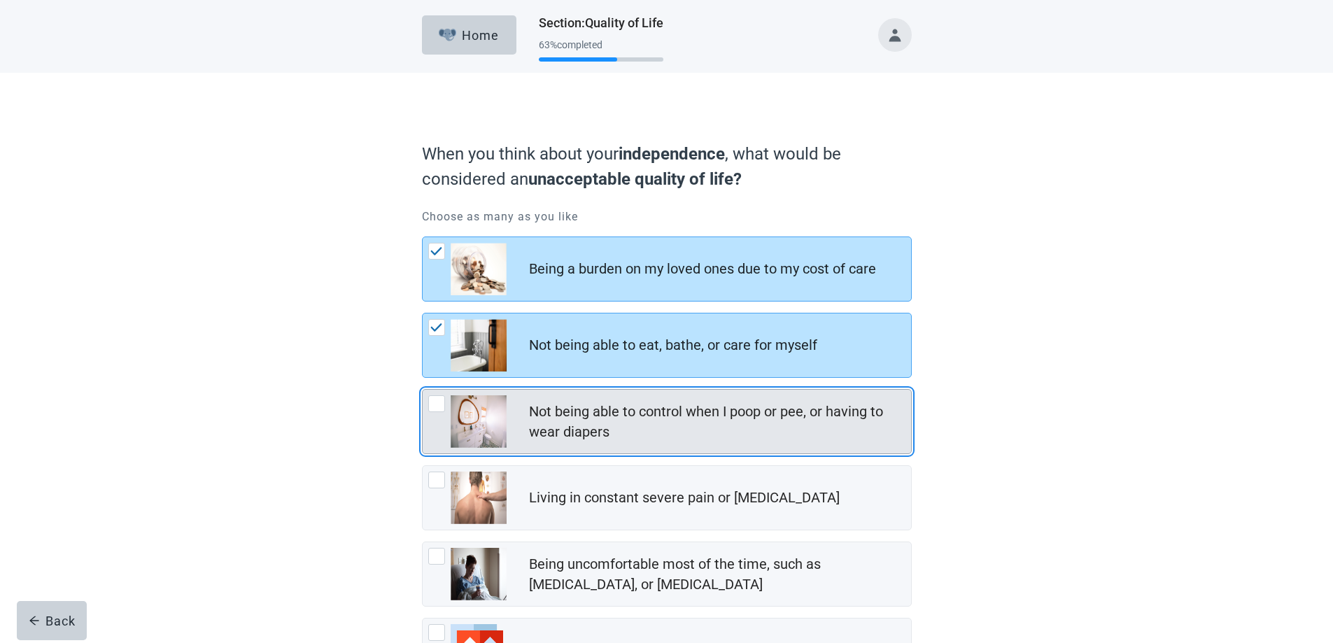
click at [433, 404] on div "Not being able to control when I poop or pee, or having to wear diapers, checkb…" at bounding box center [436, 403] width 17 height 17
click at [422, 390] on input "Not being able to control when I poop or pee, or having to wear diapers" at bounding box center [422, 389] width 1 height 1
checkbox input "true"
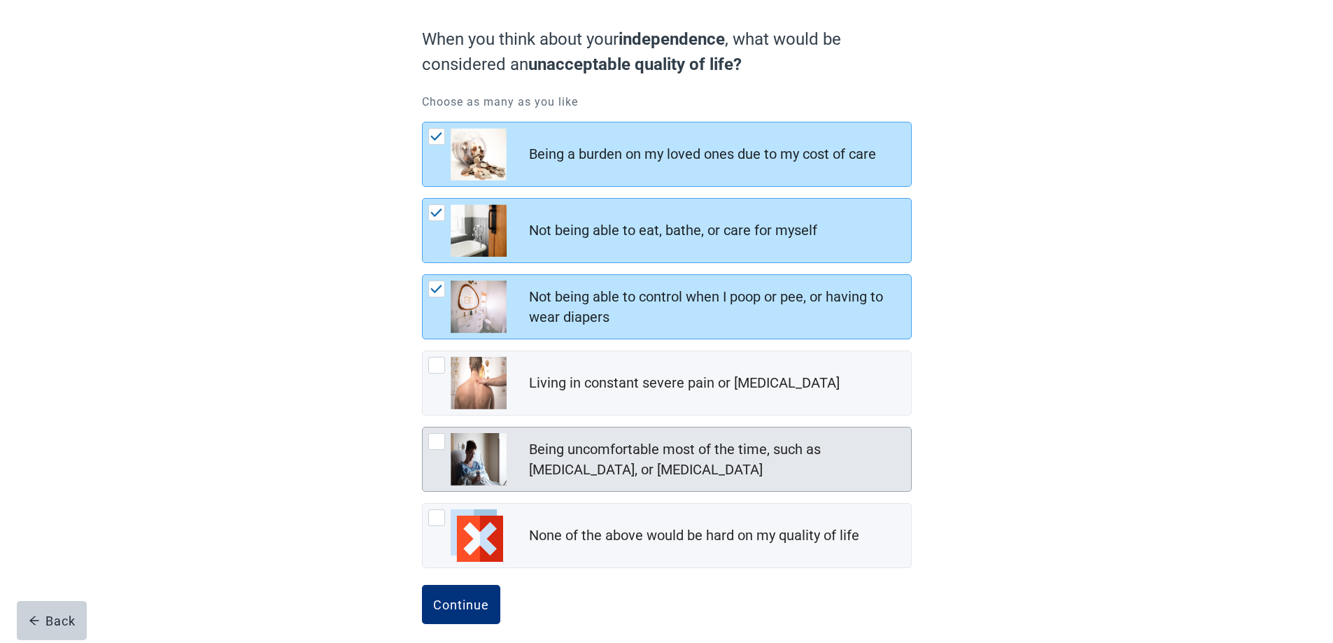
scroll to position [127, 0]
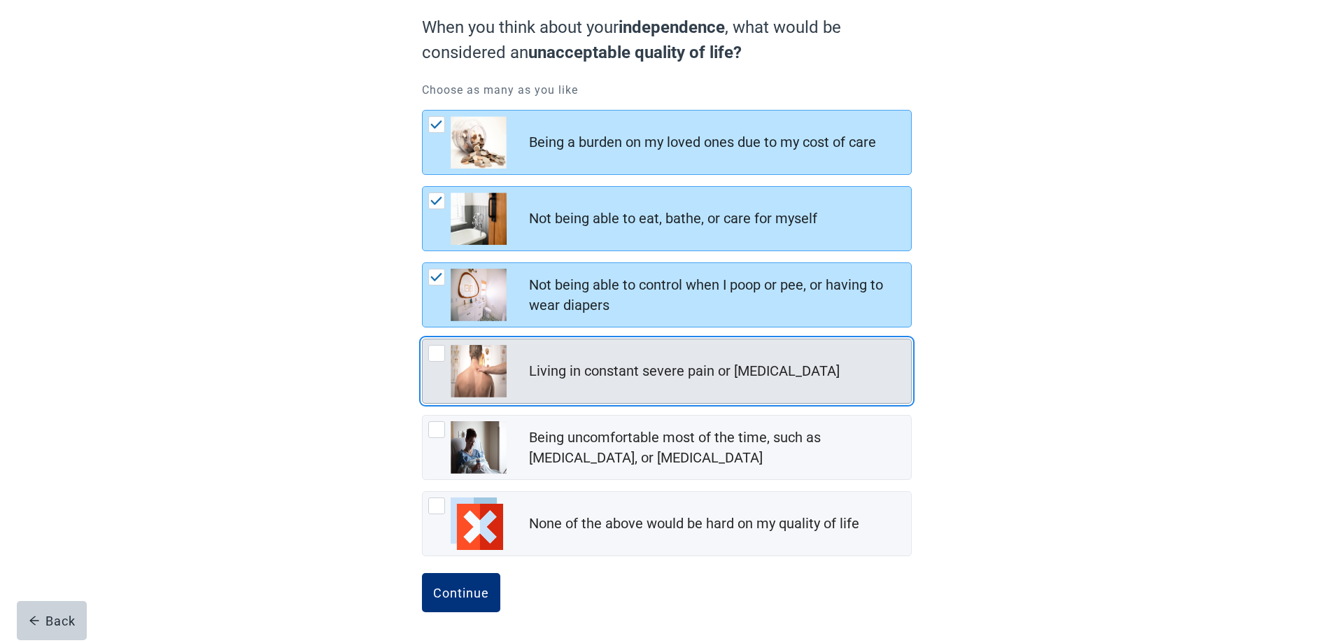
click at [441, 349] on div "Living in constant severe pain or shortness of breath, checkbox, not checked" at bounding box center [436, 353] width 17 height 17
click at [422, 339] on input "Living in constant severe pain or shortness of breath" at bounding box center [422, 339] width 1 height 1
checkbox input "true"
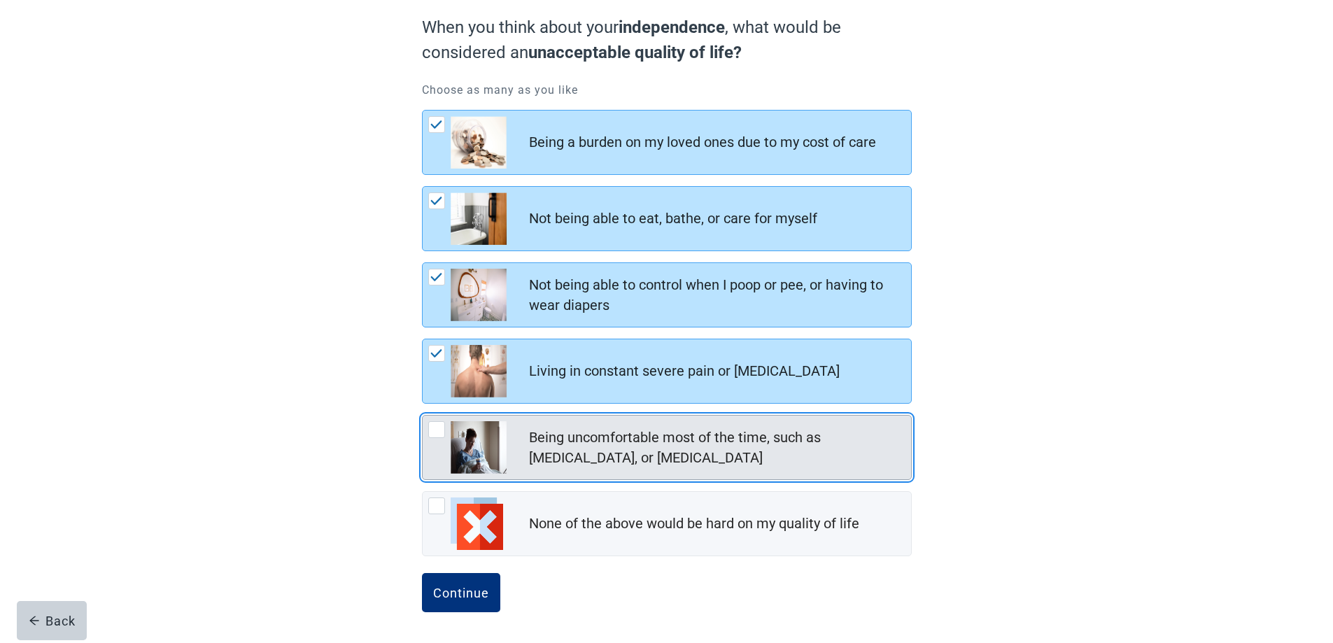
click at [432, 433] on div "Being uncomfortable most of the time, such as nausea, vomiting, or diarrhea, ch…" at bounding box center [436, 429] width 17 height 17
click at [422, 416] on input "Being uncomfortable most of the time, such as nausea, vomiting, or diarrhea" at bounding box center [422, 415] width 1 height 1
checkbox input "true"
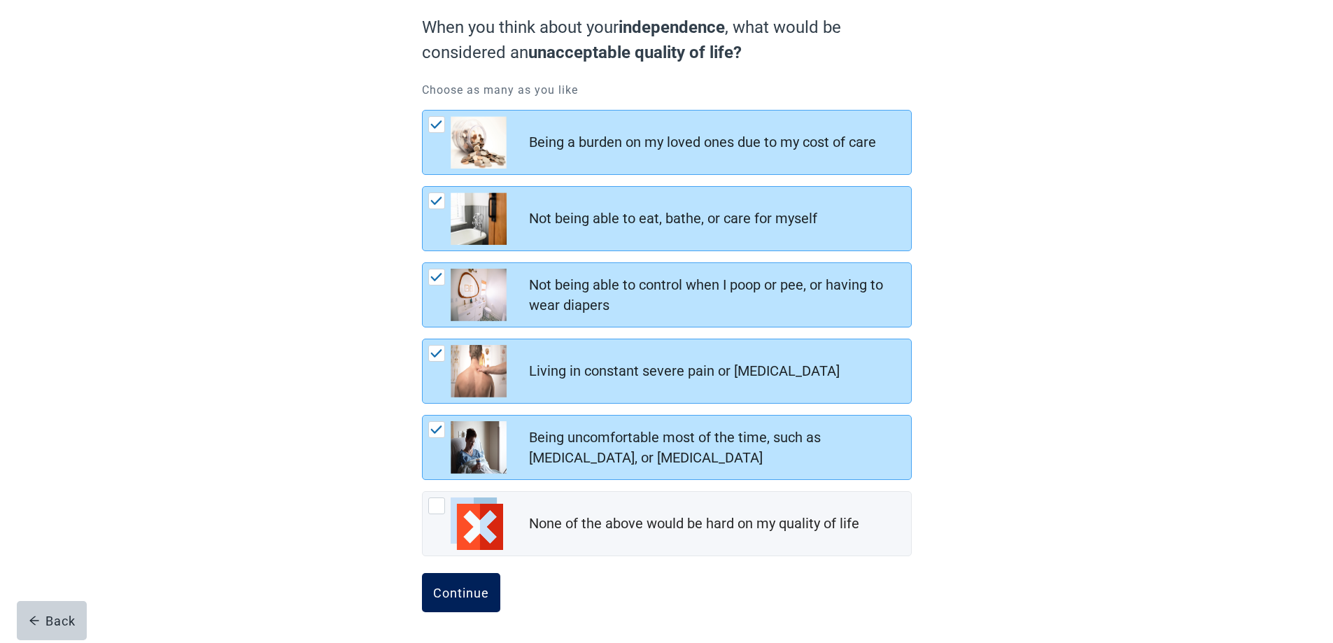
click at [461, 588] on div "Continue" at bounding box center [461, 592] width 56 height 14
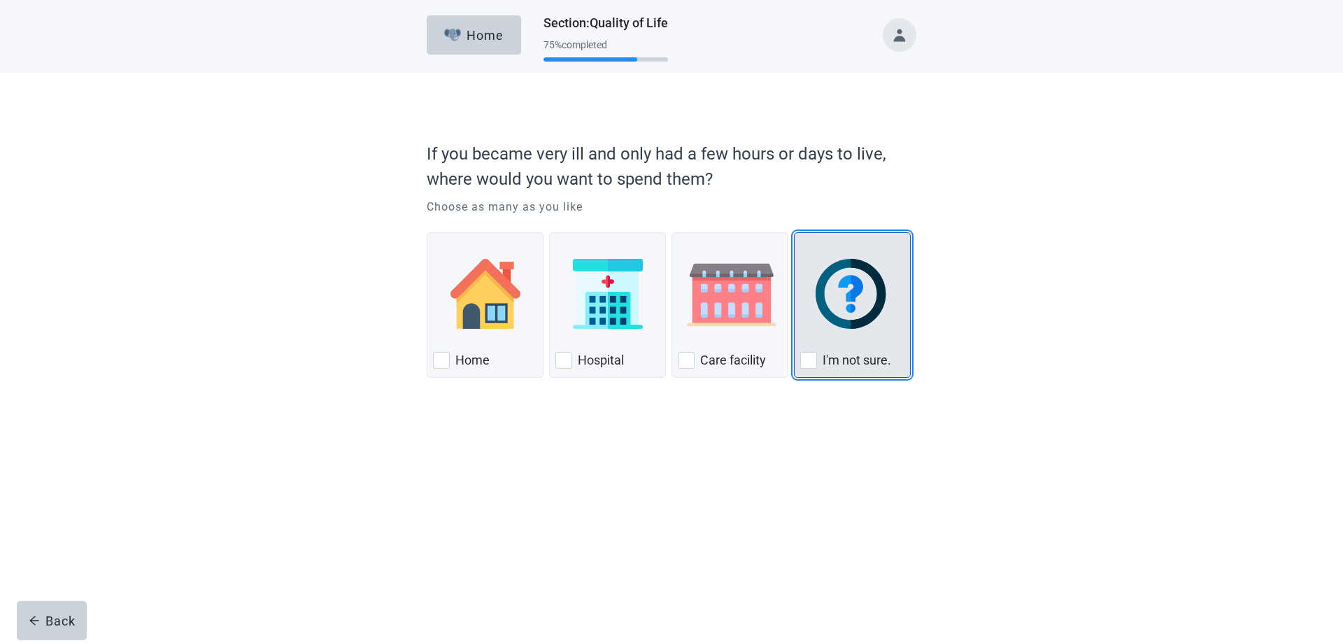
click at [804, 360] on div "I'm not sure., checkbox, not checked" at bounding box center [808, 360] width 17 height 17
click at [795, 233] on input "I'm not sure." at bounding box center [794, 232] width 1 height 1
checkbox input "true"
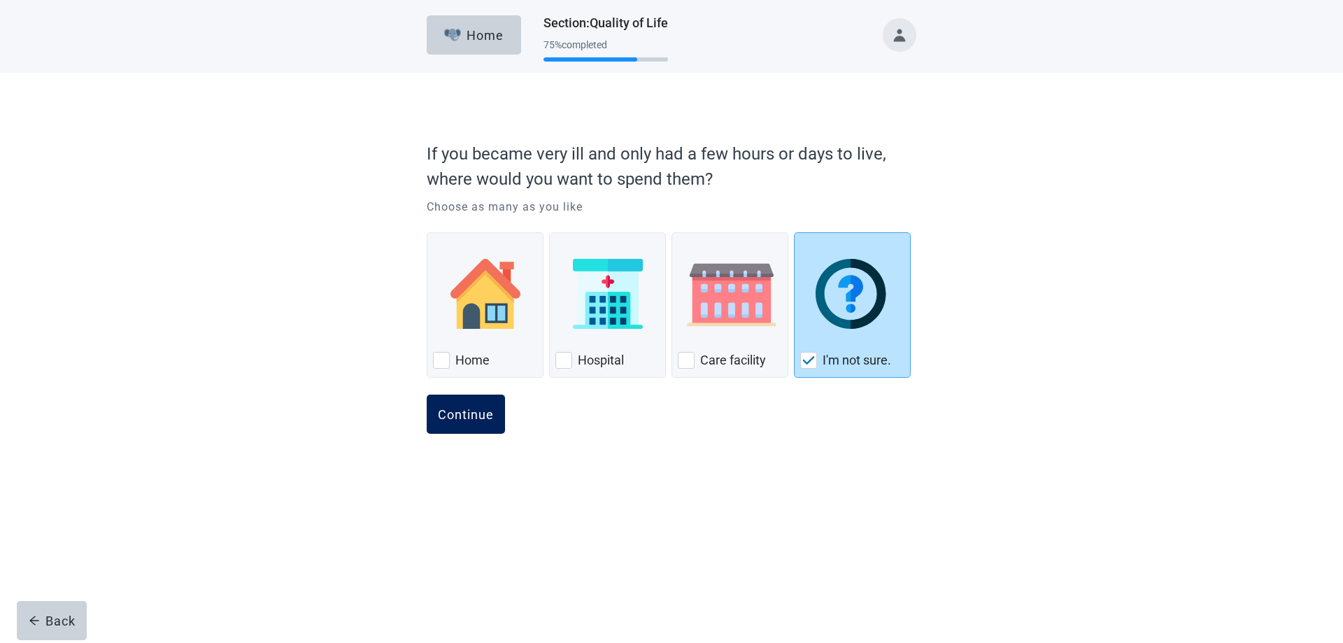
click at [453, 407] on div "Continue" at bounding box center [466, 414] width 56 height 14
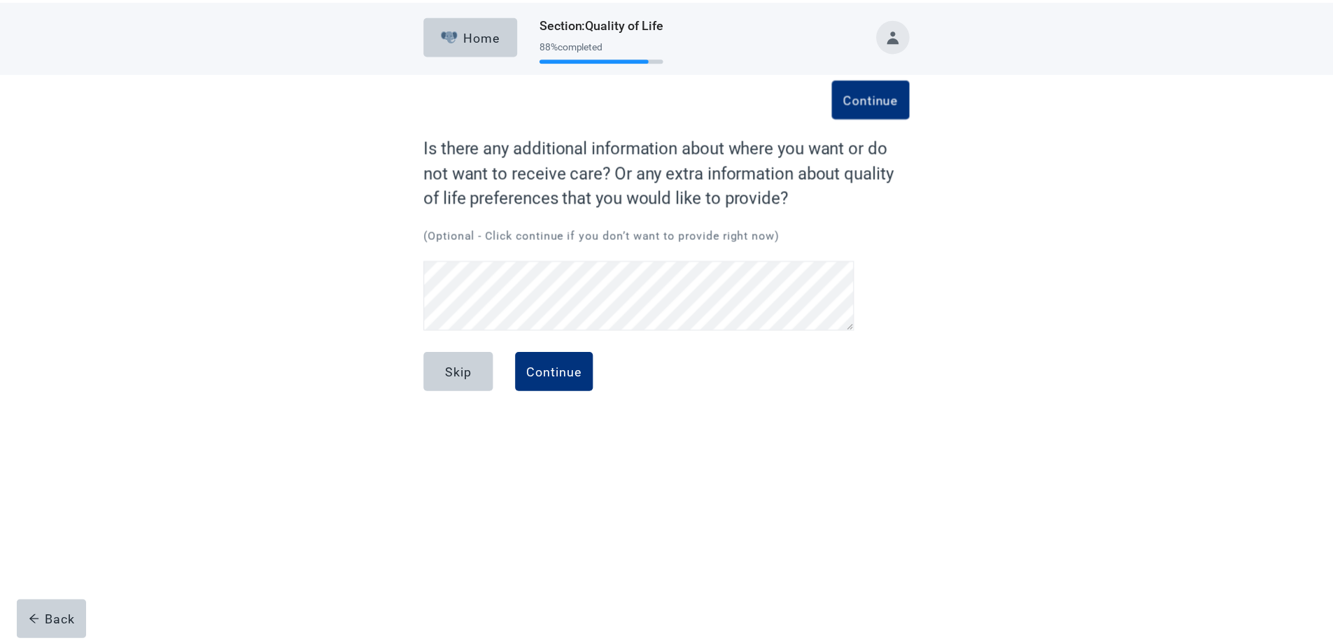
scroll to position [29, 0]
click at [560, 369] on div "Continue" at bounding box center [558, 371] width 56 height 14
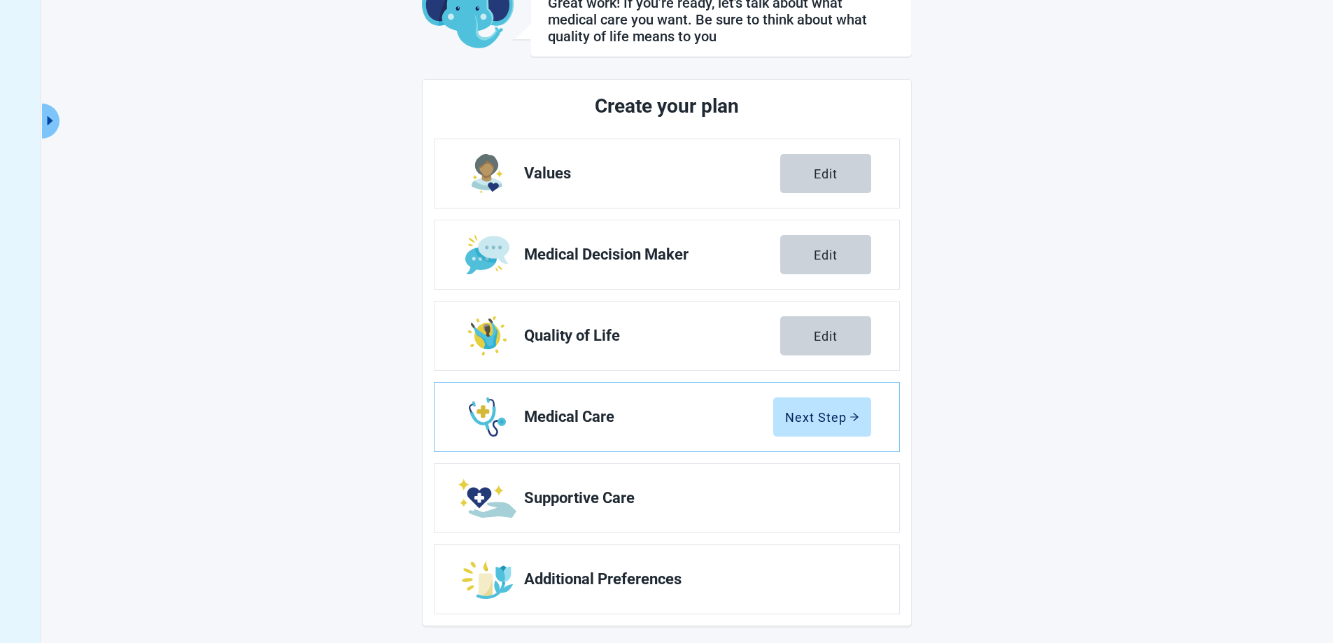
scroll to position [108, 0]
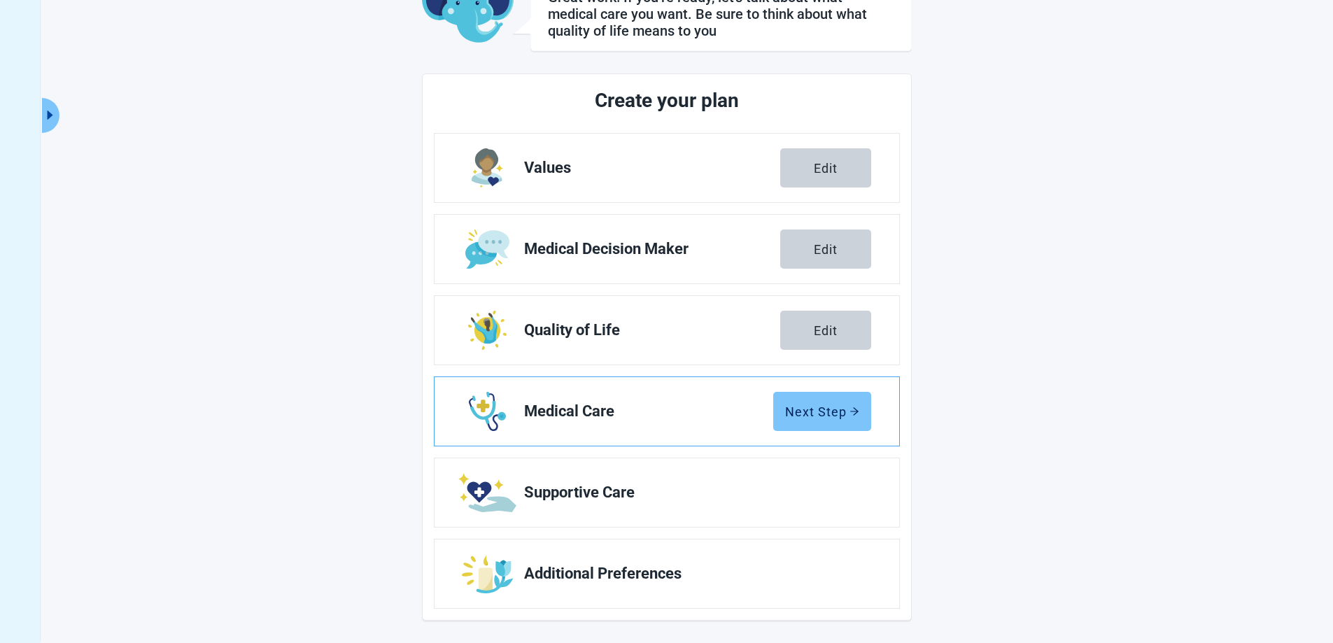
click at [815, 413] on div "Next Step" at bounding box center [822, 411] width 74 height 14
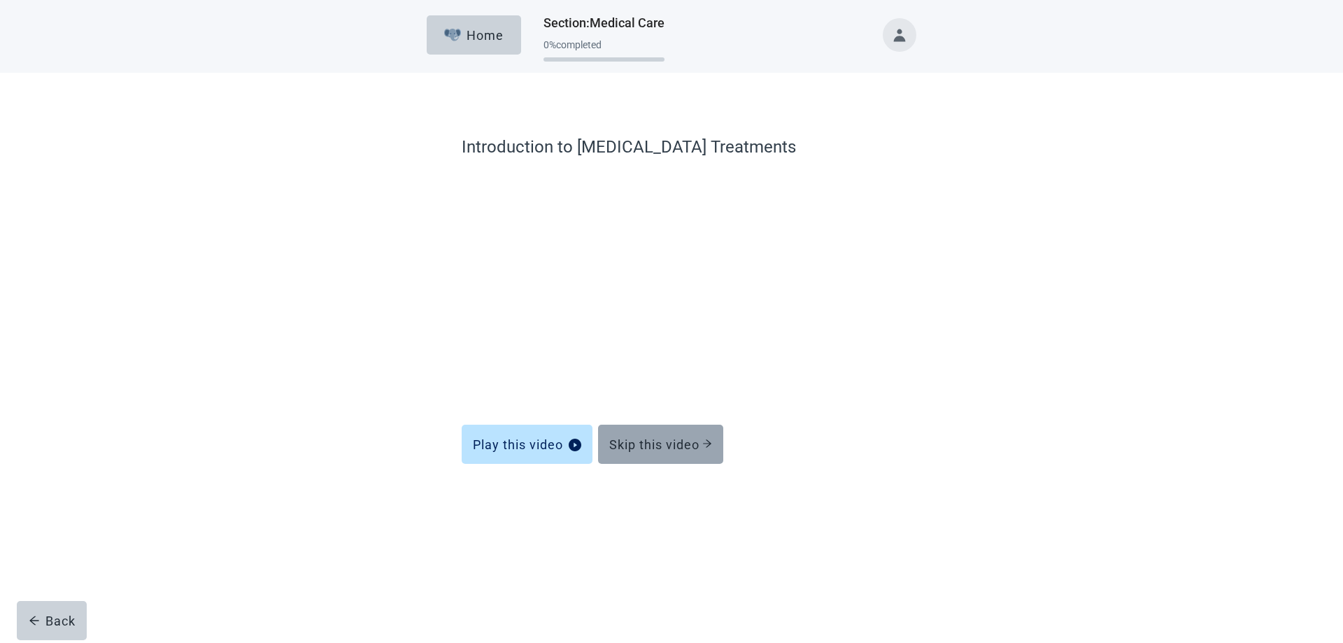
click at [654, 447] on div "Skip this video" at bounding box center [660, 444] width 103 height 14
click at [663, 441] on div "Skip this video" at bounding box center [660, 444] width 103 height 14
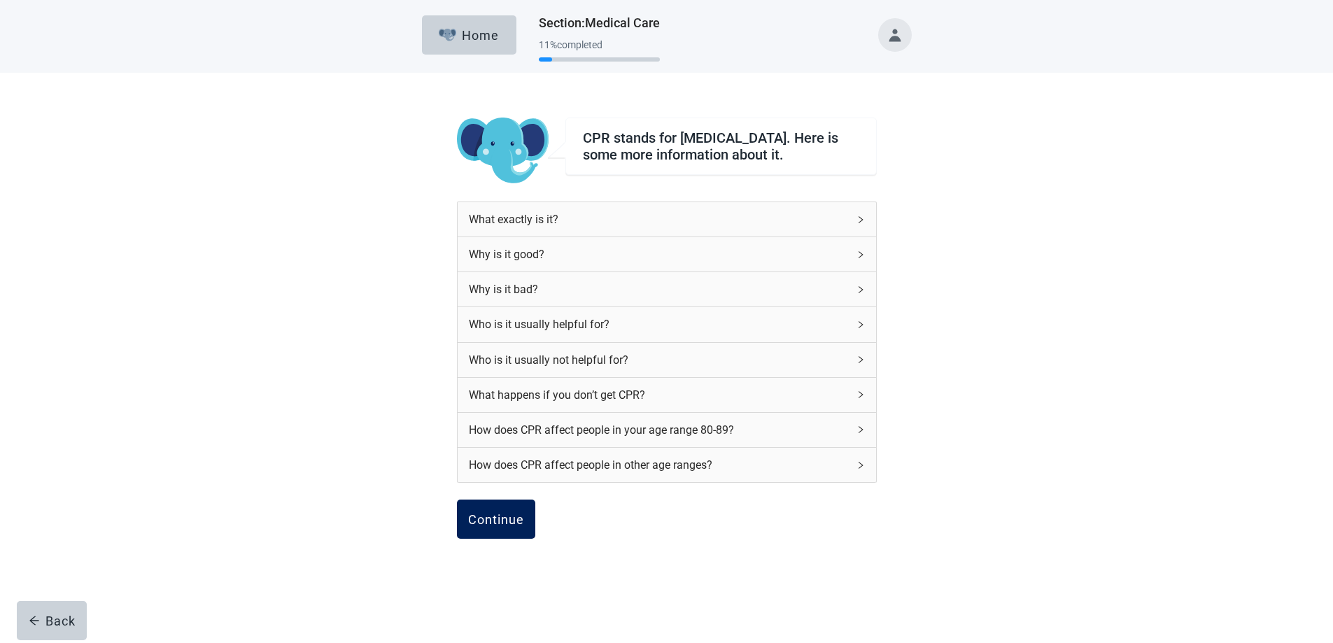
click at [497, 516] on button "Continue" at bounding box center [496, 518] width 78 height 39
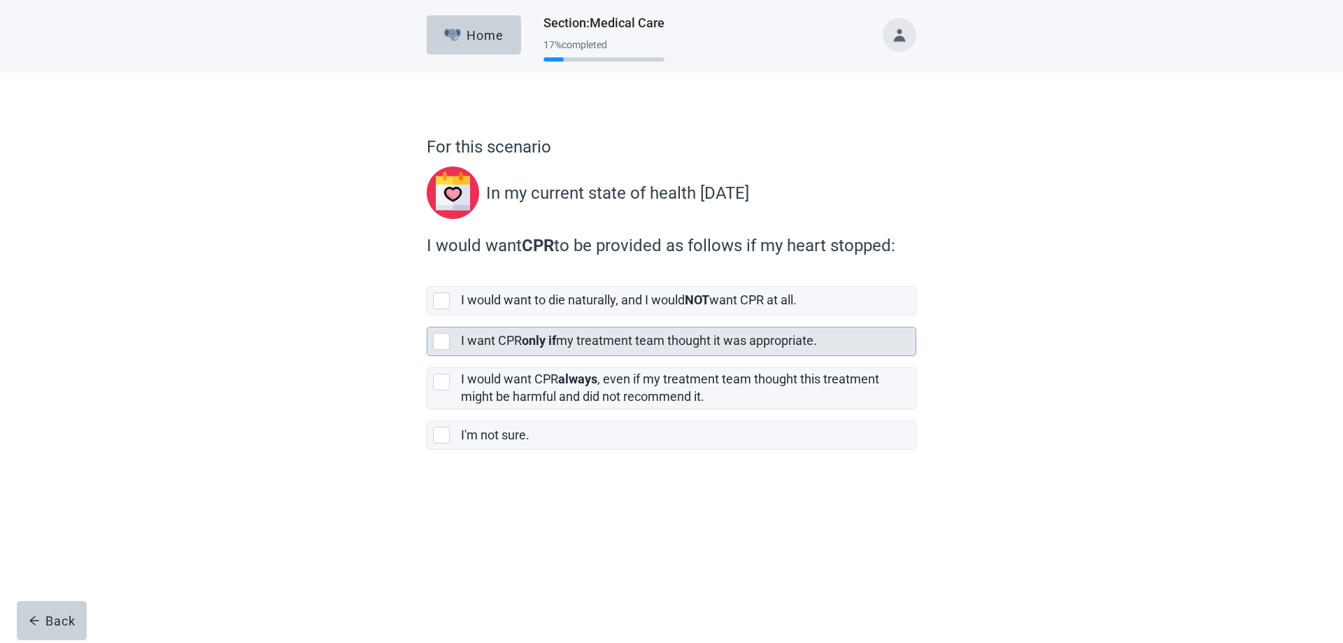
click at [441, 341] on div "[object Object], checkbox, not selected" at bounding box center [441, 341] width 17 height 17
click at [427, 316] on input "I want CPR only if my treatment team thought it was appropriate." at bounding box center [427, 315] width 1 height 1
checkbox input "true"
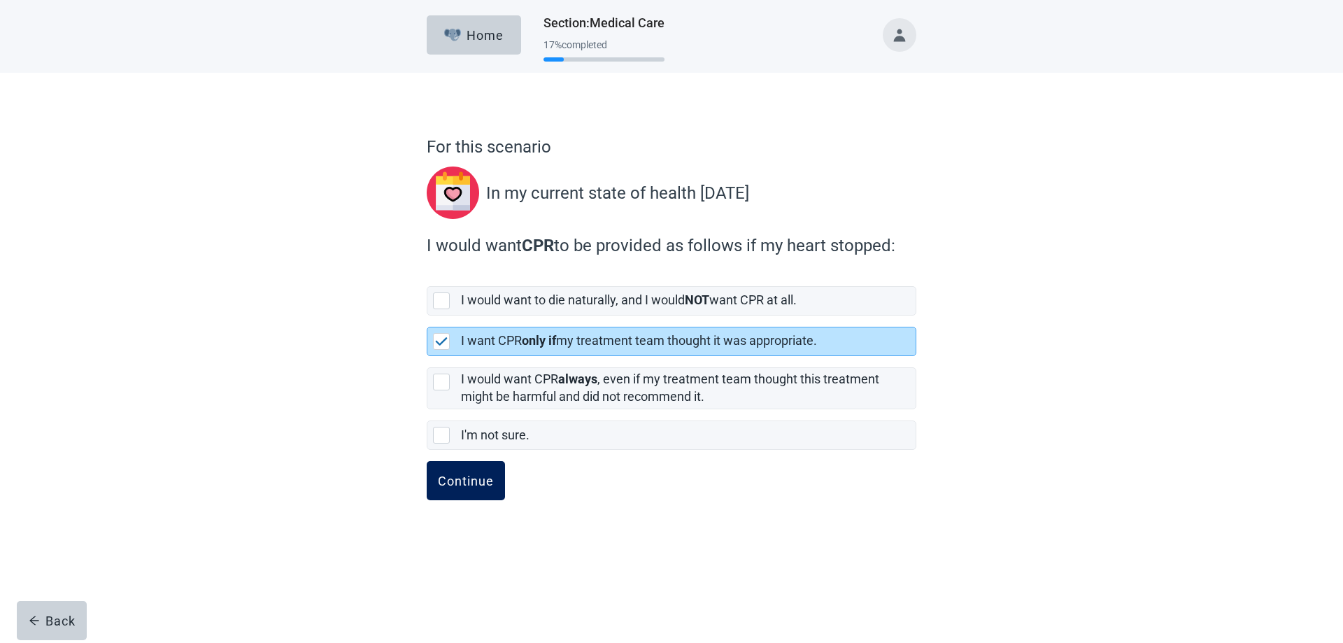
click at [458, 478] on div "Continue" at bounding box center [466, 481] width 56 height 14
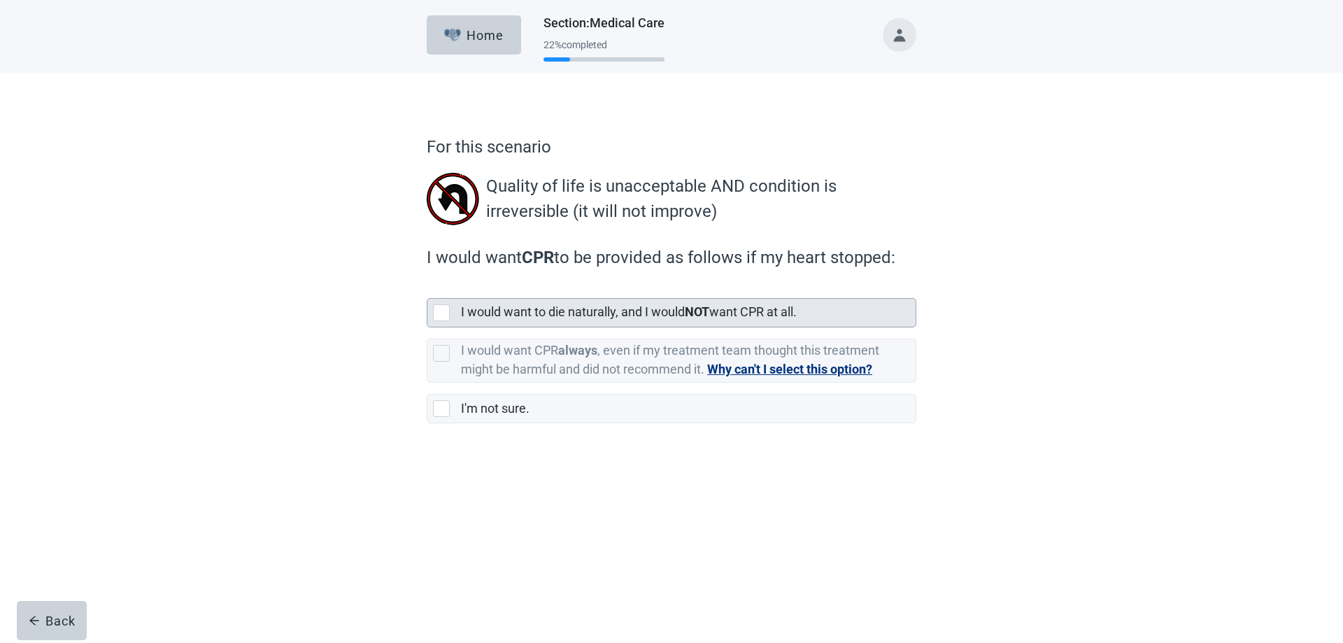
click at [440, 311] on div "[object Object], checkbox, not selected" at bounding box center [441, 312] width 17 height 17
click at [427, 287] on input "I would want to die naturally, and I would NOT want CPR at all." at bounding box center [427, 287] width 1 height 1
checkbox input "true"
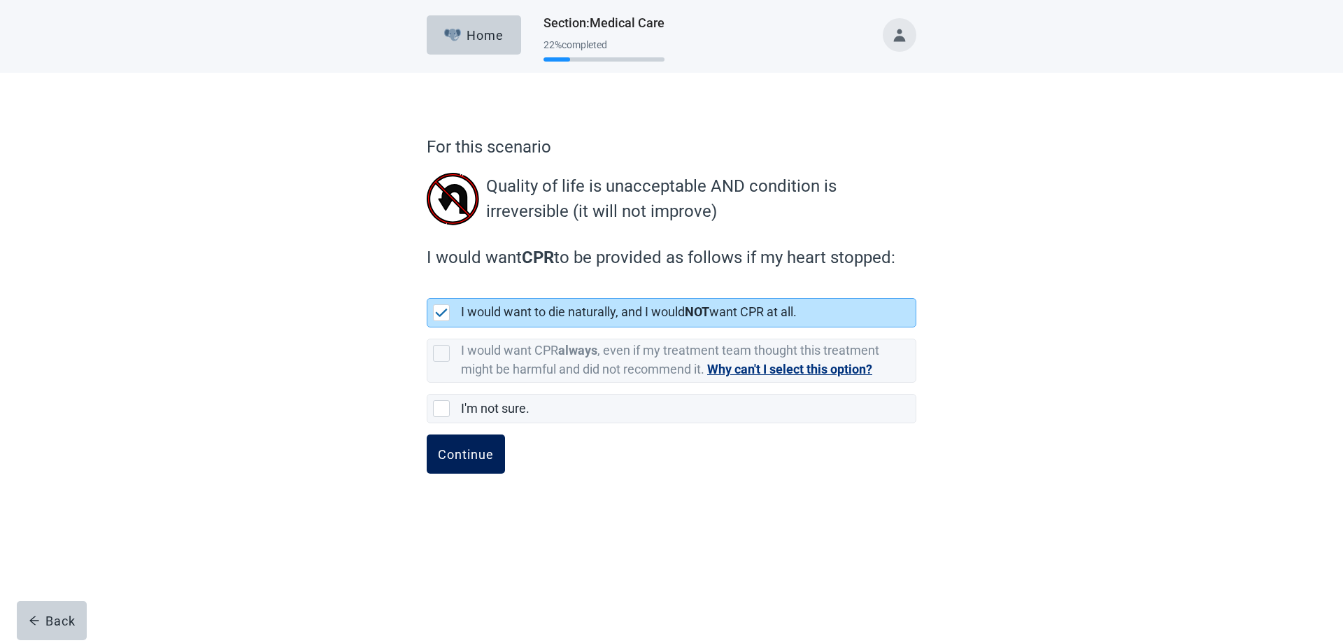
click at [469, 457] on div "Continue" at bounding box center [466, 454] width 56 height 14
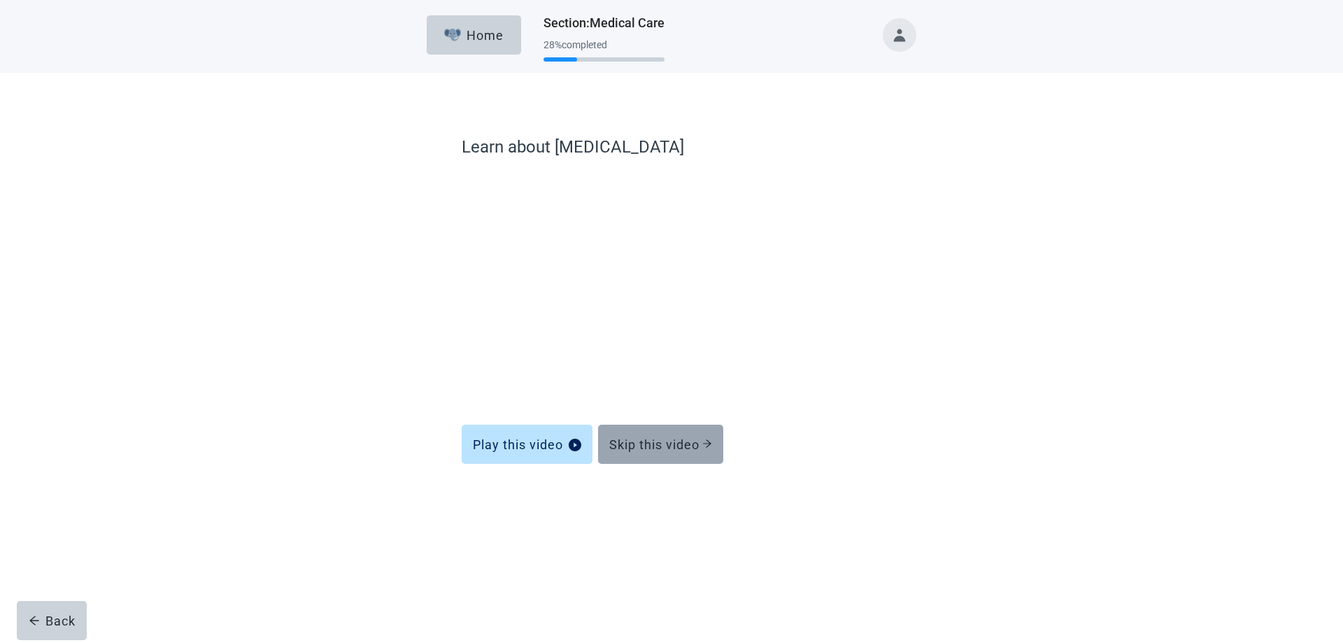
click at [651, 442] on div "Skip this video" at bounding box center [660, 444] width 103 height 14
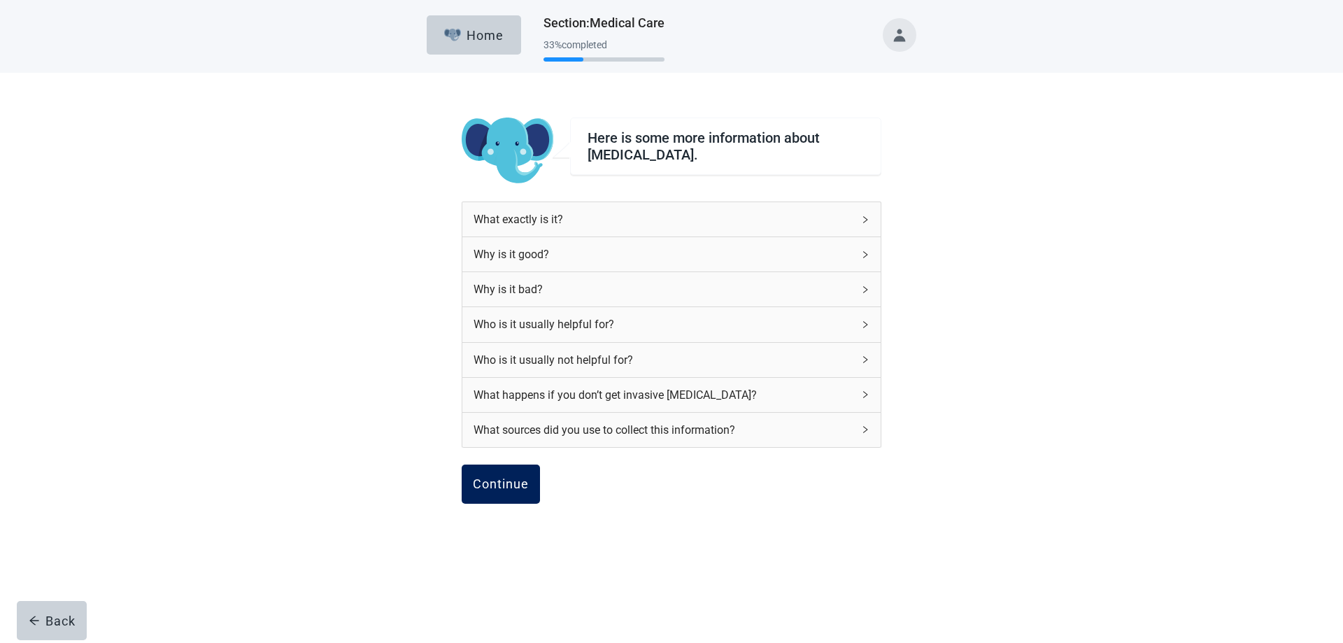
click at [492, 478] on div "Continue" at bounding box center [501, 484] width 56 height 14
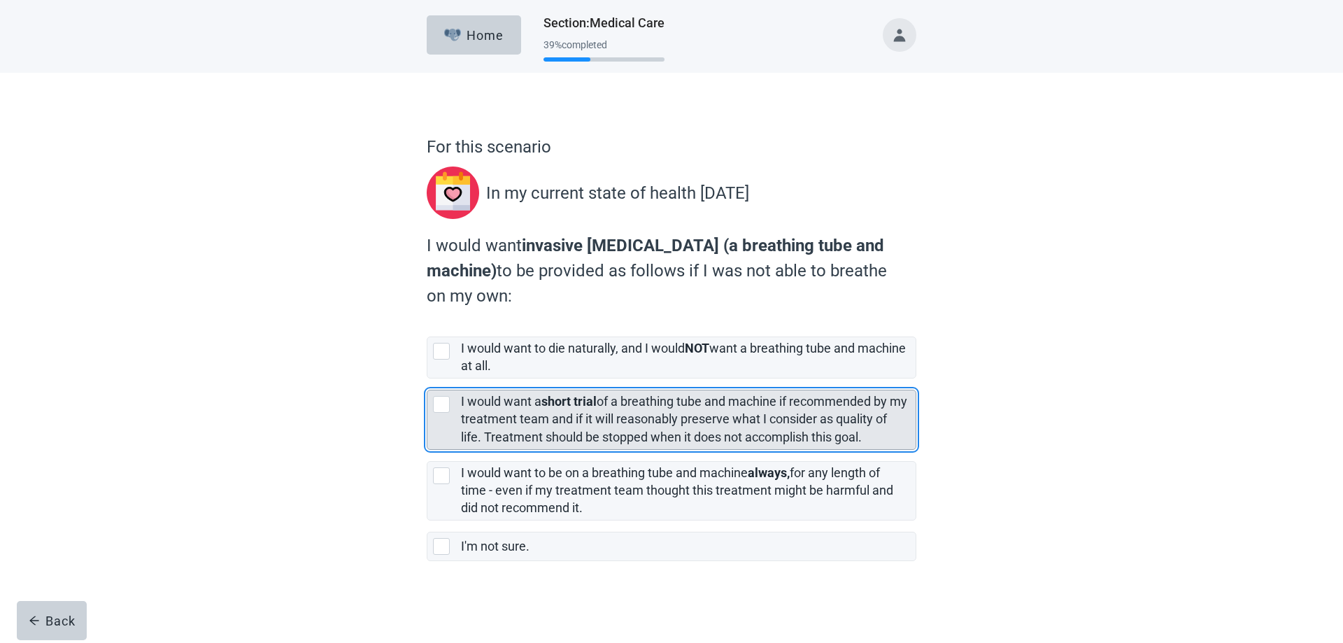
click at [442, 403] on div "[object Object], checkbox, not selected" at bounding box center [441, 404] width 17 height 17
click at [427, 379] on input "I would want a short trial of a breathing tube and machine if recommended by my…" at bounding box center [427, 378] width 1 height 1
checkbox input "true"
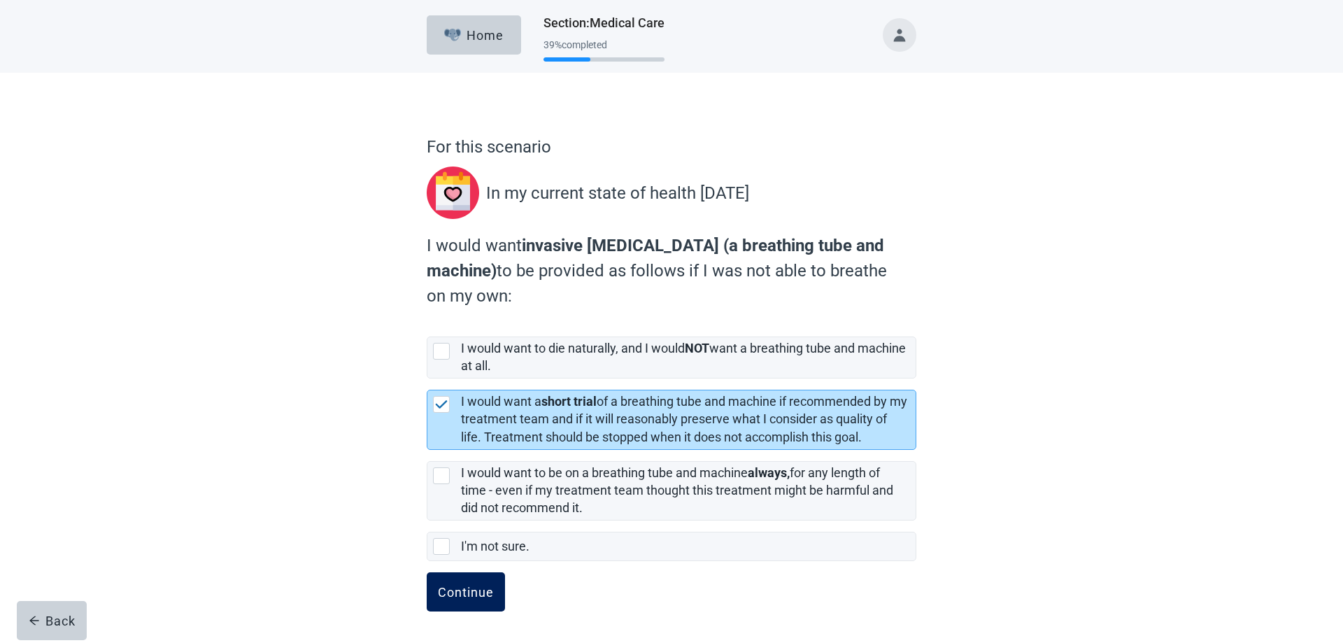
click at [471, 590] on div "Continue" at bounding box center [466, 592] width 56 height 14
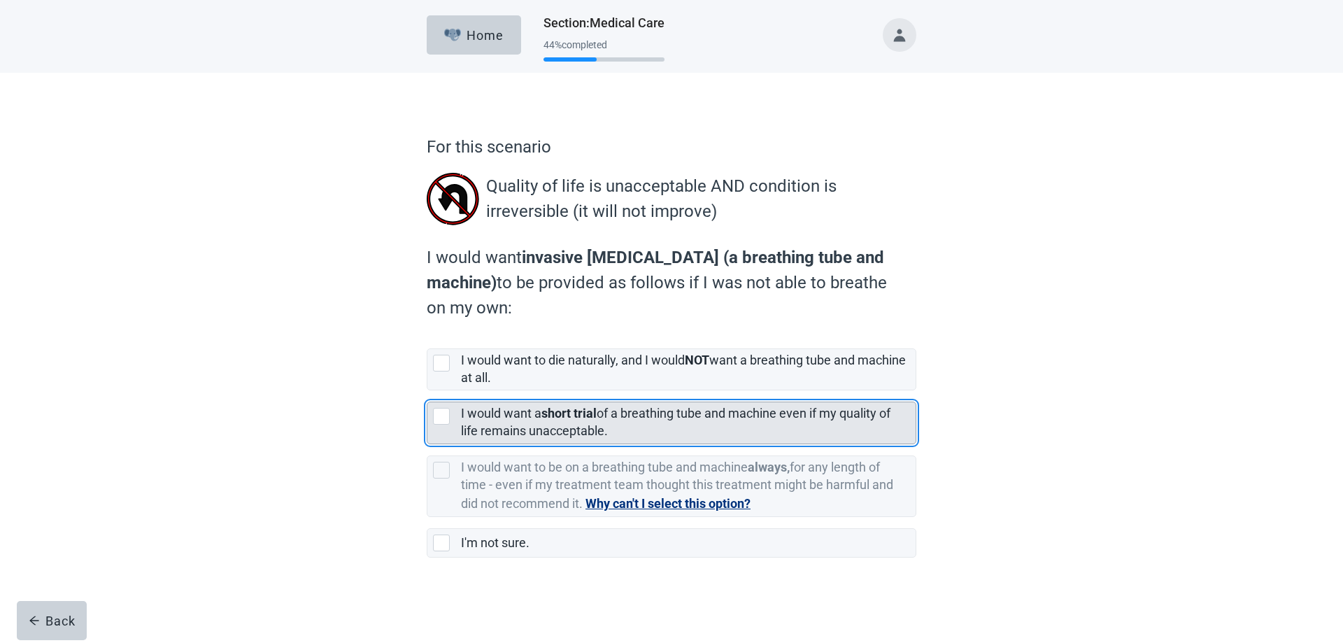
click at [443, 413] on div "[object Object], checkbox, not selected" at bounding box center [441, 416] width 17 height 17
click at [427, 391] on input "I would want a short trial of a breathing tube and machine even if my quality o…" at bounding box center [427, 390] width 1 height 1
checkbox input "true"
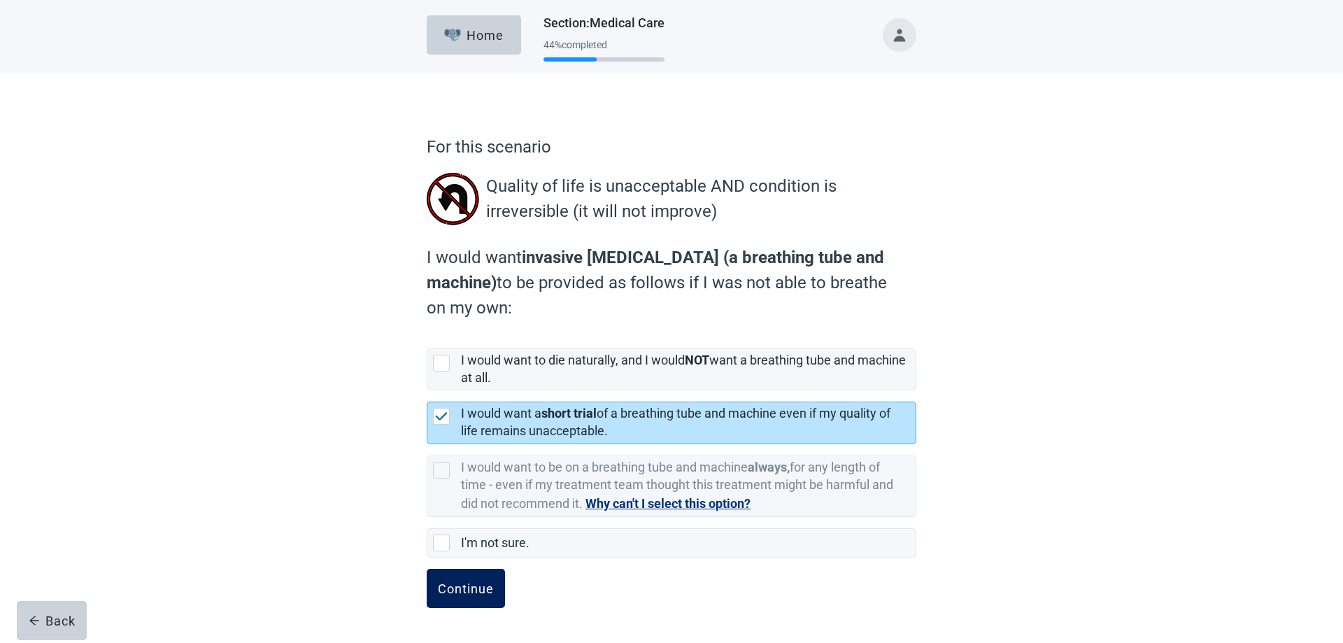
click at [460, 583] on div "Continue" at bounding box center [466, 588] width 56 height 14
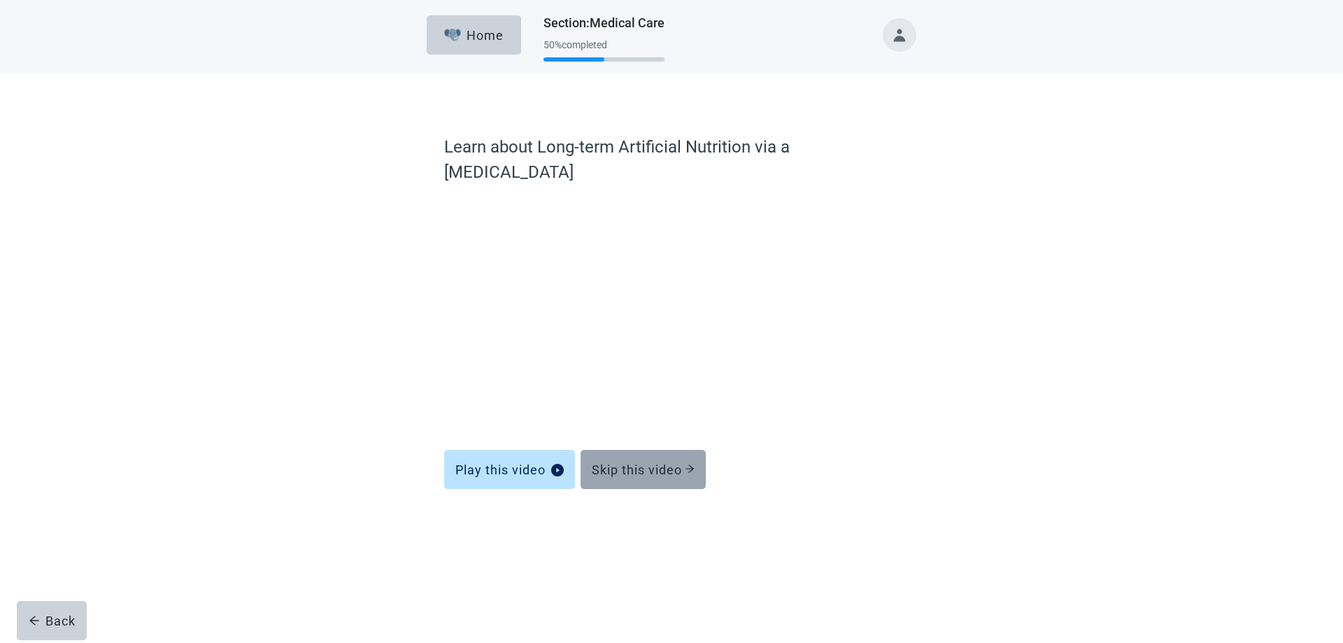
click at [639, 462] on div "Skip this video" at bounding box center [643, 469] width 103 height 14
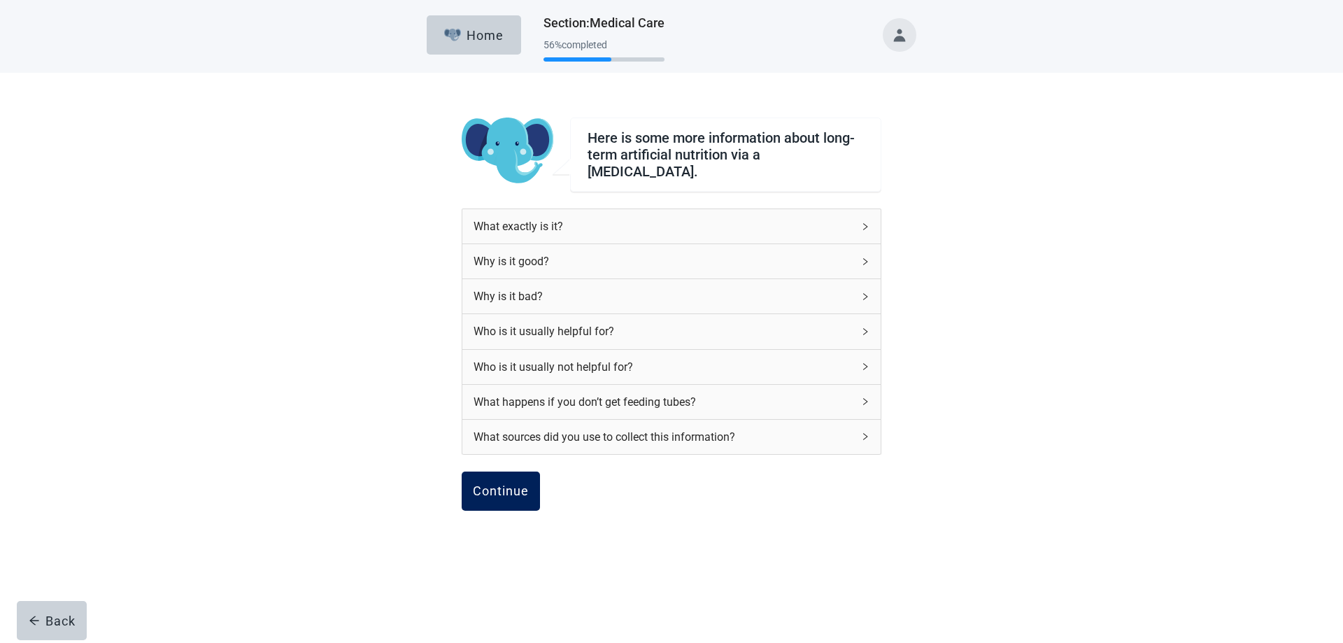
click at [502, 484] on div "Continue" at bounding box center [501, 491] width 56 height 14
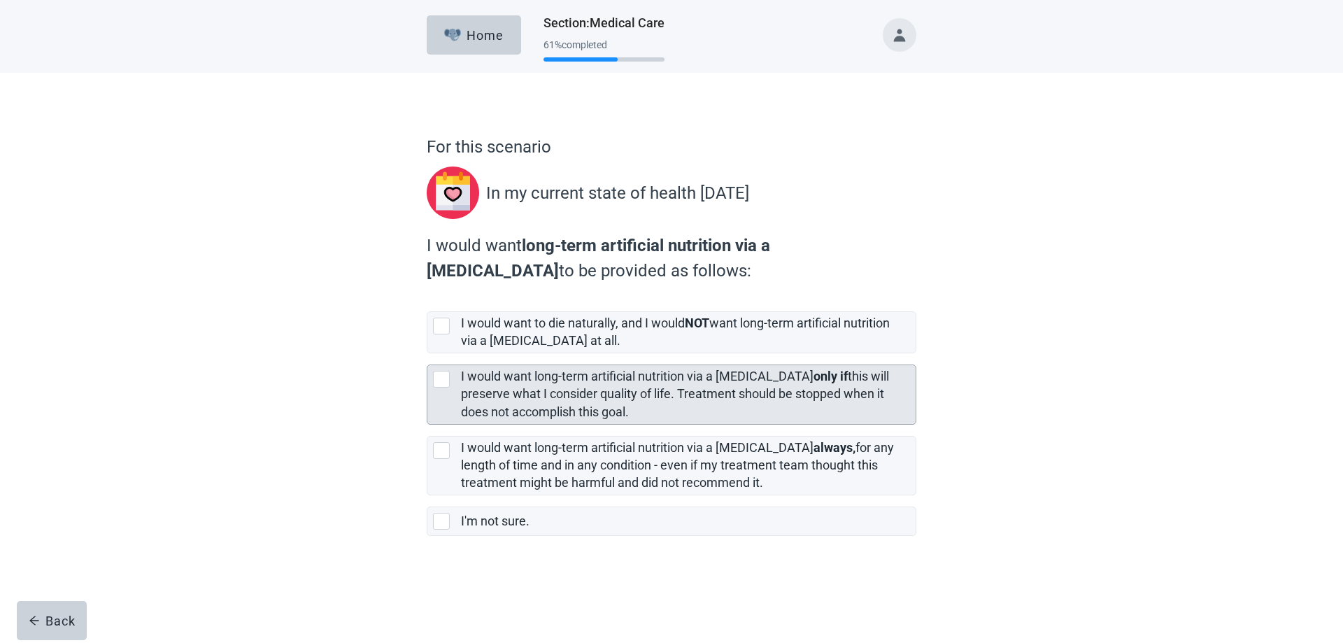
click at [443, 381] on div "[object Object], checkbox, not selected" at bounding box center [441, 379] width 17 height 17
click at [427, 354] on input "I would want long-term artificial nutrition via a feeding tube only if this wil…" at bounding box center [427, 353] width 1 height 1
checkbox input "true"
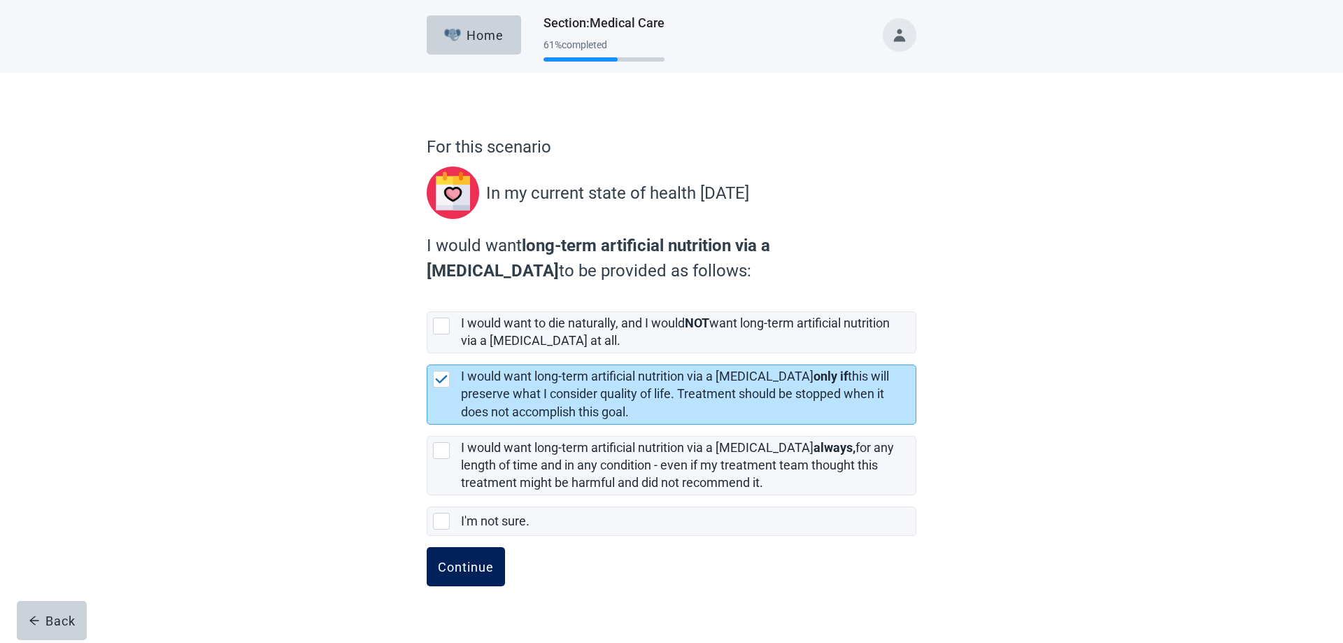
click at [460, 564] on div "Continue" at bounding box center [466, 567] width 56 height 14
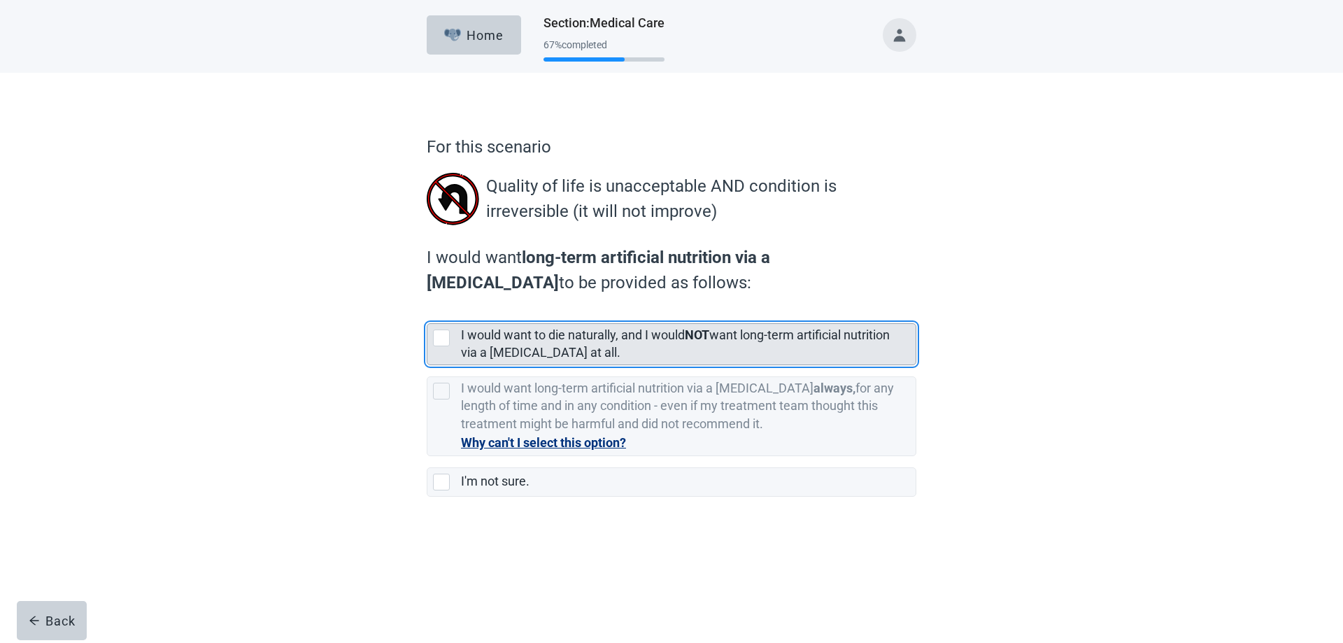
click at [440, 338] on div "[object Object], checkbox, not selected" at bounding box center [441, 337] width 17 height 17
click at [427, 313] on input "I would want to die naturally, and I would NOT want long-term artificial nutrit…" at bounding box center [427, 312] width 1 height 1
checkbox input "true"
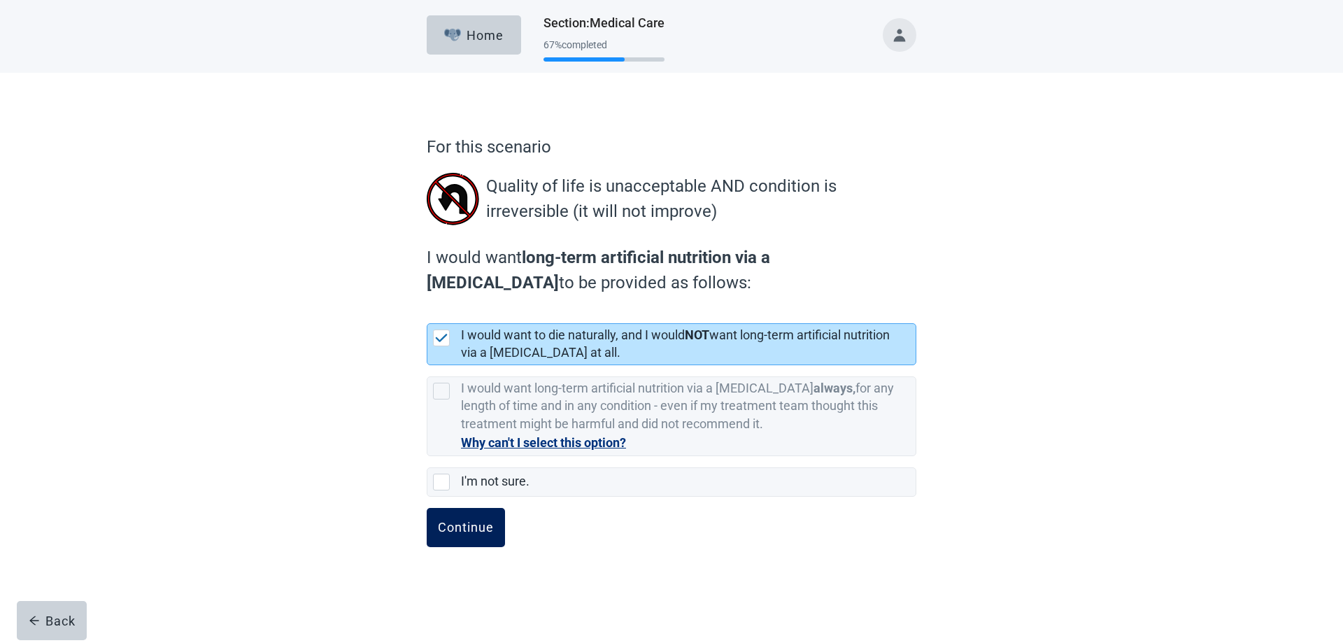
click at [464, 529] on div "Continue" at bounding box center [466, 527] width 56 height 14
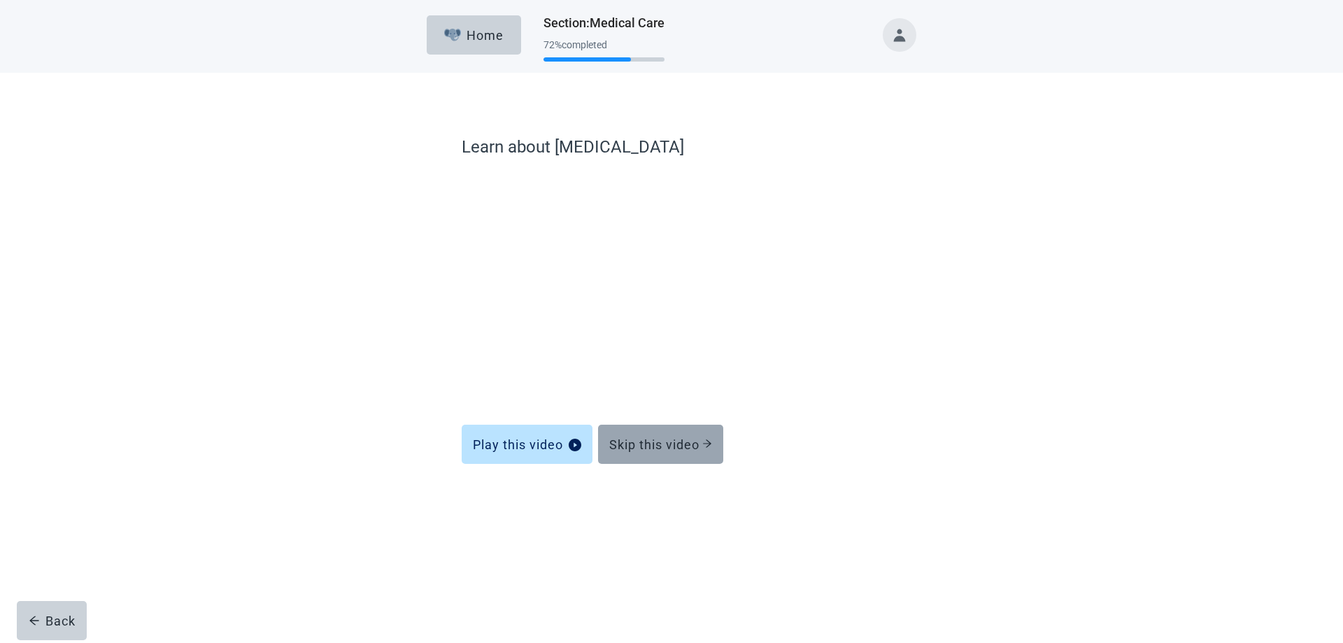
click at [665, 442] on div "Skip this video" at bounding box center [660, 444] width 103 height 14
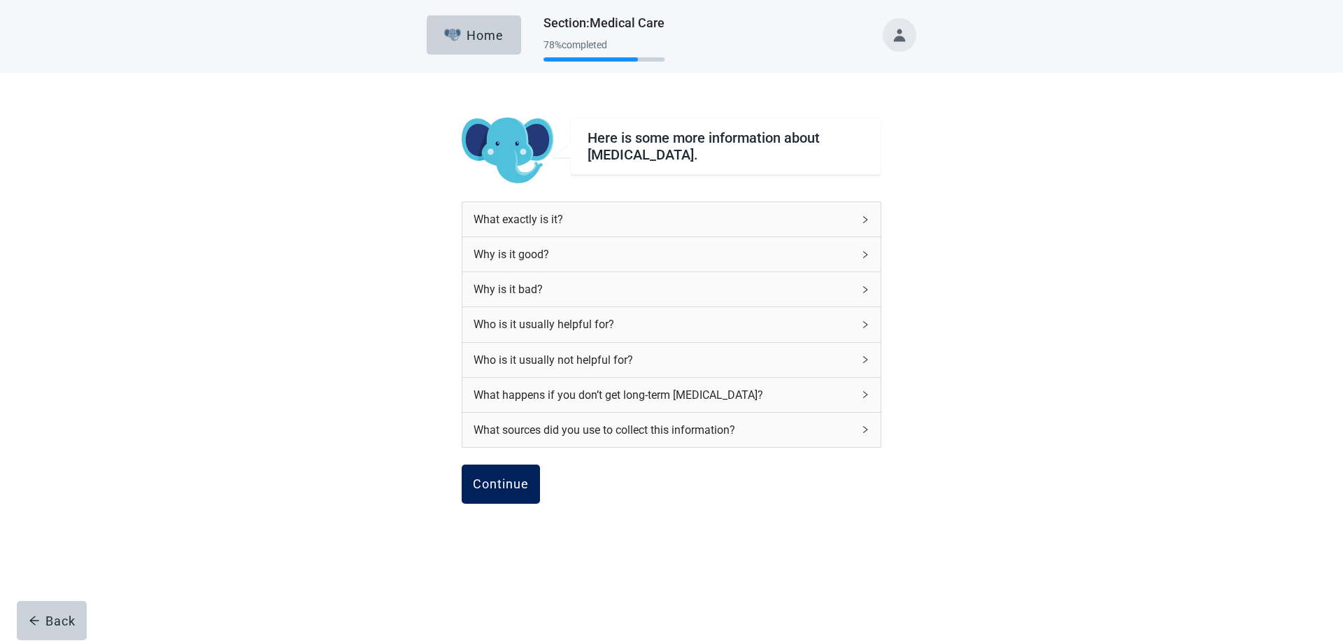
click at [511, 487] on div "Continue" at bounding box center [501, 484] width 56 height 14
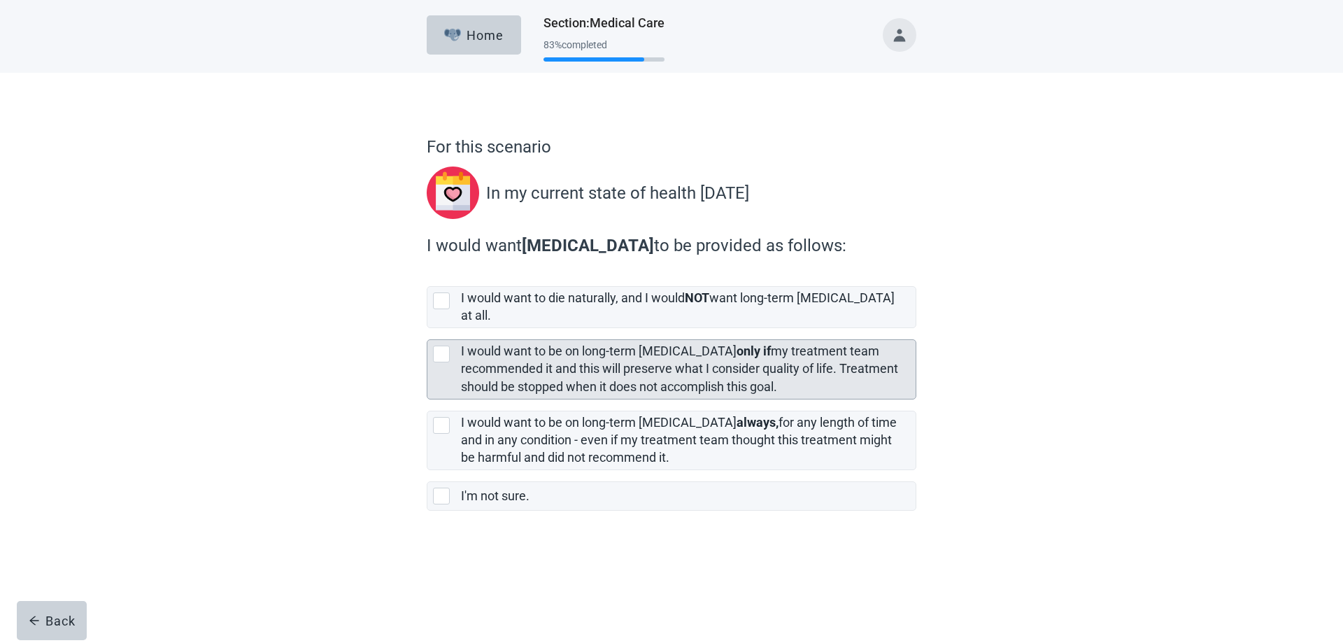
click at [441, 346] on div "[object Object], checkbox, not selected" at bounding box center [441, 354] width 17 height 17
click at [427, 329] on input "I would want to be on long-term dialysis only if my treatment team recommended …" at bounding box center [427, 328] width 1 height 1
checkbox input "true"
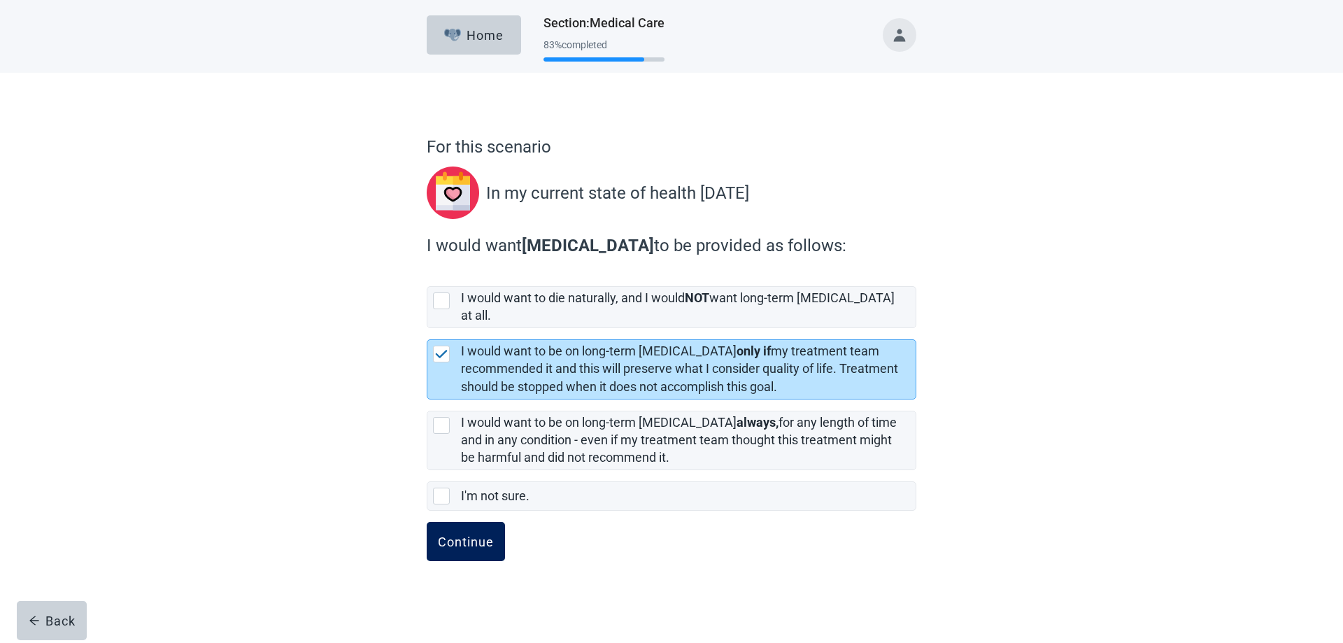
click at [464, 534] on div "Continue" at bounding box center [466, 541] width 56 height 14
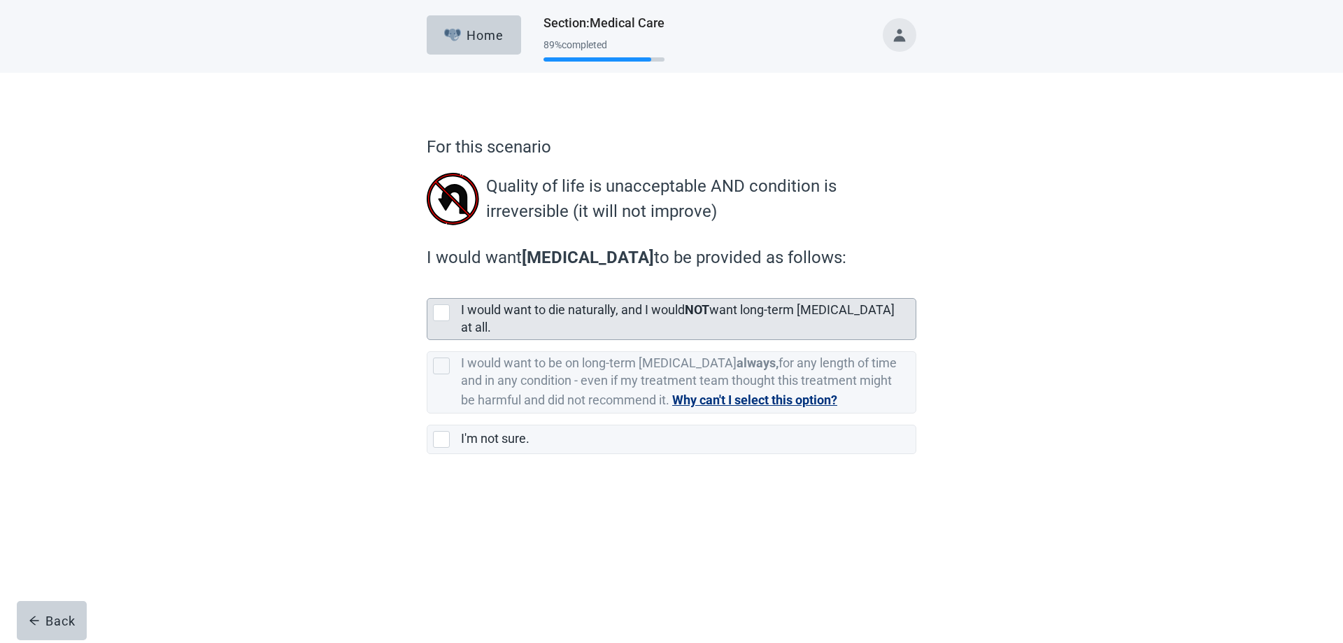
click at [443, 315] on div "[object Object], checkbox, not selected" at bounding box center [441, 312] width 17 height 17
click at [427, 287] on input "I would want to die naturally, and I would NOT want long-term dialysis at all." at bounding box center [427, 287] width 1 height 1
checkbox input "true"
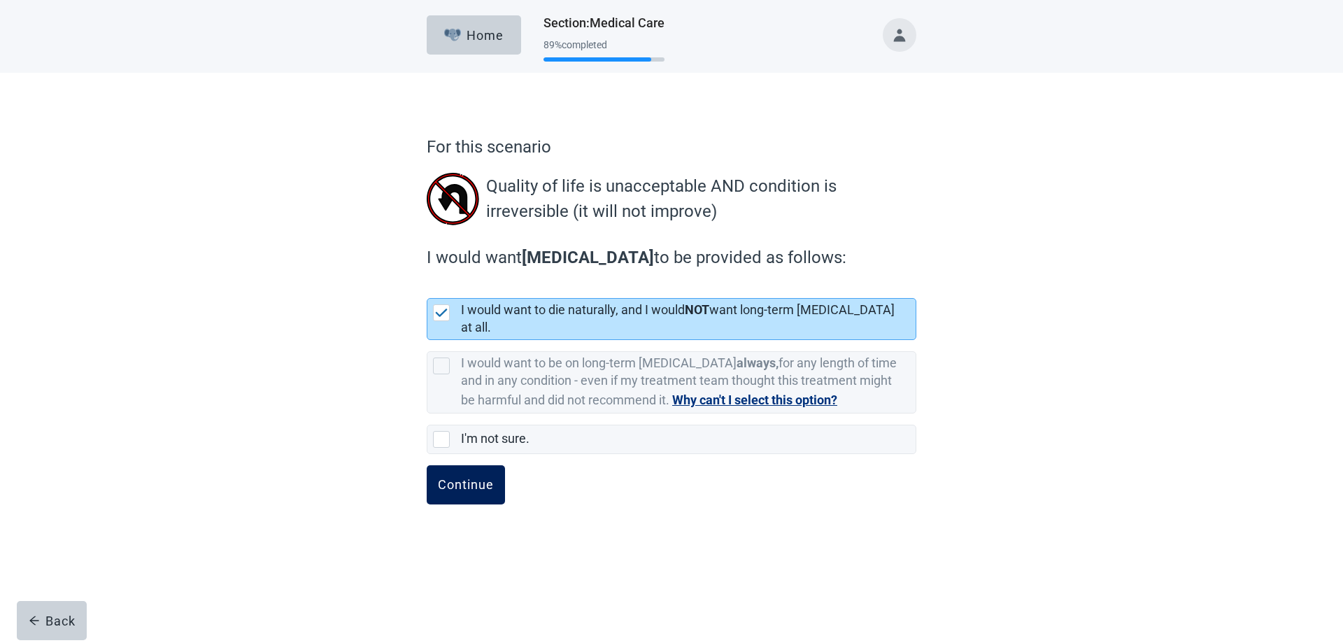
click at [469, 478] on div "Continue" at bounding box center [466, 485] width 56 height 14
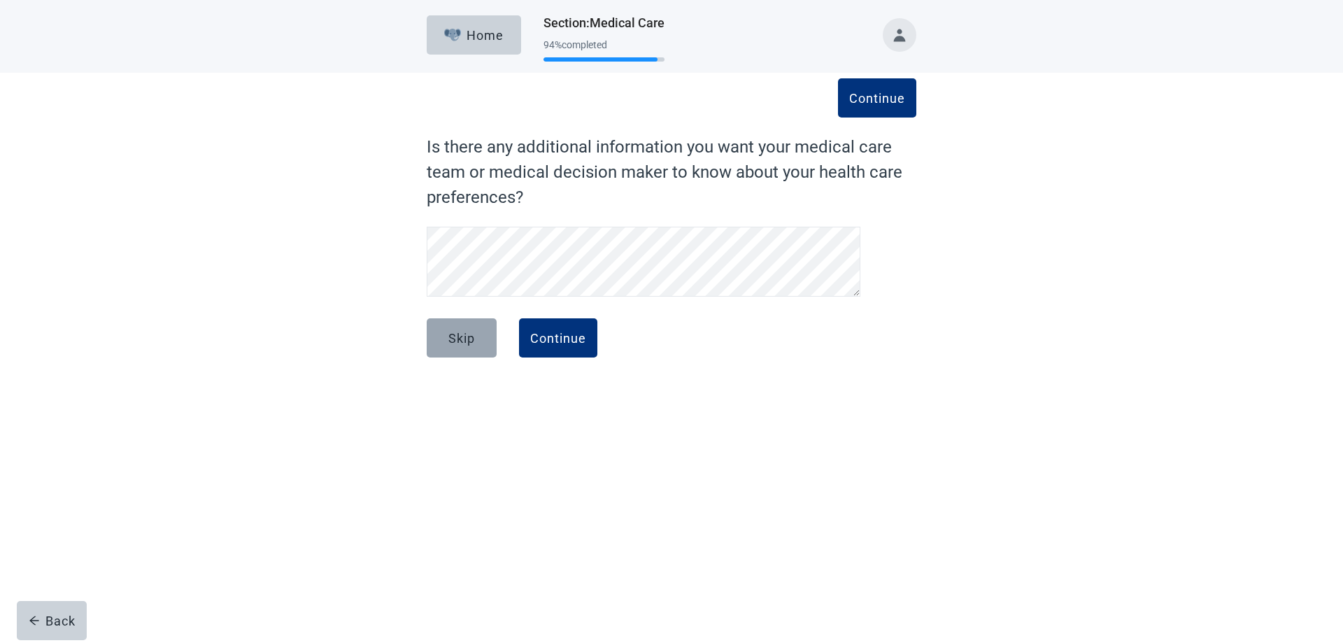
click at [460, 337] on div "Skip" at bounding box center [461, 338] width 27 height 14
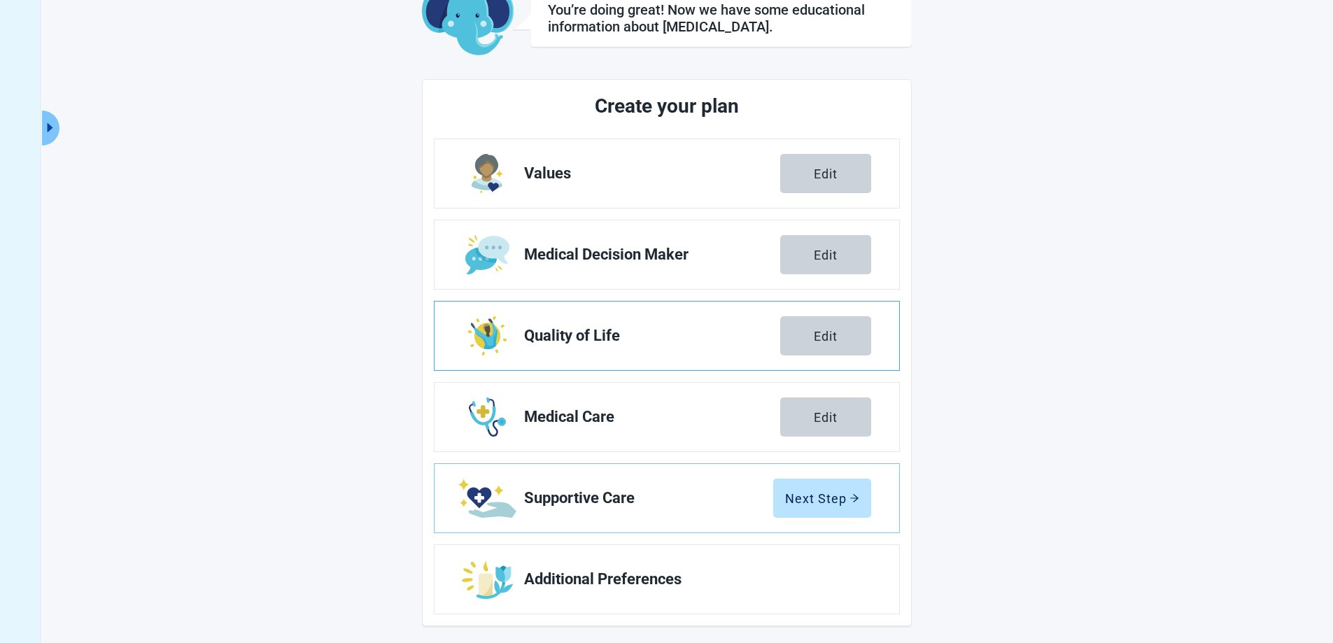
scroll to position [101, 0]
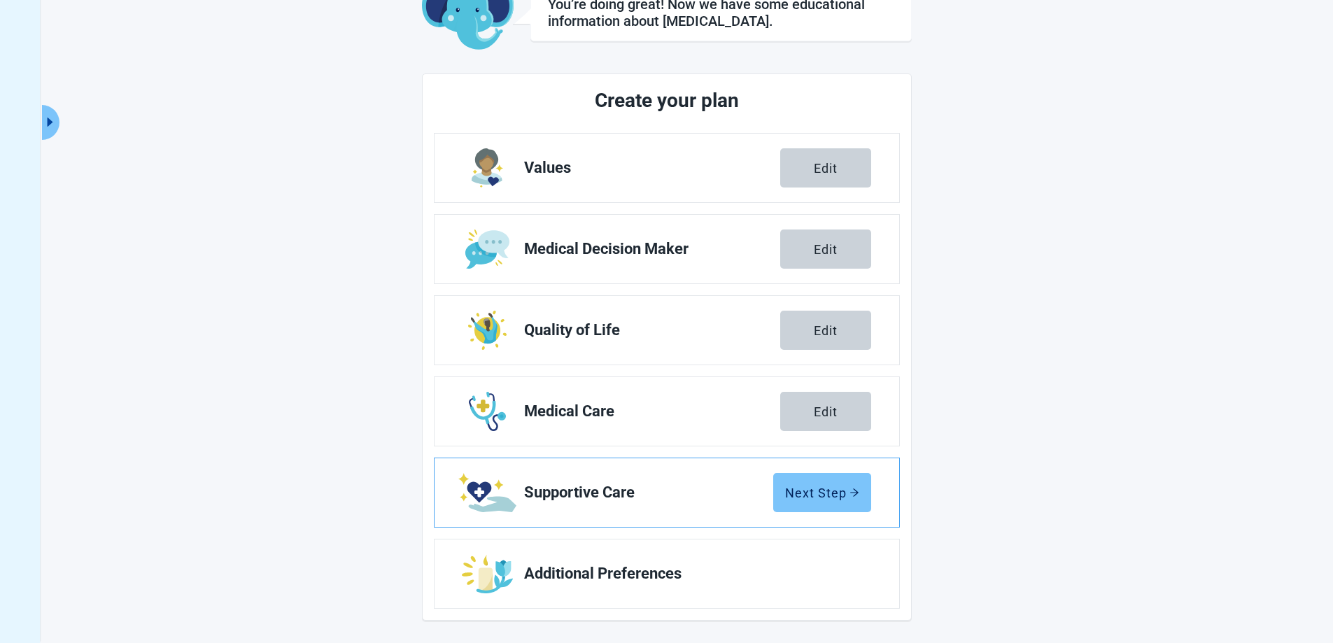
click at [837, 490] on div "Next Step" at bounding box center [822, 492] width 74 height 14
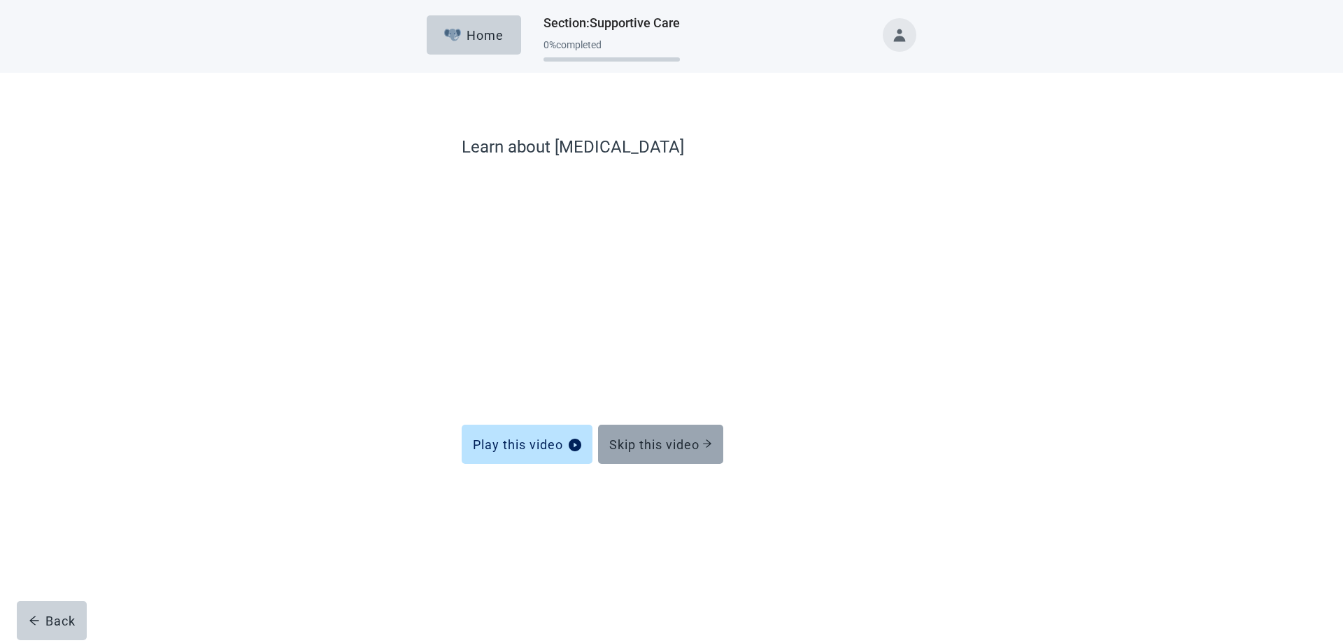
click at [650, 441] on div "Skip this video" at bounding box center [660, 444] width 103 height 14
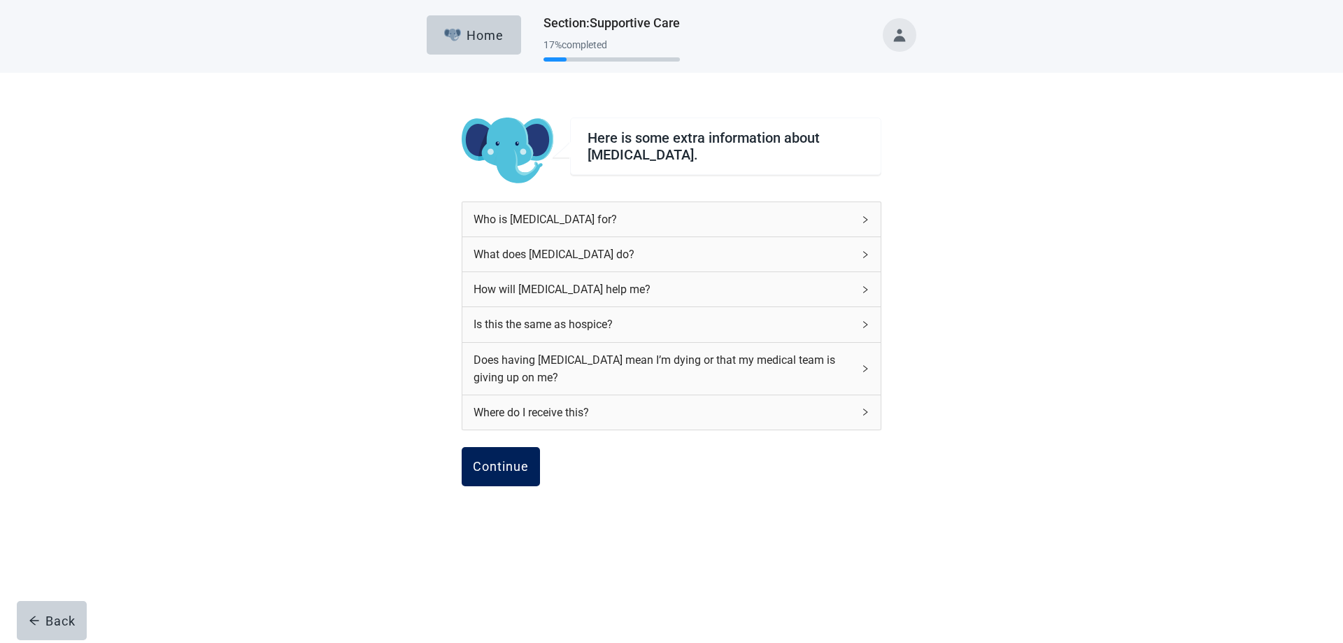
click at [491, 466] on div "Continue" at bounding box center [501, 467] width 56 height 14
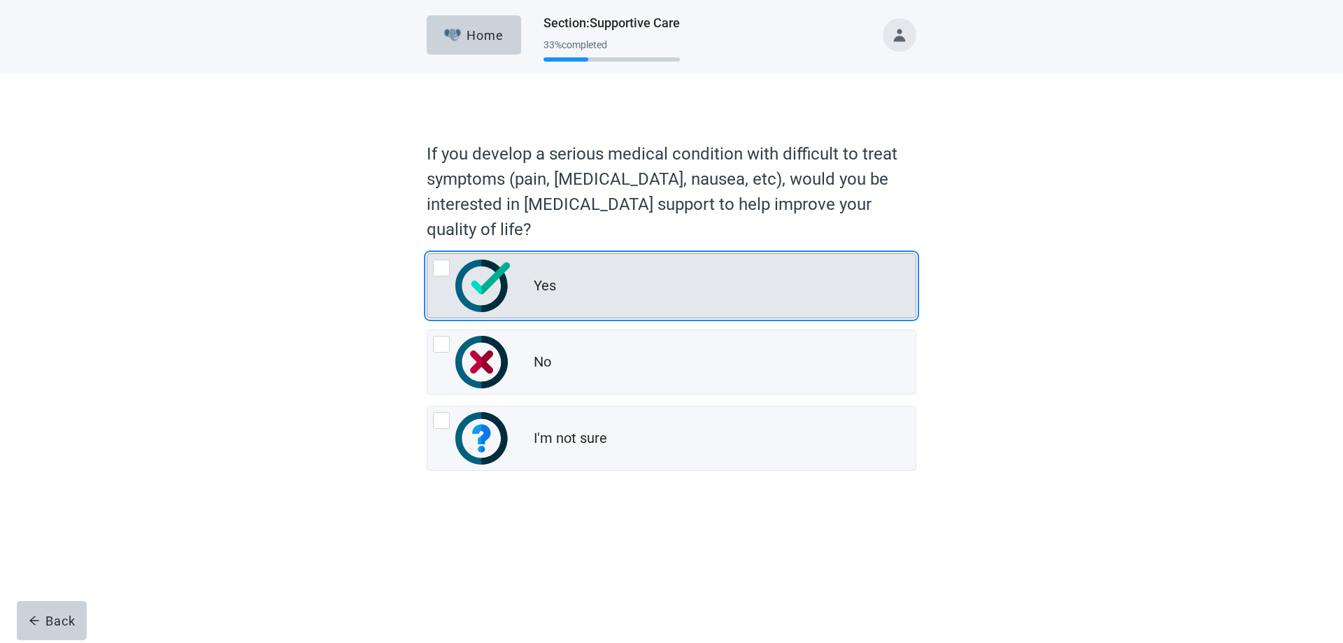
click at [436, 269] on div "Yes, radio button, not checked" at bounding box center [441, 268] width 17 height 17
click at [427, 254] on input "Yes" at bounding box center [427, 253] width 1 height 1
radio input "true"
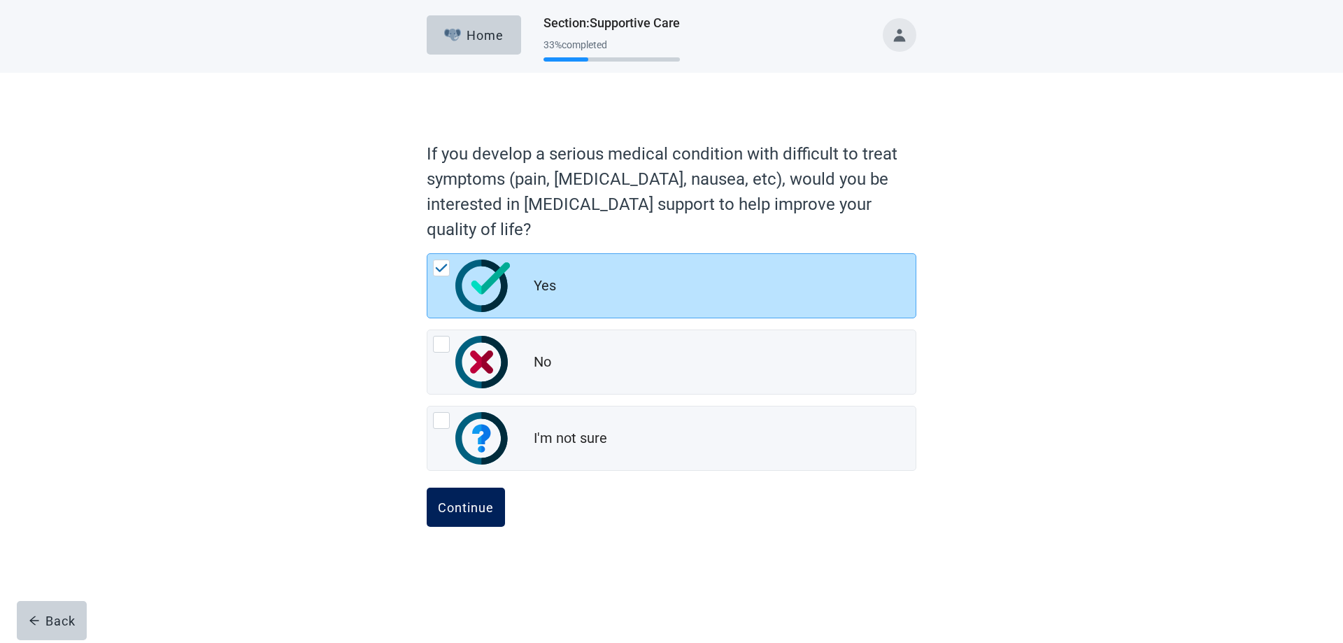
click at [451, 504] on div "Continue" at bounding box center [466, 507] width 56 height 14
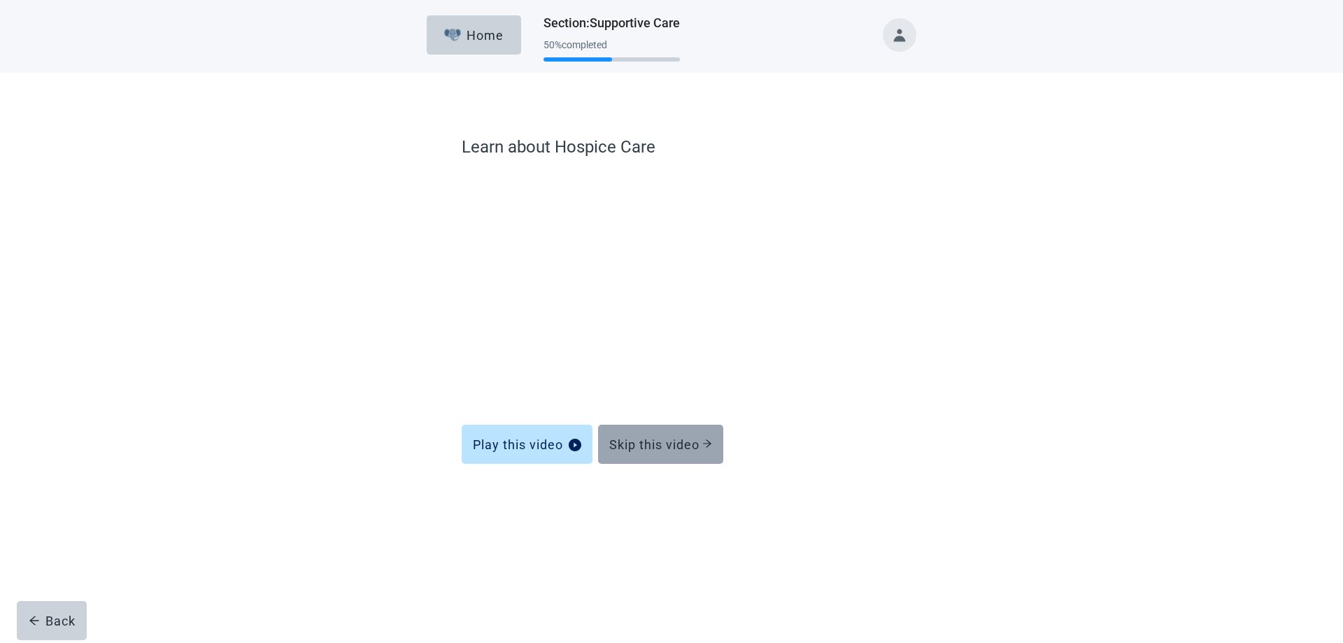
click at [668, 443] on div "Skip this video" at bounding box center [660, 444] width 103 height 14
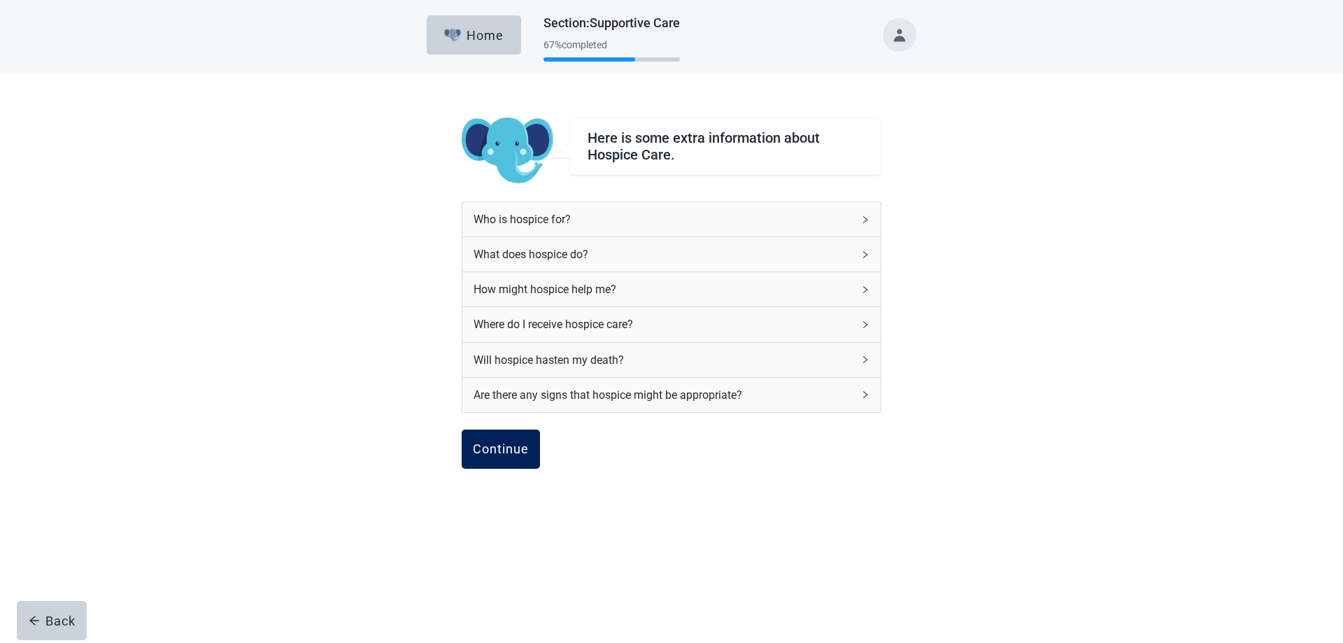
click at [486, 457] on button "Continue" at bounding box center [501, 448] width 78 height 39
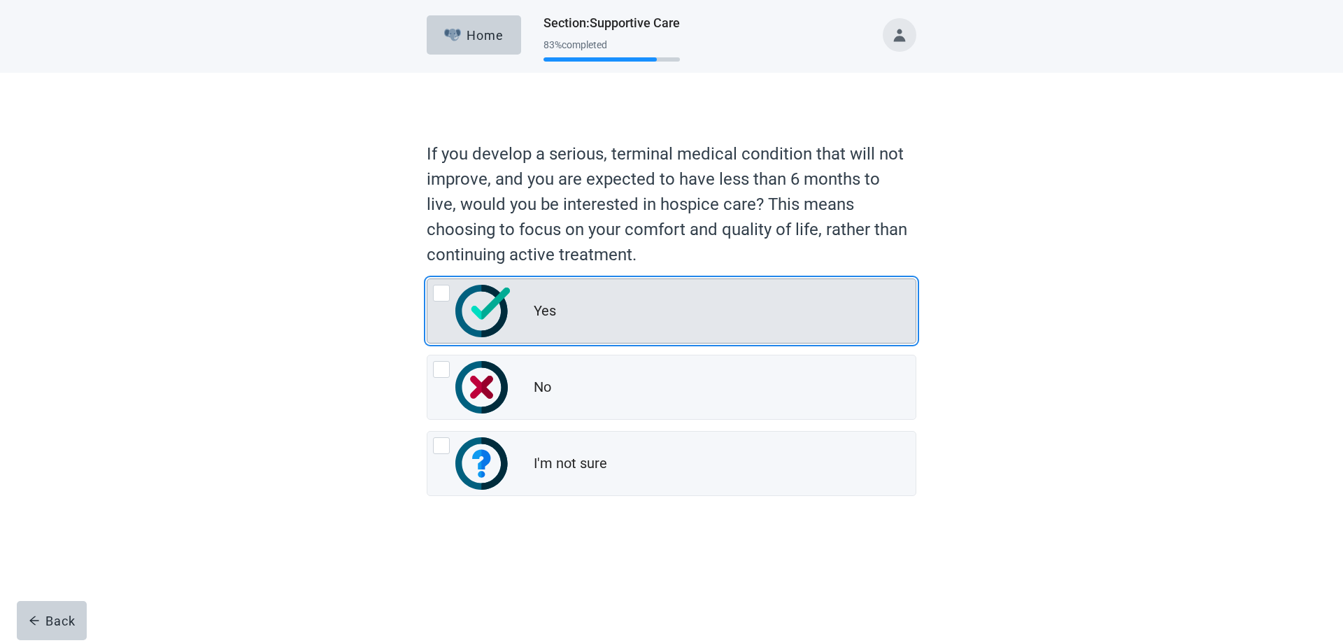
click at [443, 292] on div "Yes, radio button, not checked" at bounding box center [441, 293] width 17 height 17
click at [427, 279] on input "Yes" at bounding box center [427, 278] width 1 height 1
radio input "true"
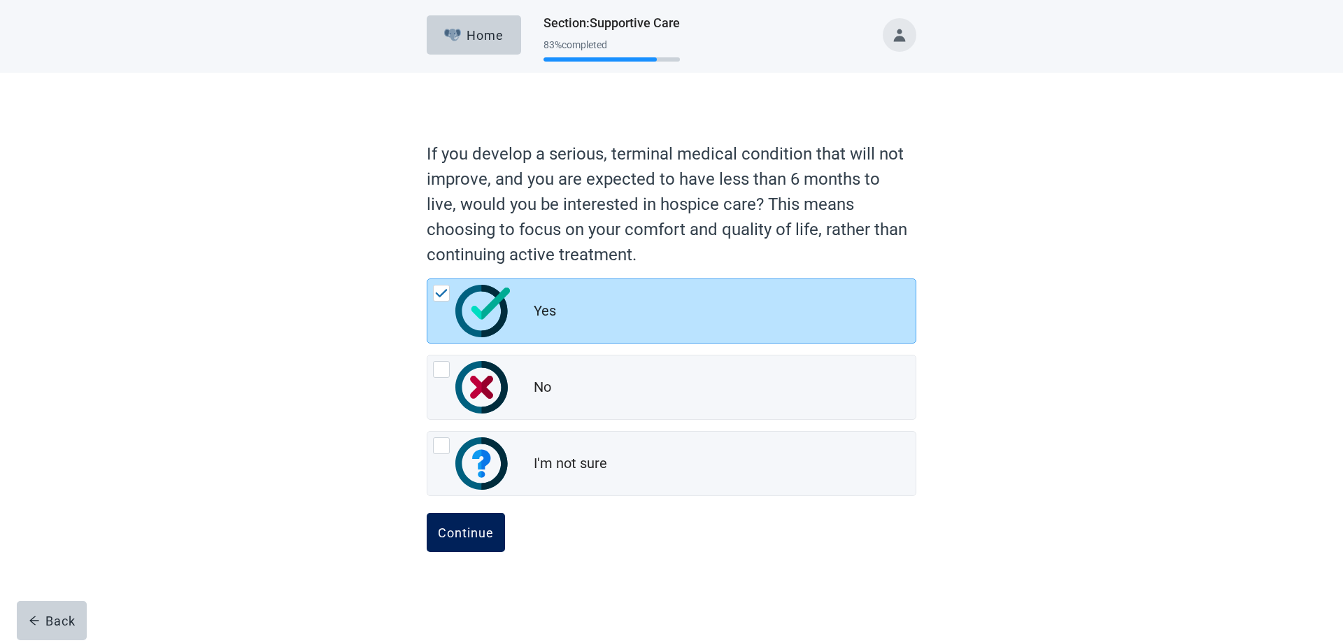
click at [455, 529] on div "Continue" at bounding box center [466, 532] width 56 height 14
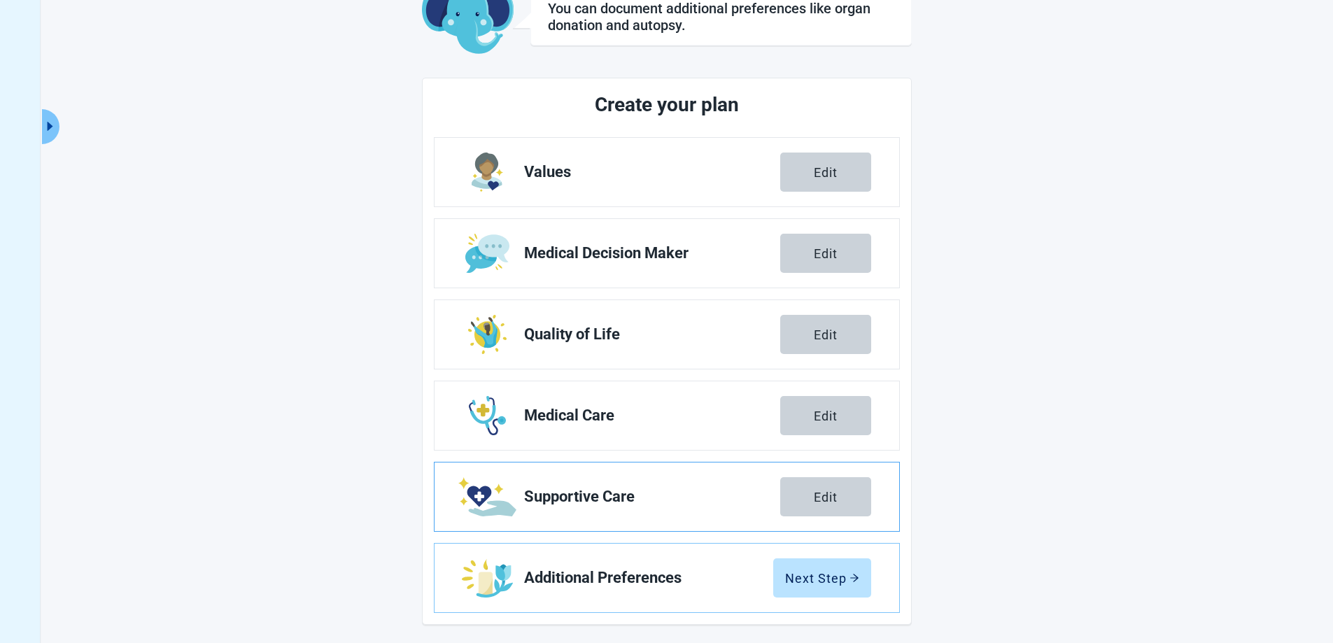
scroll to position [101, 0]
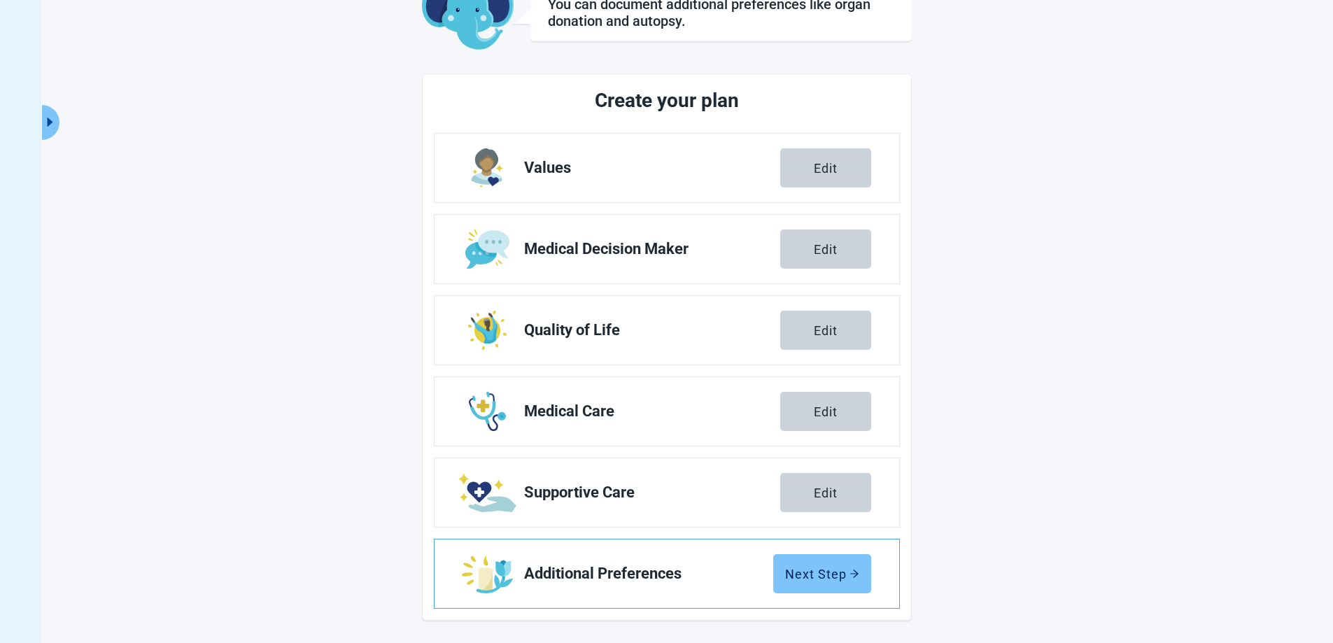
click at [835, 569] on div "Next Step" at bounding box center [822, 574] width 74 height 14
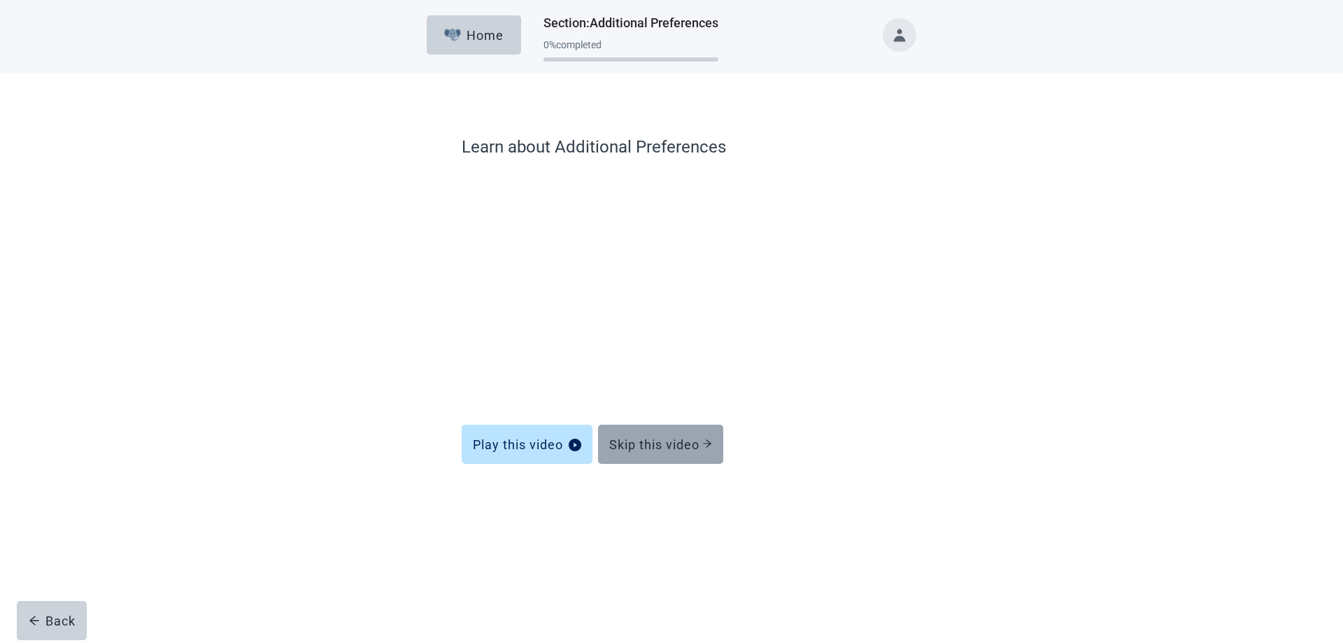
click at [674, 448] on div "Skip this video" at bounding box center [660, 444] width 103 height 14
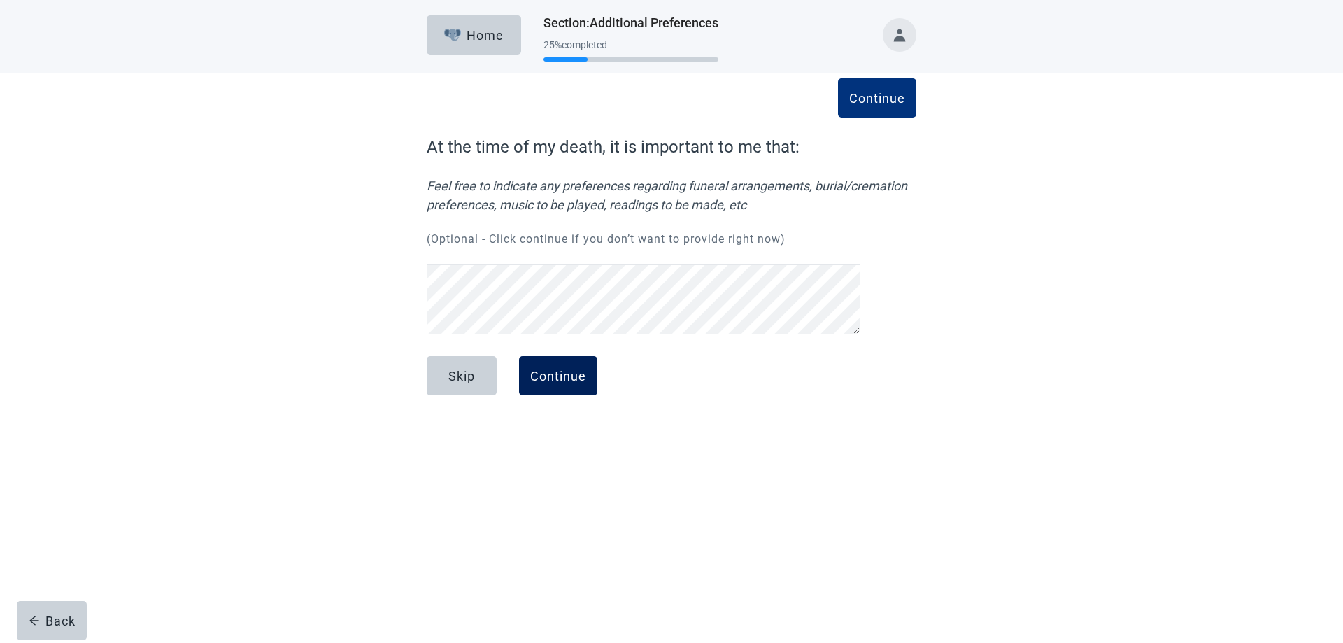
click at [567, 371] on div "Continue" at bounding box center [558, 376] width 56 height 14
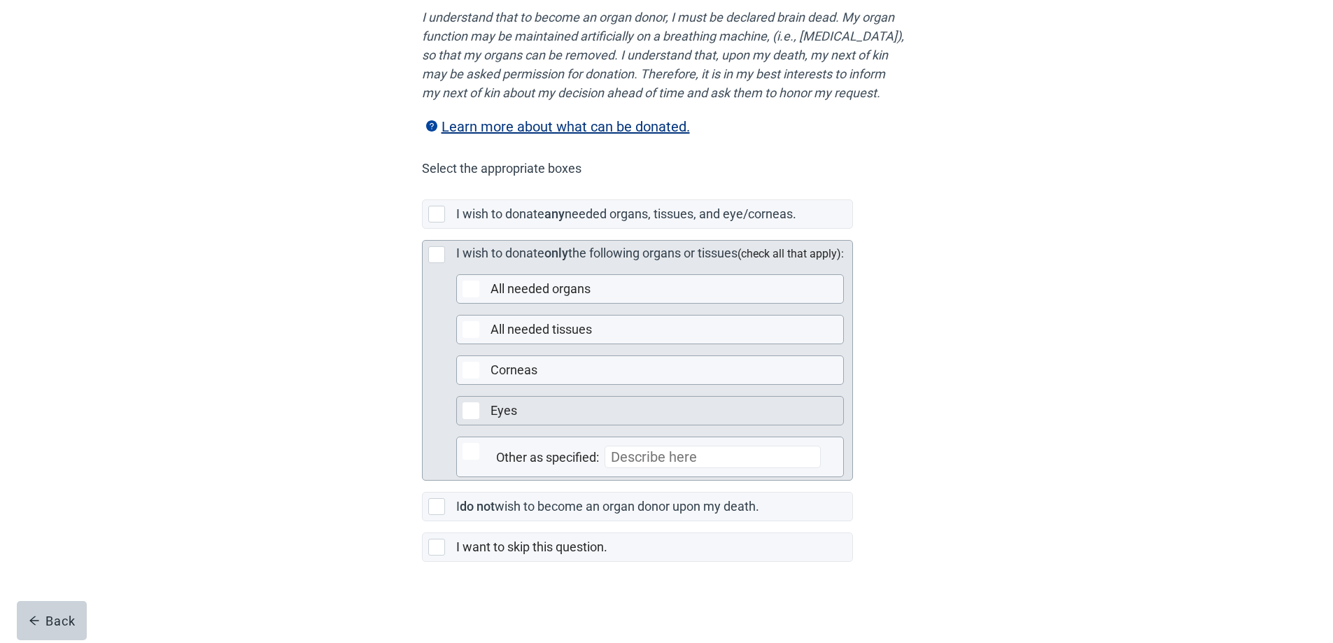
scroll to position [220, 0]
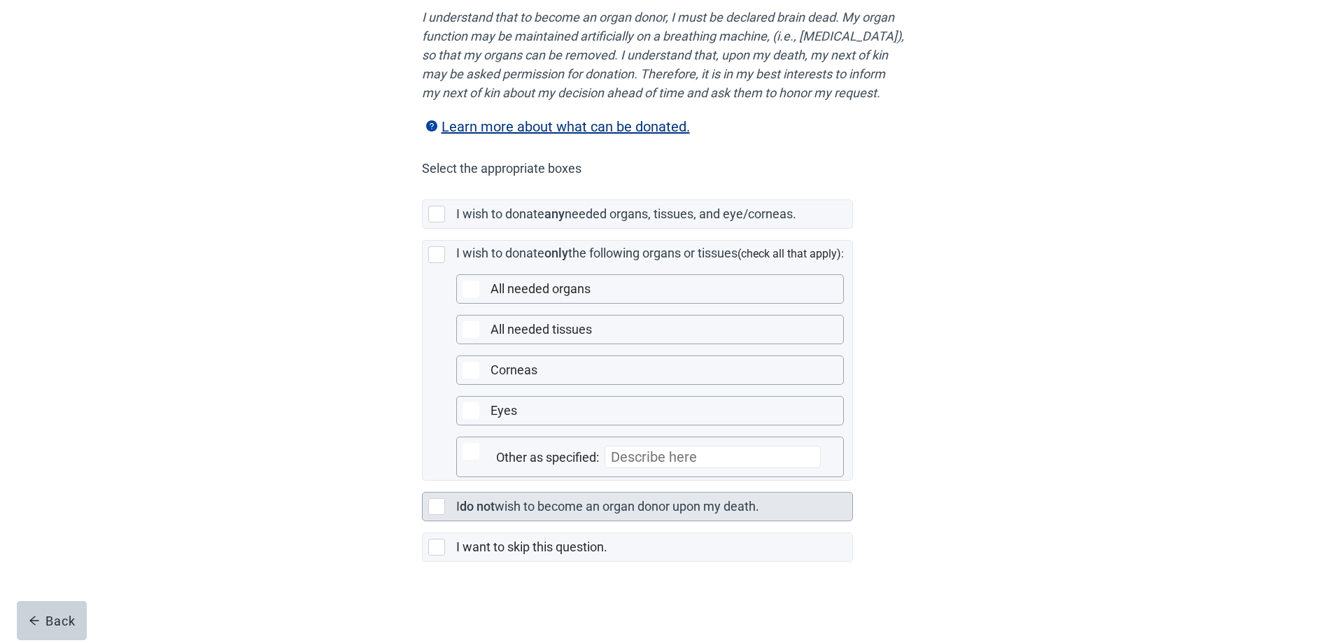
click at [436, 509] on div "Main content" at bounding box center [436, 506] width 17 height 17
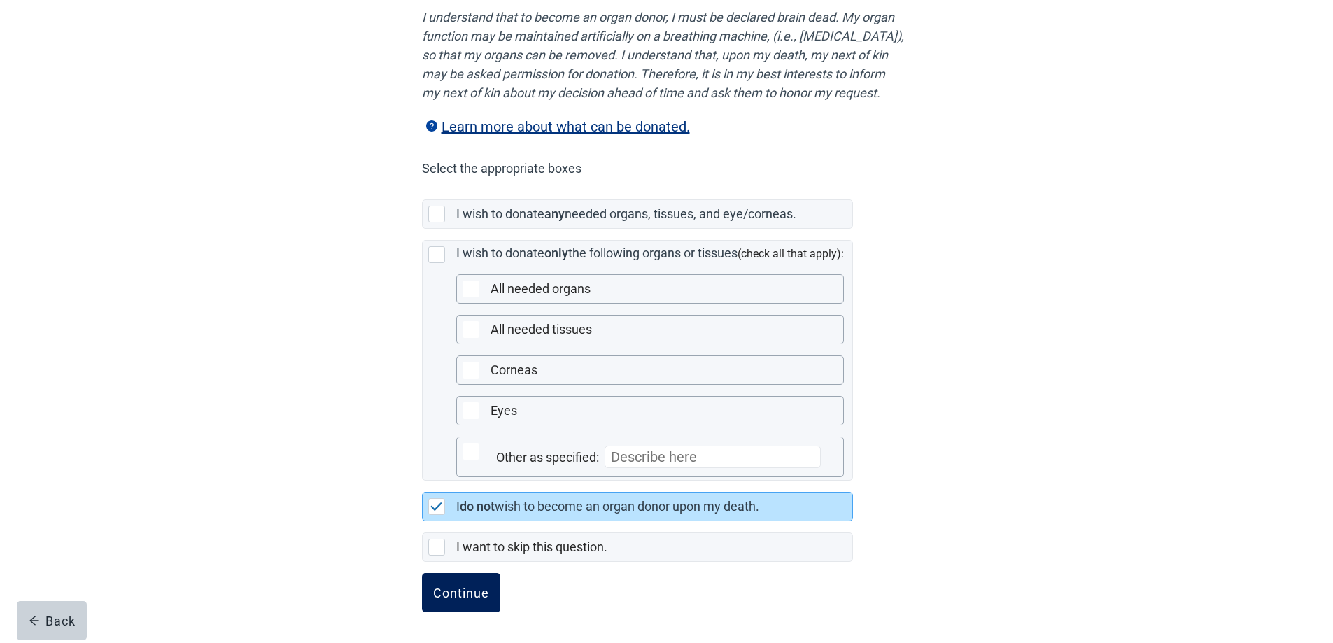
click at [472, 593] on div "Continue" at bounding box center [461, 592] width 56 height 14
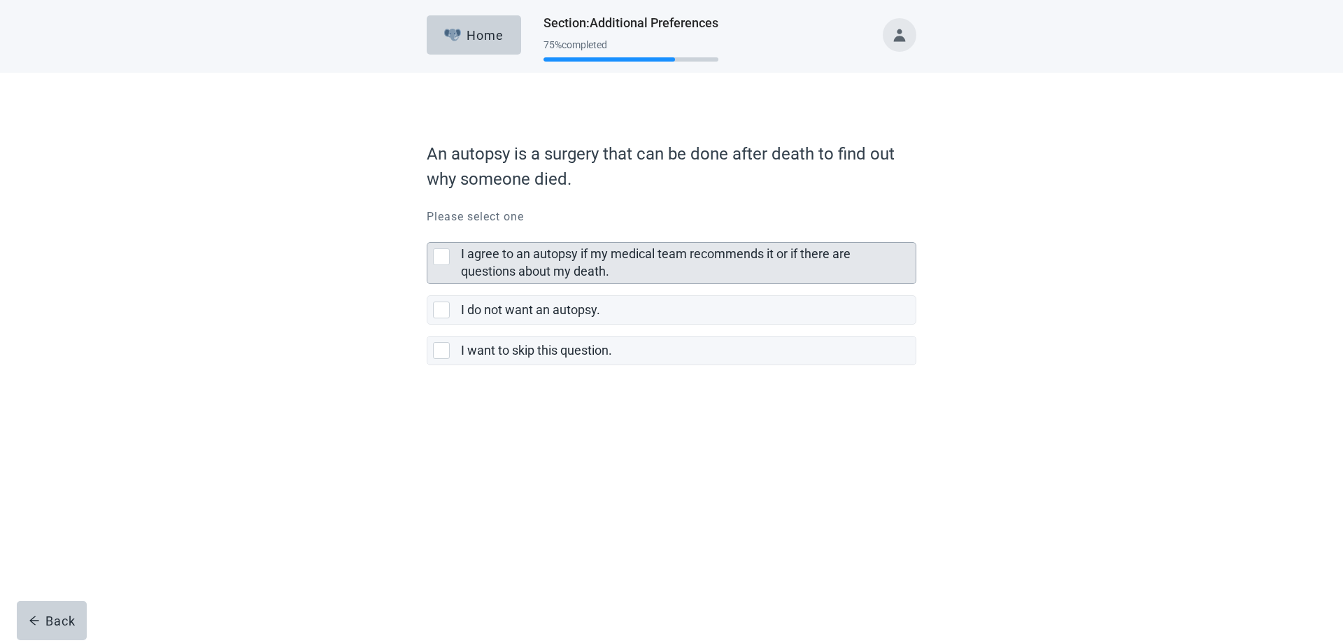
click at [439, 255] on div "I agree to an autopsy if my medical team recommends it or if there are question…" at bounding box center [441, 256] width 17 height 17
click at [427, 232] on input "I agree to an autopsy if my medical team recommends it or if there are question…" at bounding box center [427, 231] width 1 height 1
checkbox input "true"
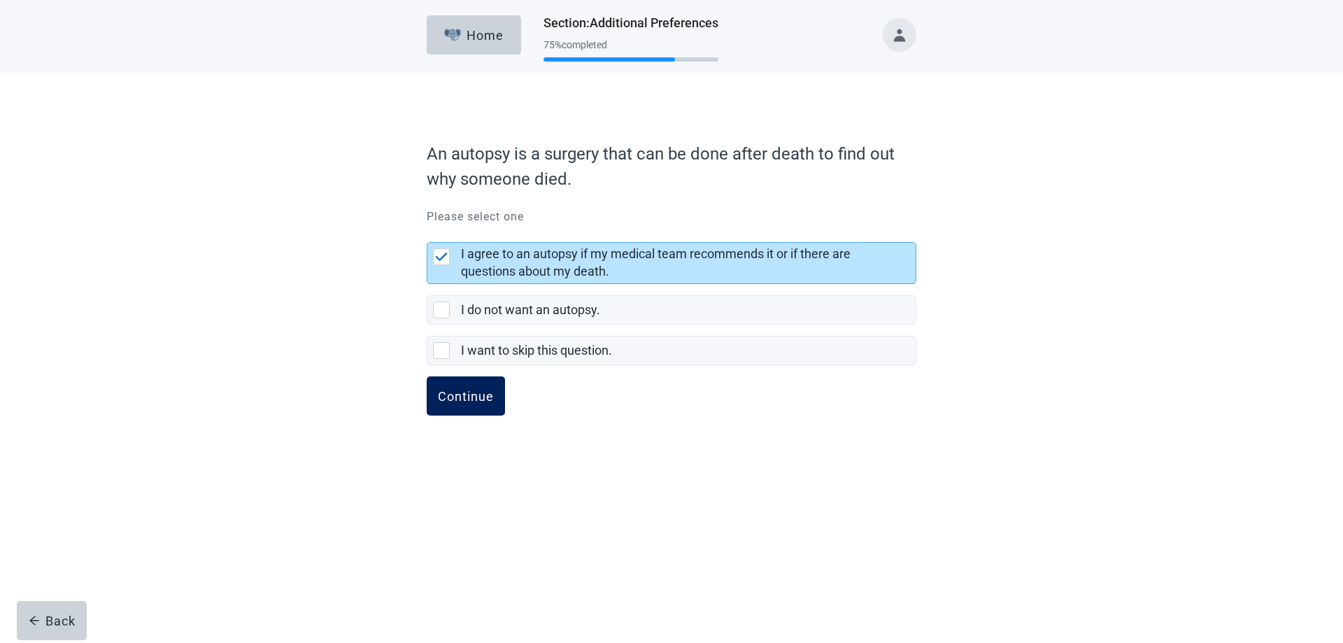
click at [461, 390] on div "Continue" at bounding box center [466, 396] width 56 height 14
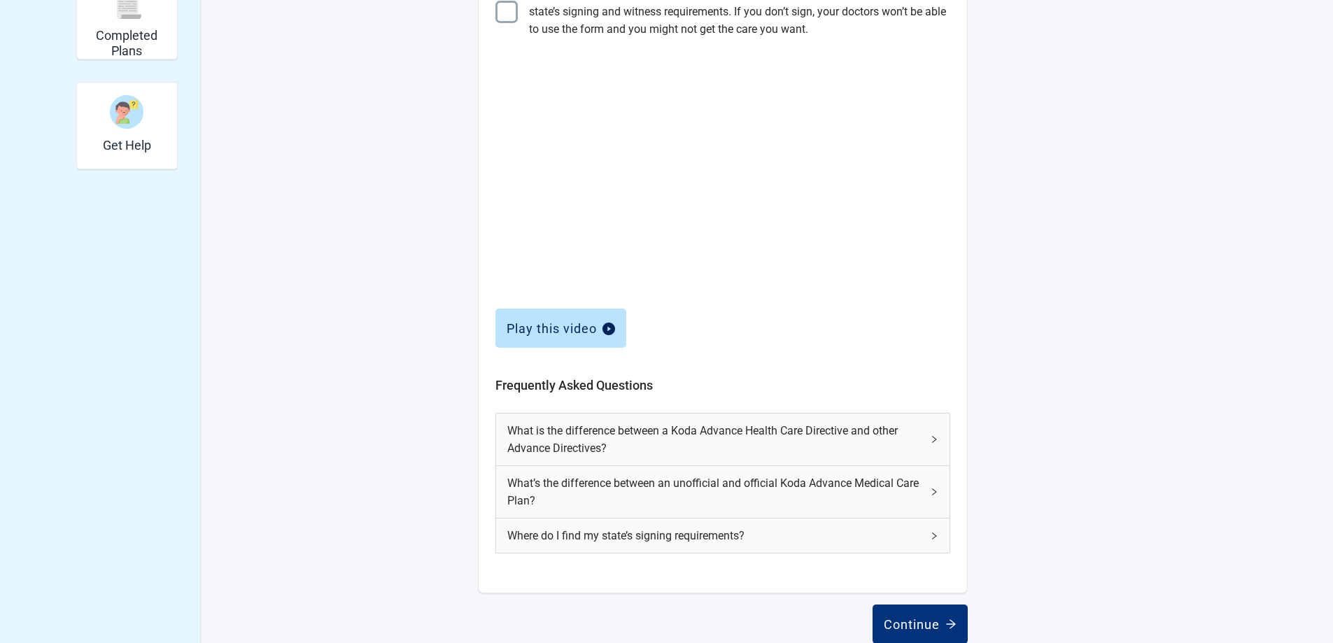
scroll to position [443, 0]
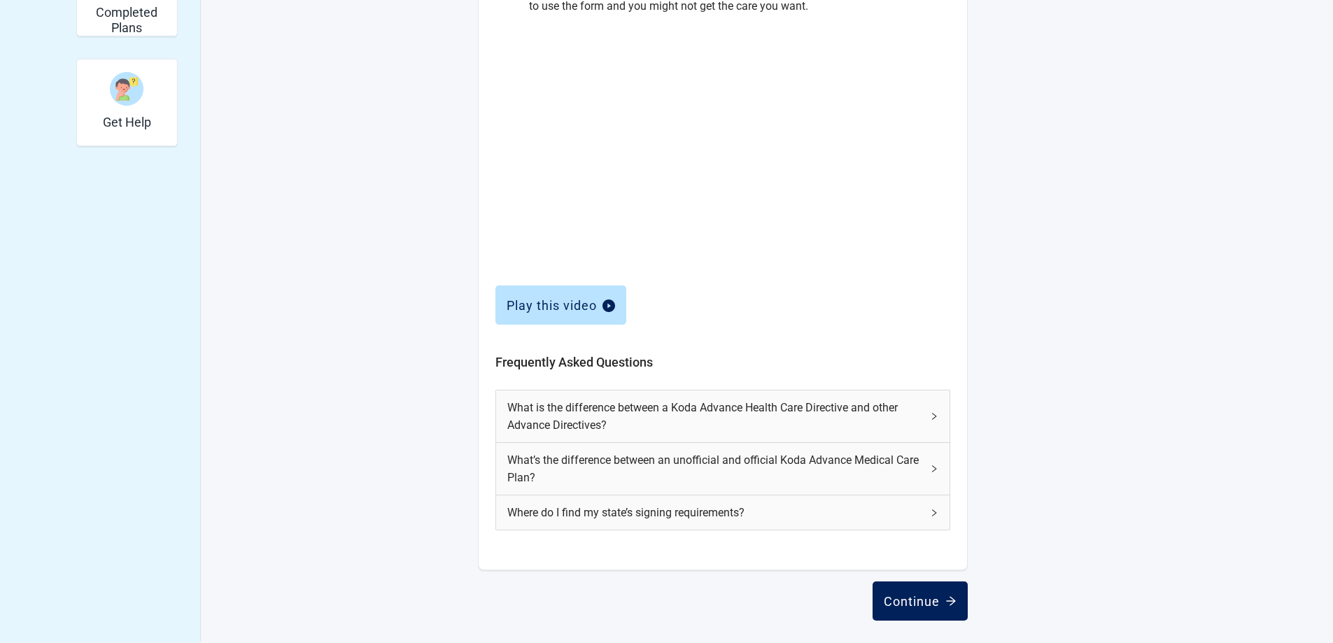
click at [916, 600] on div "Continue" at bounding box center [919, 601] width 73 height 14
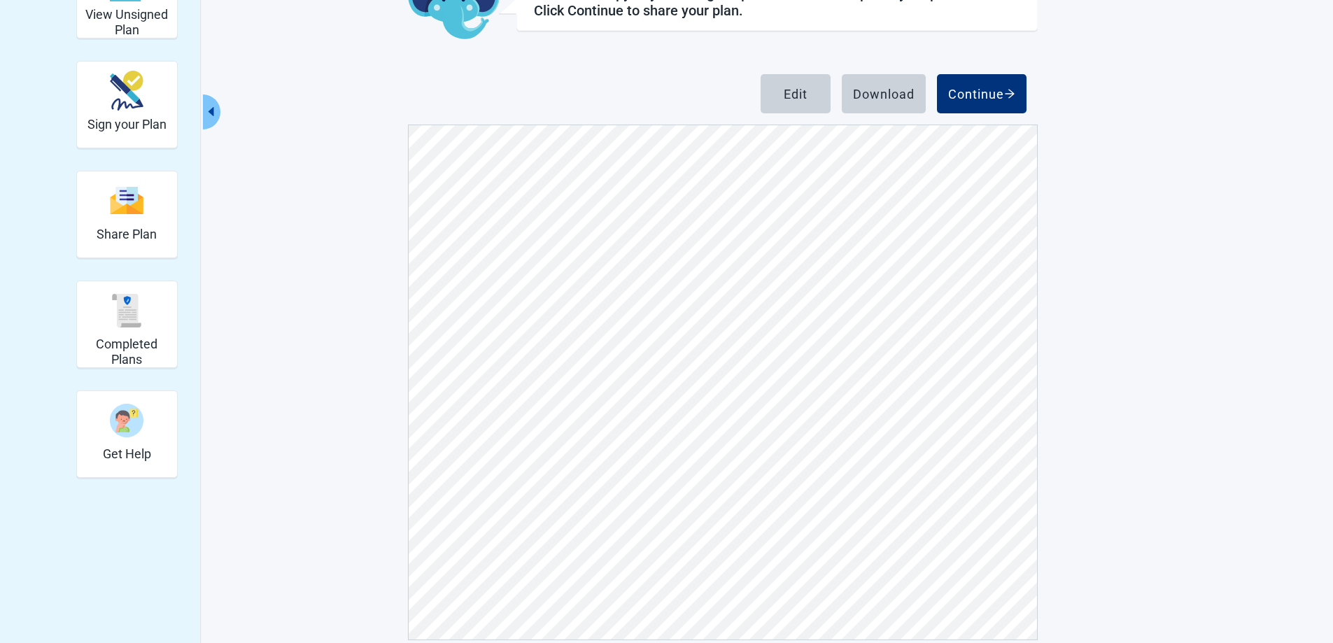
scroll to position [131, 0]
